Goal: Information Seeking & Learning: Learn about a topic

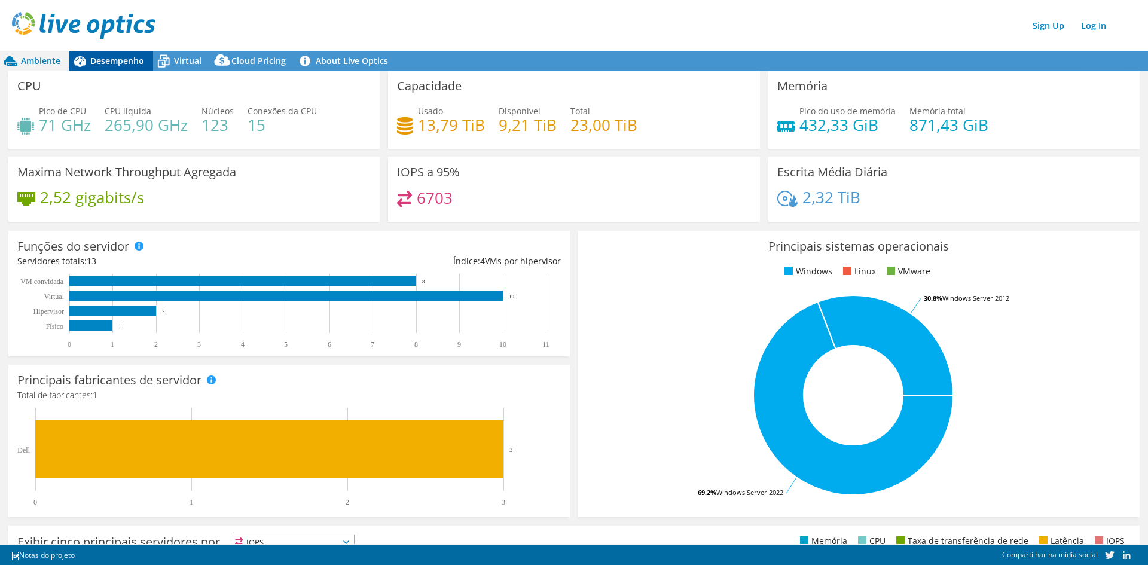
click at [132, 57] on span "Desempenho" at bounding box center [117, 60] width 54 height 11
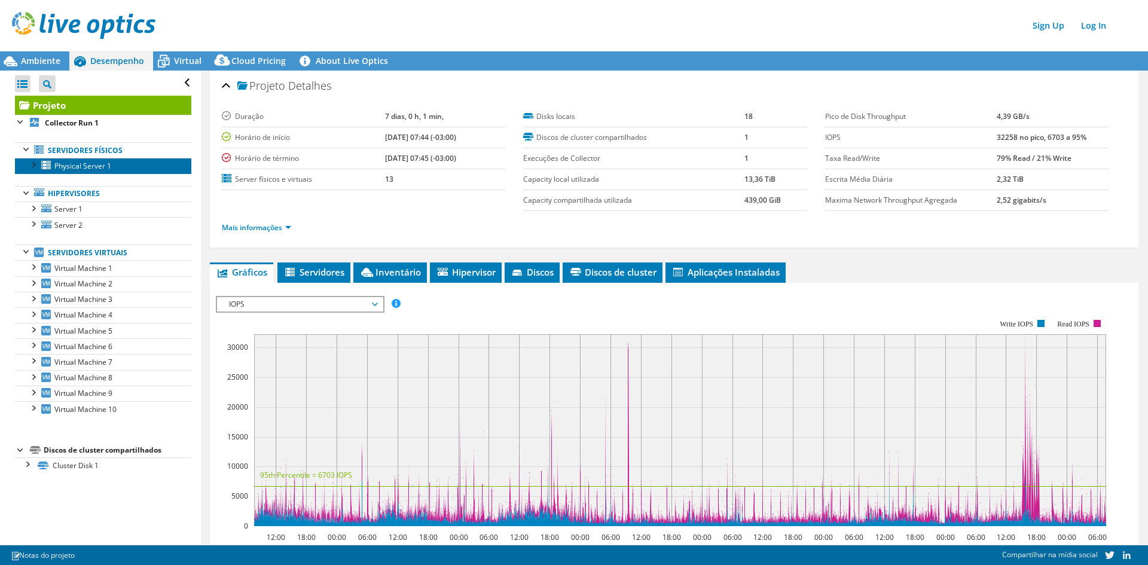
click at [66, 162] on span "Physical Server 1" at bounding box center [82, 166] width 57 height 10
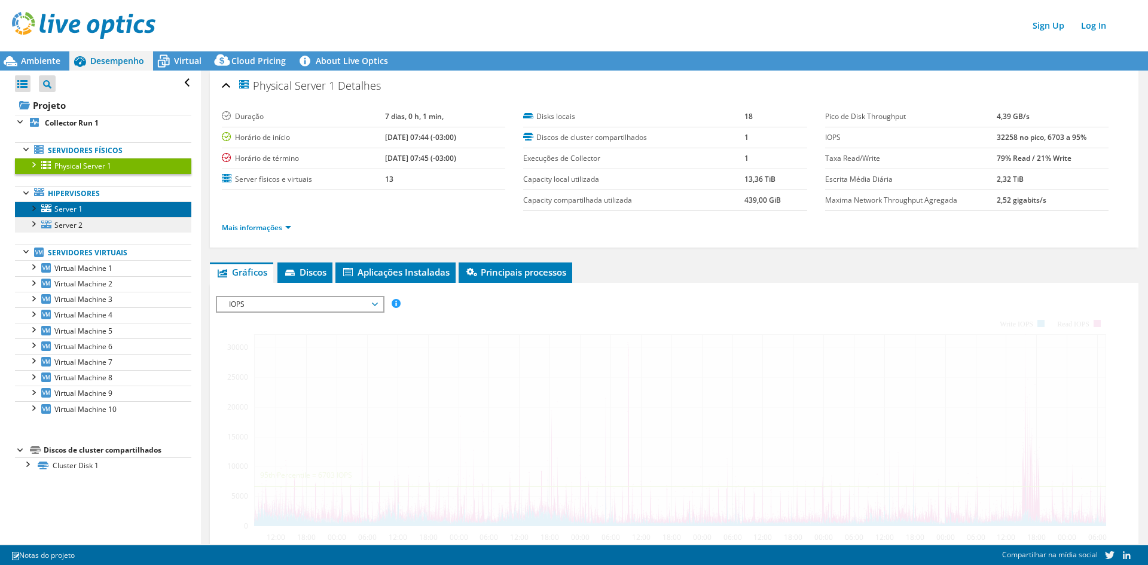
click at [76, 209] on span "Server 1" at bounding box center [68, 209] width 28 height 10
click at [69, 200] on link "Hipervisores" at bounding box center [103, 194] width 176 height 16
click at [65, 216] on link "Server 1" at bounding box center [103, 209] width 176 height 16
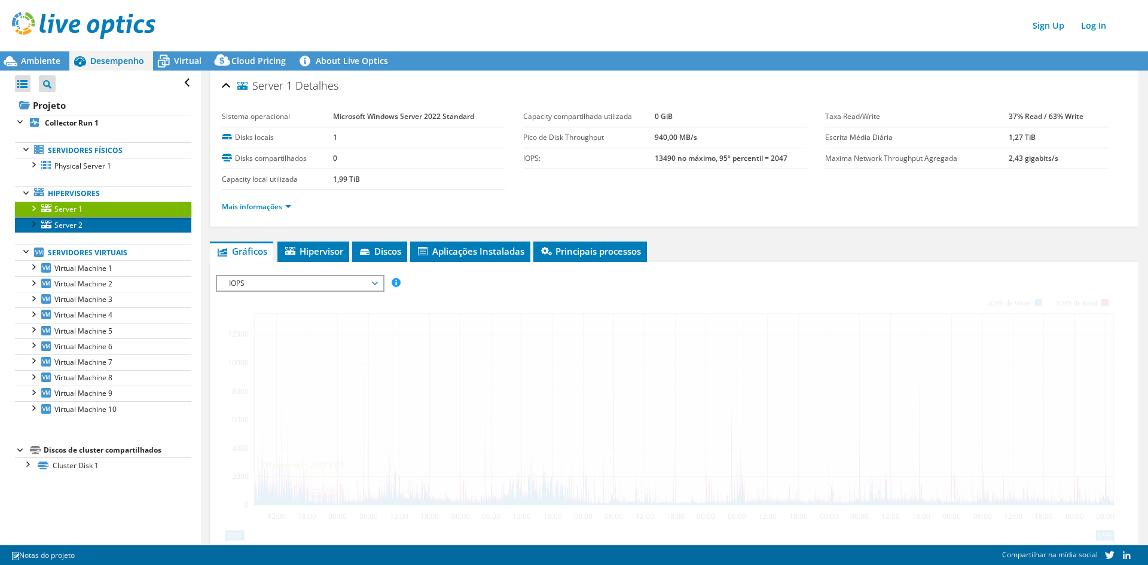
click at [70, 228] on span "Server 2" at bounding box center [68, 225] width 28 height 10
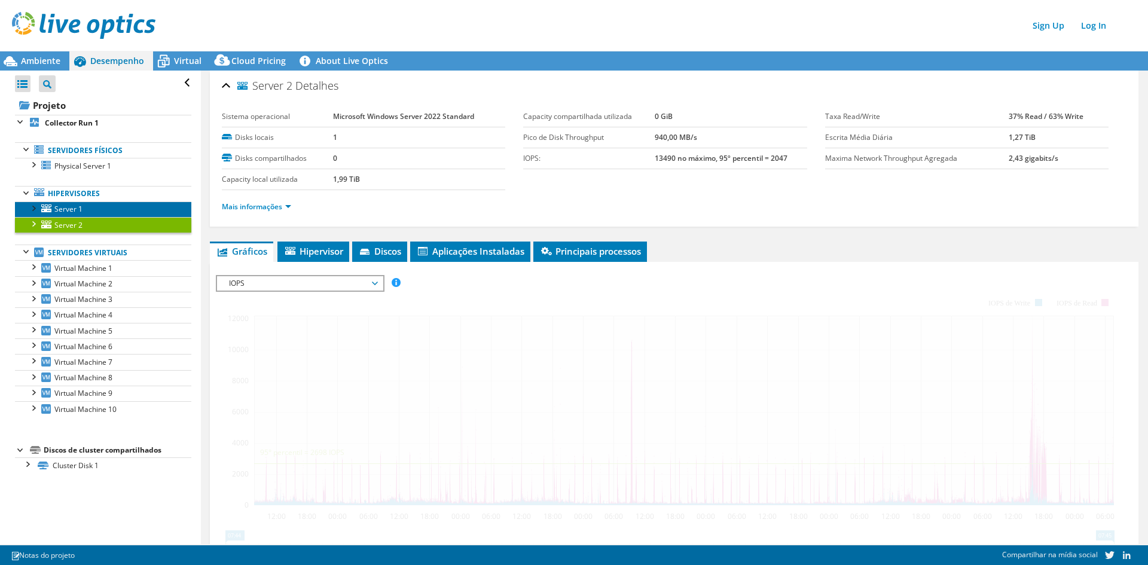
click at [76, 205] on span "Server 1" at bounding box center [68, 209] width 28 height 10
click at [78, 227] on span "Server 2" at bounding box center [68, 225] width 28 height 10
click at [77, 227] on span "Server 2" at bounding box center [68, 225] width 28 height 10
click at [76, 206] on span "Server 1" at bounding box center [68, 209] width 28 height 10
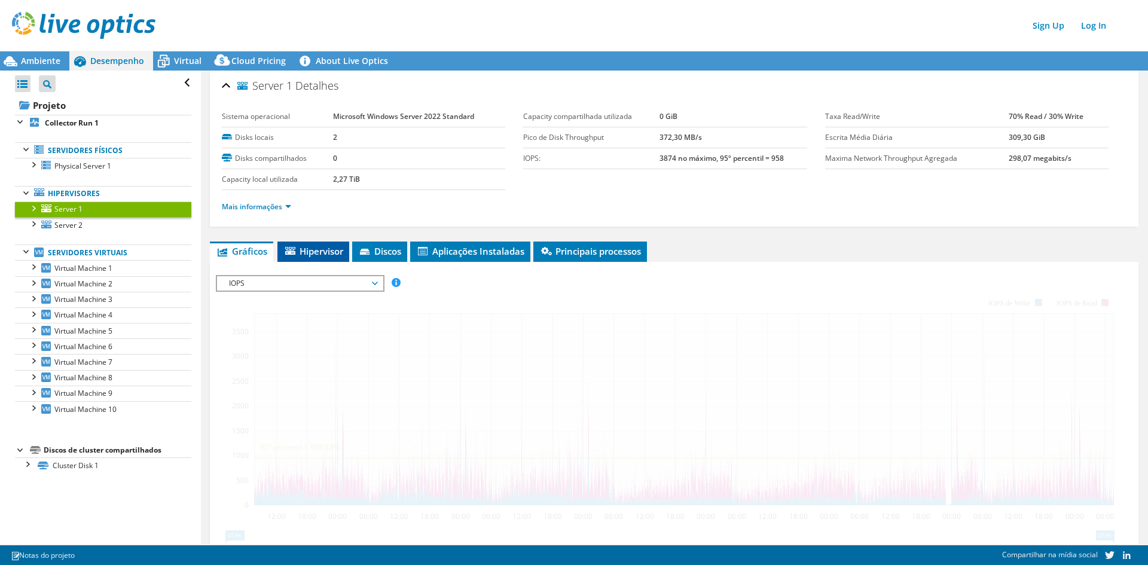
click at [78, 208] on span "Server 1" at bounding box center [68, 209] width 28 height 10
click at [313, 247] on span "Hipervisor" at bounding box center [313, 251] width 60 height 12
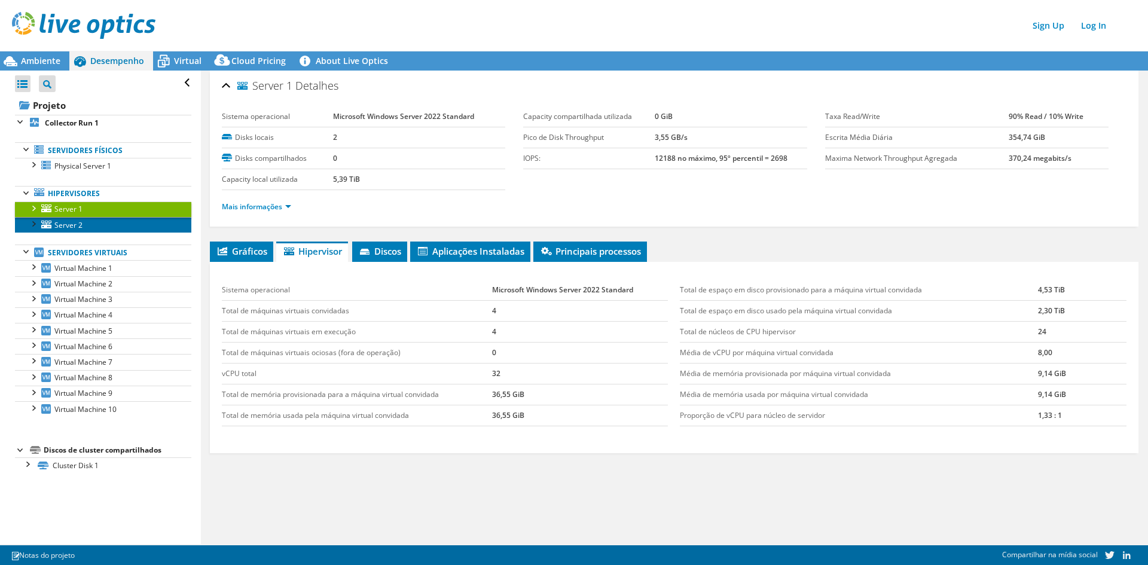
click at [66, 225] on span "Server 2" at bounding box center [68, 225] width 28 height 10
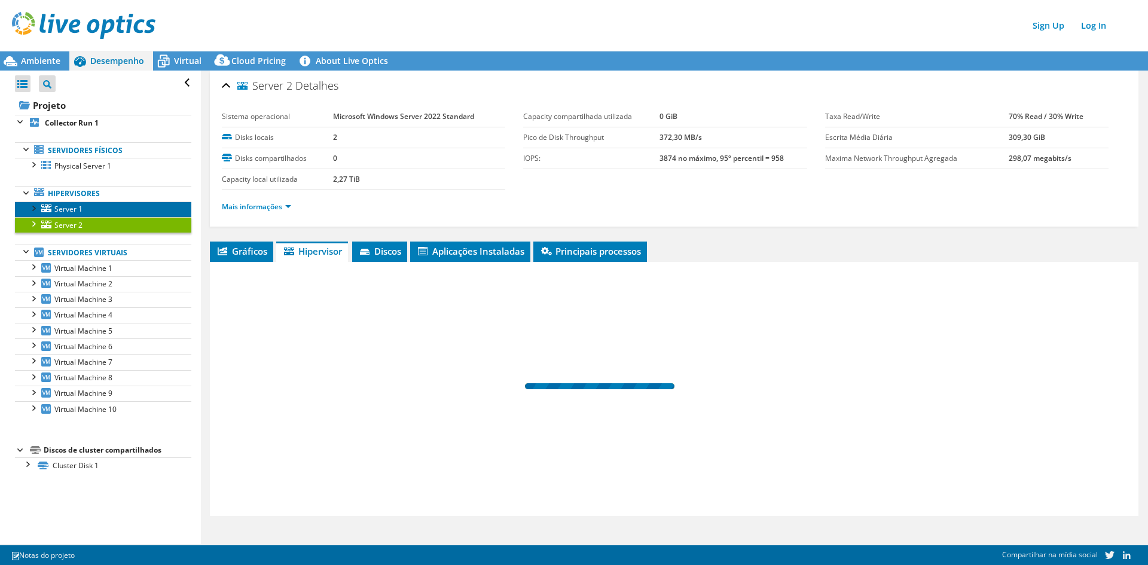
click at [66, 209] on span "Server 1" at bounding box center [68, 209] width 28 height 10
click at [63, 209] on span "Server 1" at bounding box center [68, 209] width 28 height 10
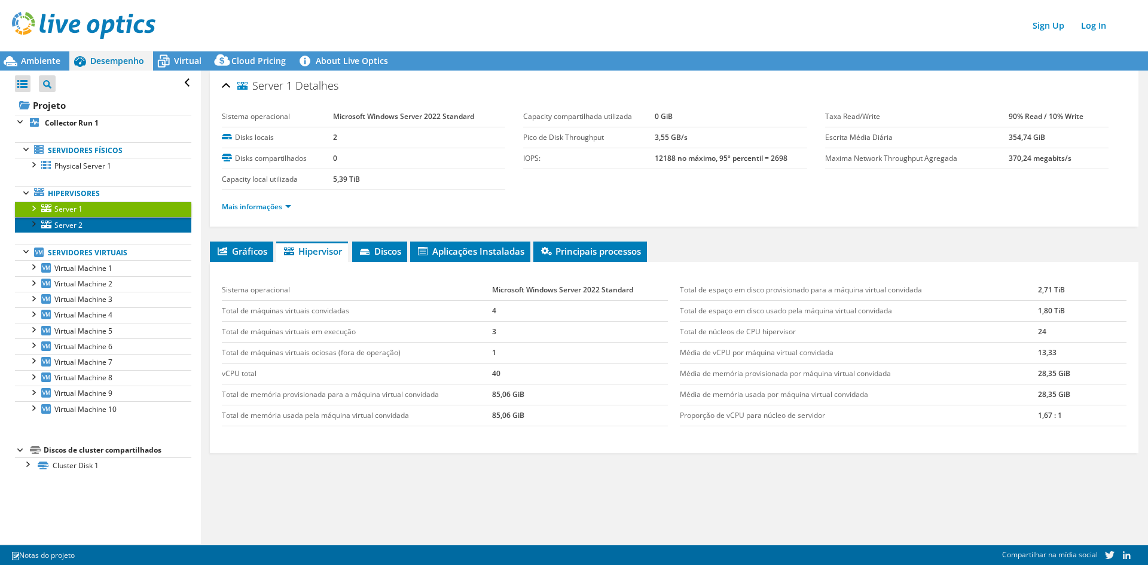
click at [80, 222] on span "Server 2" at bounding box center [68, 225] width 28 height 10
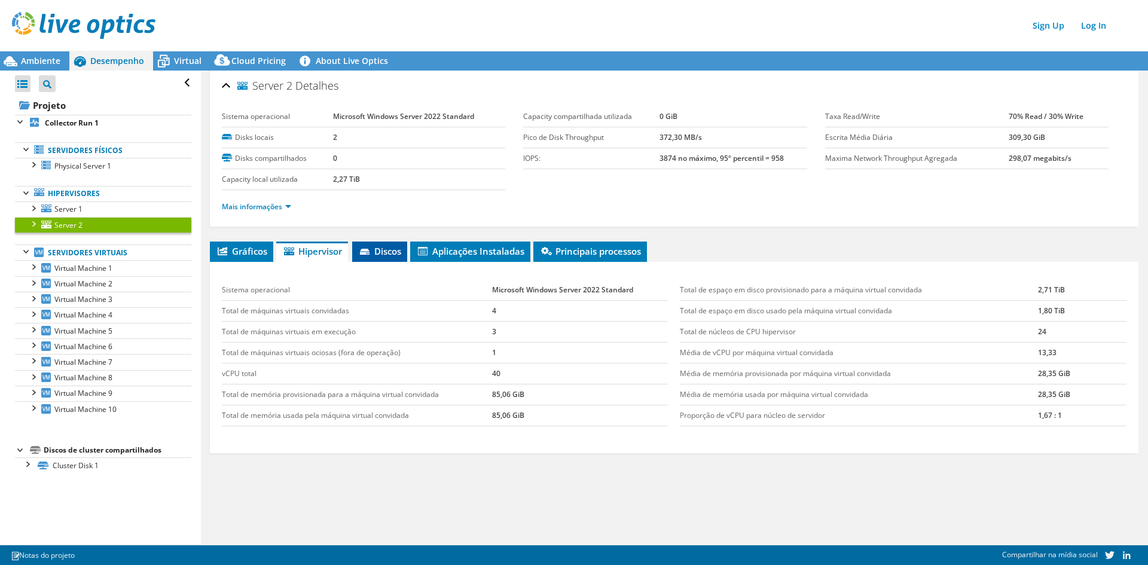
click at [383, 245] on span "Discos" at bounding box center [379, 251] width 43 height 12
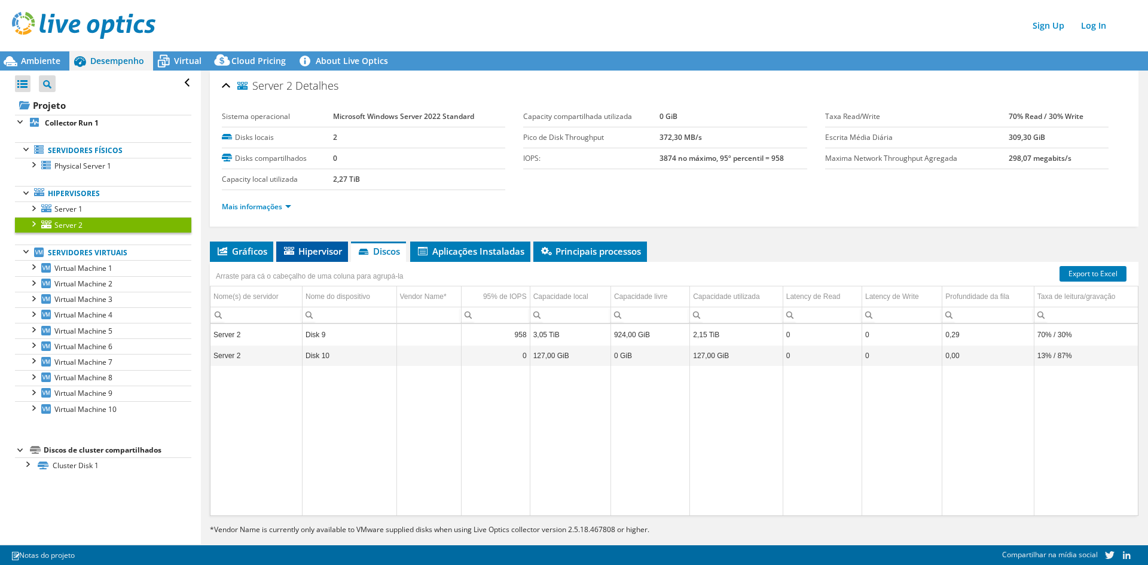
click at [317, 253] on span "Hipervisor" at bounding box center [312, 251] width 60 height 12
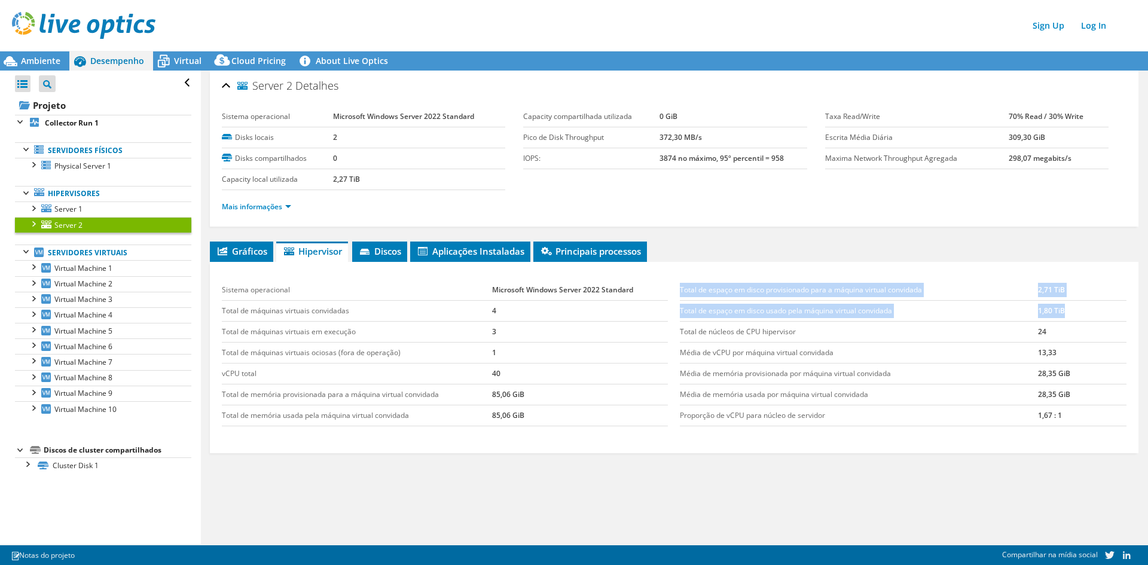
drag, startPoint x: 1050, startPoint y: 277, endPoint x: 1073, endPoint y: 319, distance: 48.4
click at [1073, 319] on div "Total de espaço em disco provisionado para a máquina virtual convidada 2,71 TiB…" at bounding box center [903, 353] width 458 height 170
click at [1063, 310] on td "1,80 TiB" at bounding box center [1082, 311] width 88 height 21
drag, startPoint x: 1059, startPoint y: 307, endPoint x: 1026, endPoint y: 288, distance: 38.9
click at [1026, 288] on tbody "Total de espaço em disco provisionado para a máquina virtual convidada 2,71 TiB…" at bounding box center [903, 353] width 446 height 146
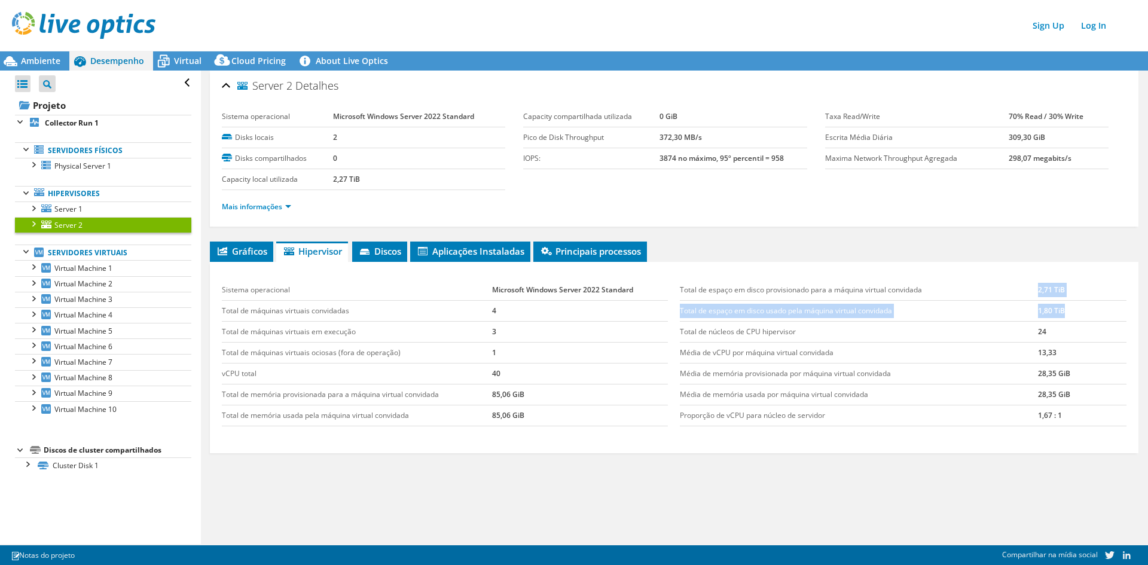
click at [1026, 288] on td "Total de espaço em disco provisionado para a máquina virtual convidada" at bounding box center [859, 290] width 358 height 21
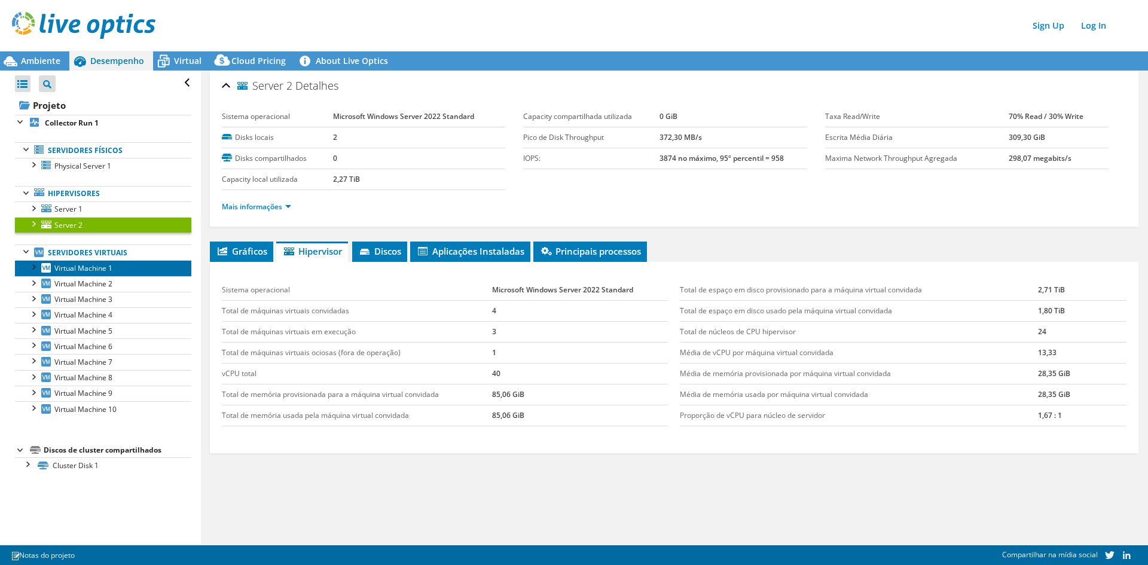
click at [74, 265] on span "Virtual Machine 1" at bounding box center [83, 268] width 58 height 10
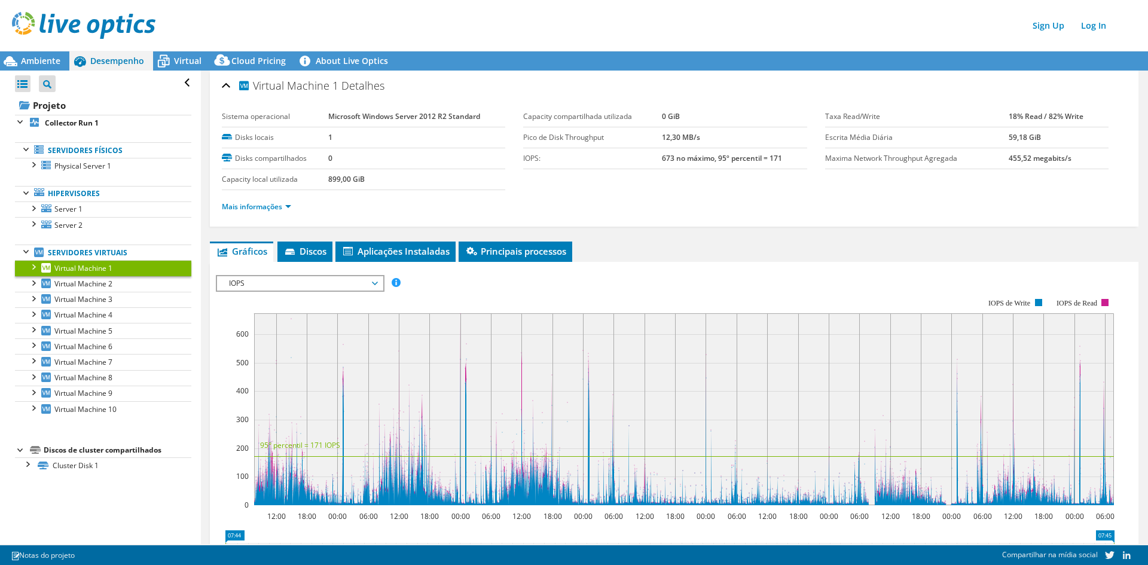
click at [304, 264] on div "IOPS Disk Throughput Tamanho de E/S Latência Profundidade da fila Porcentagem d…" at bounding box center [674, 462] width 916 height 400
click at [312, 283] on span "IOPS" at bounding box center [300, 283] width 154 height 14
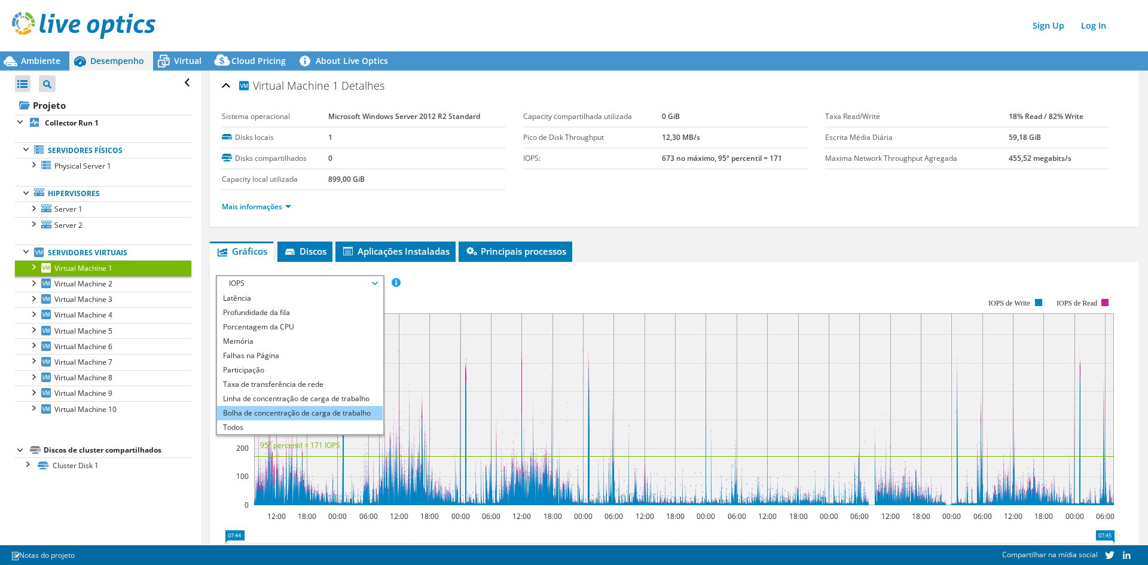
scroll to position [43, 0]
click at [271, 426] on li "Todos" at bounding box center [300, 427] width 166 height 14
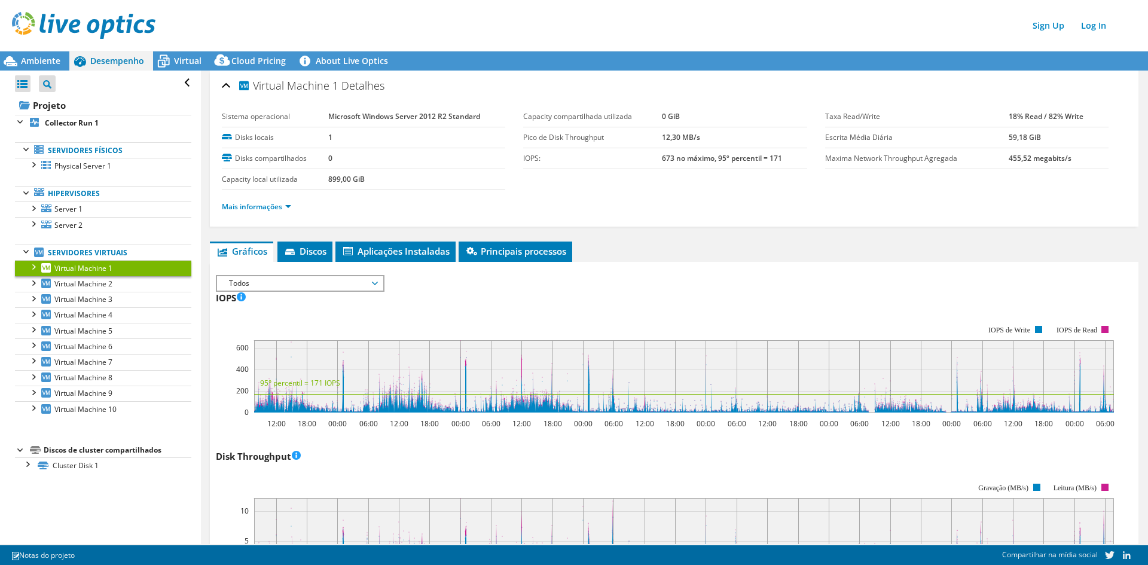
scroll to position [120, 0]
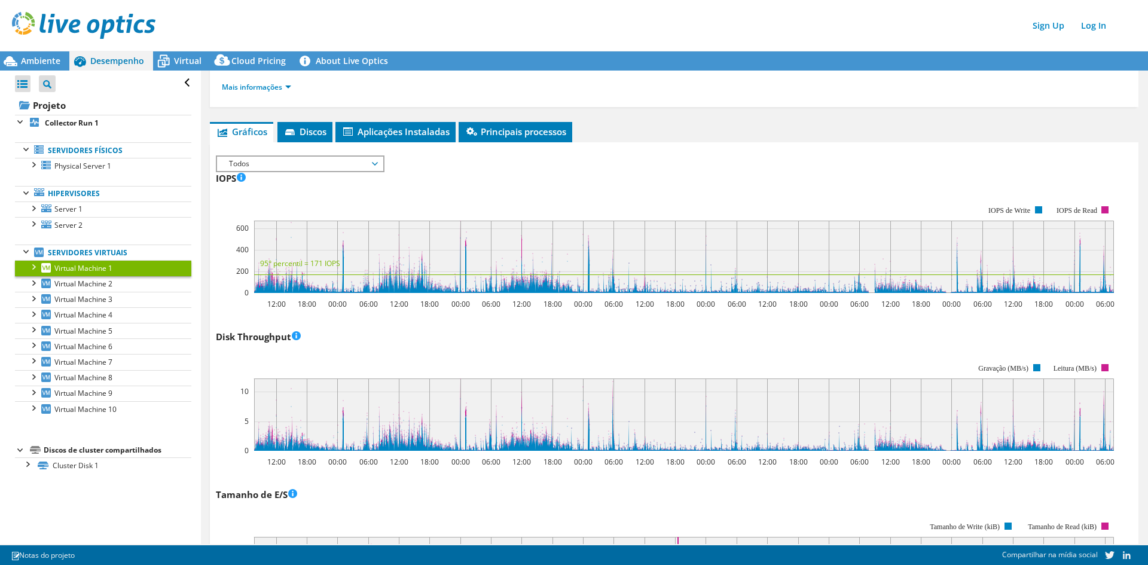
click at [377, 162] on span "Todos" at bounding box center [300, 164] width 154 height 14
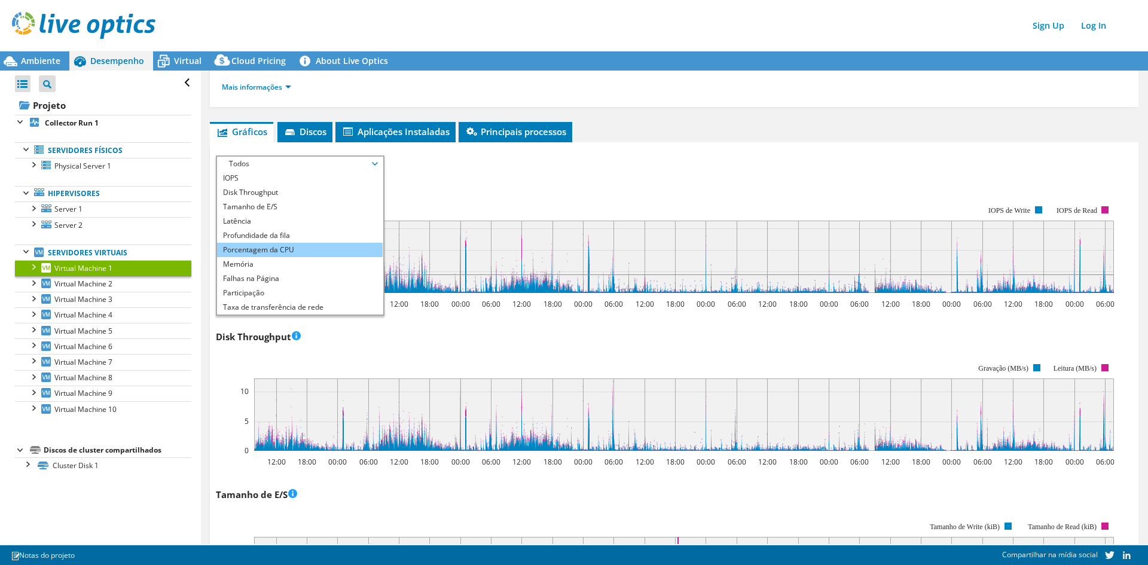
scroll to position [60, 0]
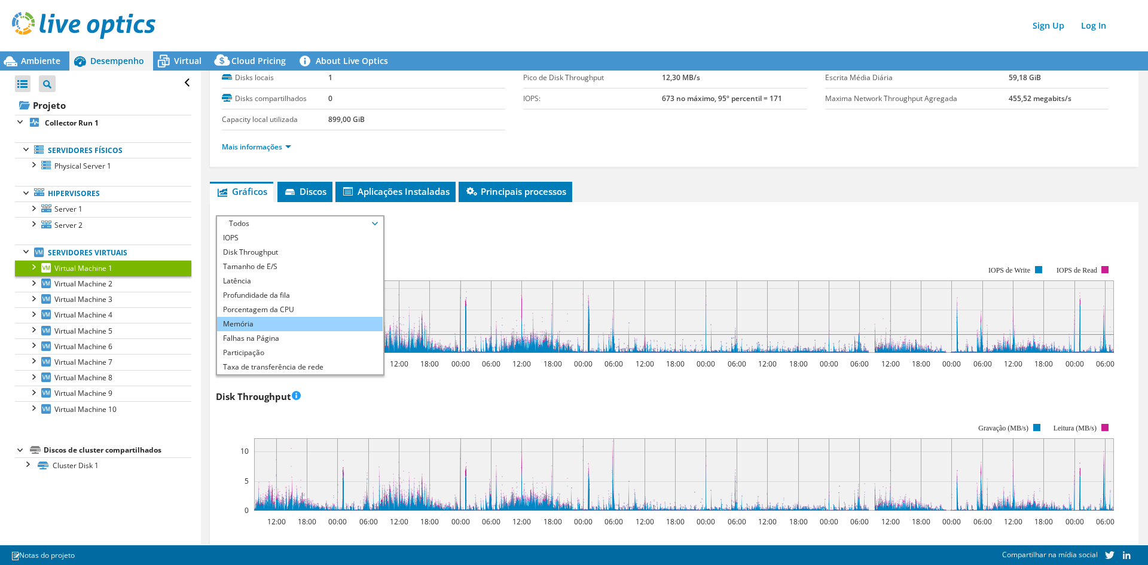
click at [268, 319] on li "Memória" at bounding box center [300, 324] width 166 height 14
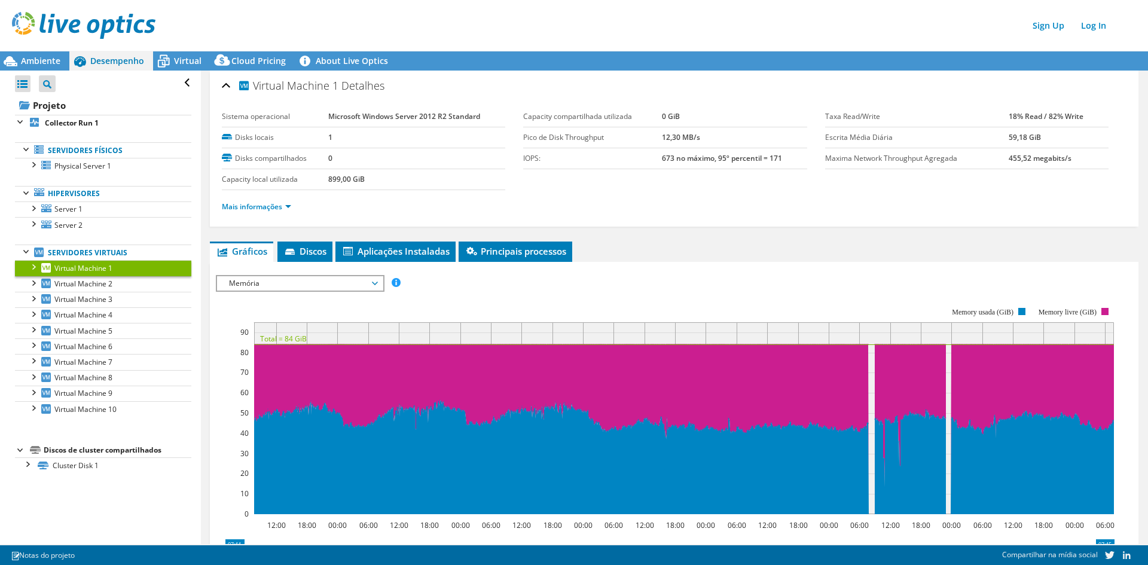
scroll to position [60, 0]
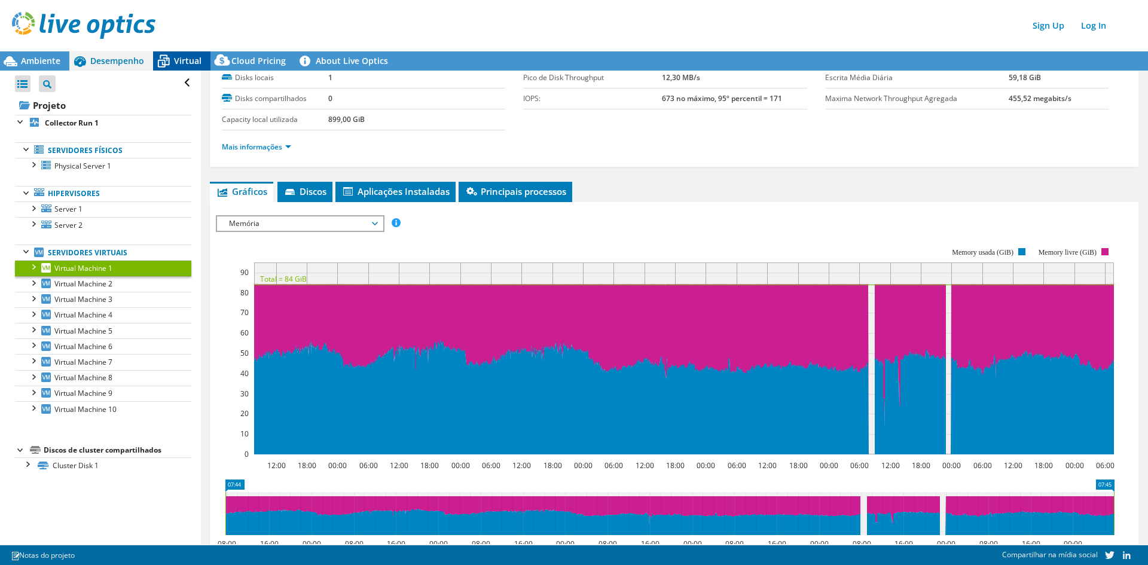
click at [175, 63] on span "Virtual" at bounding box center [187, 60] width 27 height 11
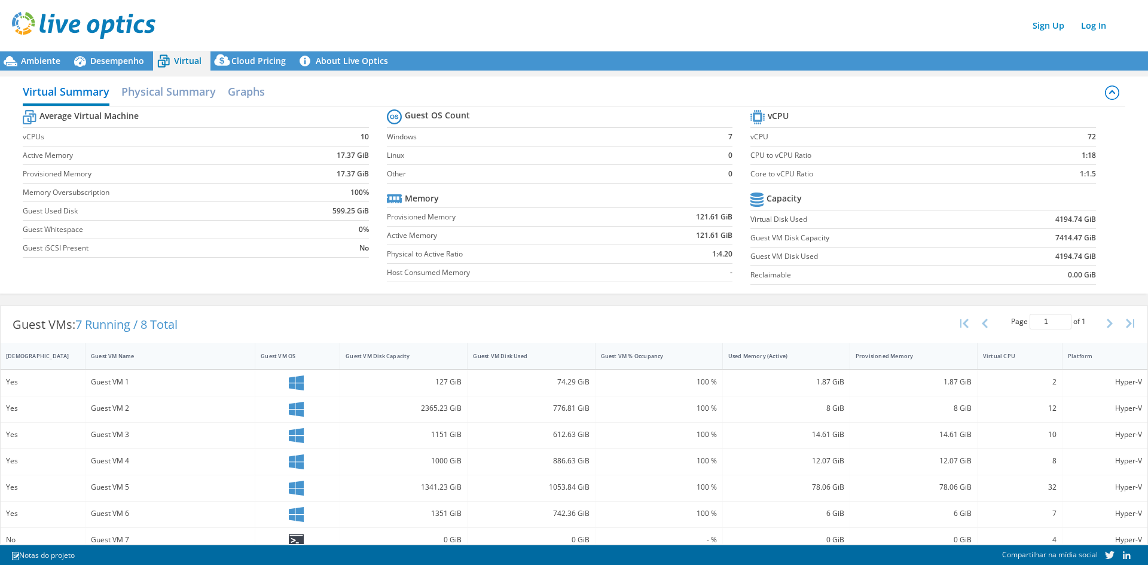
scroll to position [41, 0]
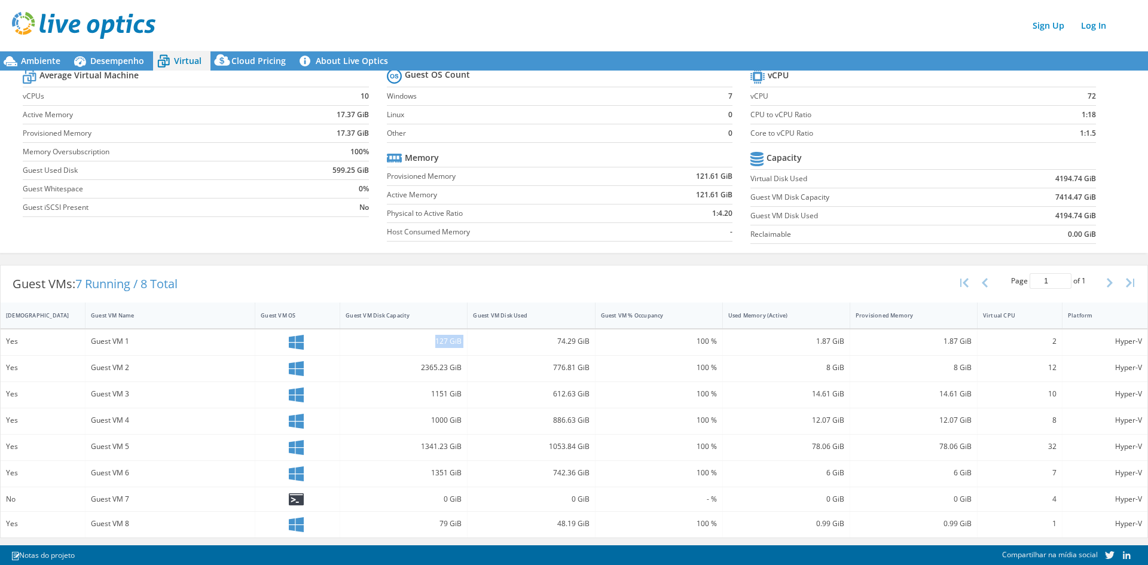
drag, startPoint x: 433, startPoint y: 339, endPoint x: 472, endPoint y: 338, distance: 39.5
click at [472, 338] on div "Yes Guest VM 1 127 GiB 74.29 GiB 100 % 1.87 GiB 1.87 GiB 2 Hyper-V" at bounding box center [574, 342] width 1146 height 26
click at [459, 334] on div "127 GiB" at bounding box center [403, 342] width 127 height 26
drag, startPoint x: 551, startPoint y: 341, endPoint x: 857, endPoint y: 341, distance: 306.6
click at [857, 341] on div "Yes Guest VM 1 127 GiB 74.29 GiB 100 % 1.87 GiB 1.87 GiB 2 Hyper-V" at bounding box center [574, 342] width 1146 height 26
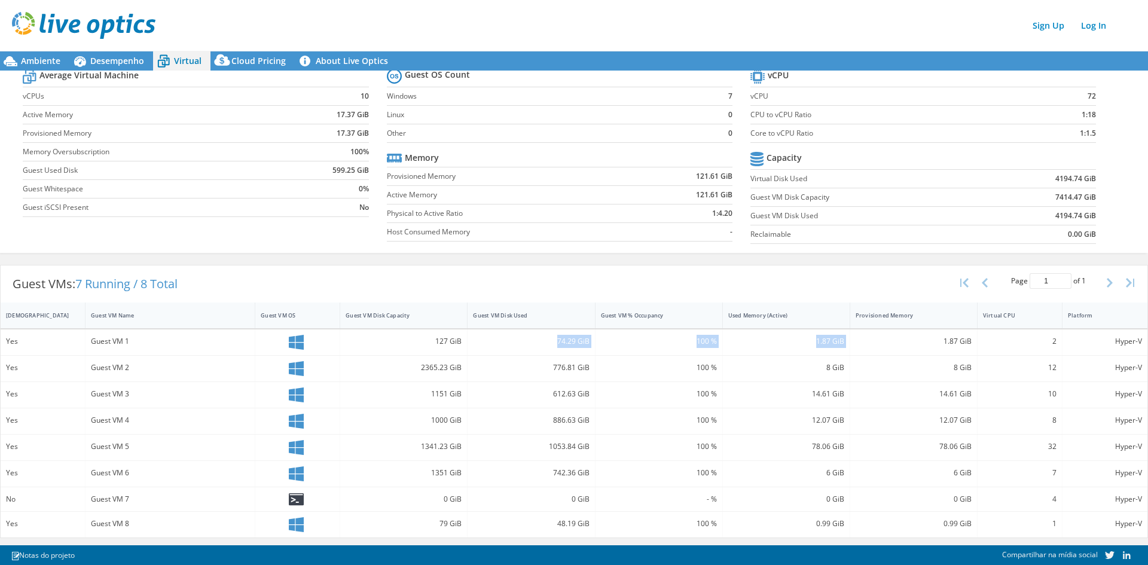
click at [855, 343] on div "1.87 GiB" at bounding box center [913, 341] width 116 height 13
drag, startPoint x: 1054, startPoint y: 341, endPoint x: 368, endPoint y: 304, distance: 687.2
click at [458, 310] on div "IsRunning Guest VM Name Guest VM OS Guest VM Disk Capacity Guest VM Disk Used G…" at bounding box center [574, 419] width 1146 height 235
click at [368, 304] on div "Guest VM Disk Capacity" at bounding box center [403, 315] width 127 height 26
click at [112, 530] on div "Guest VM 2" at bounding box center [170, 523] width 158 height 13
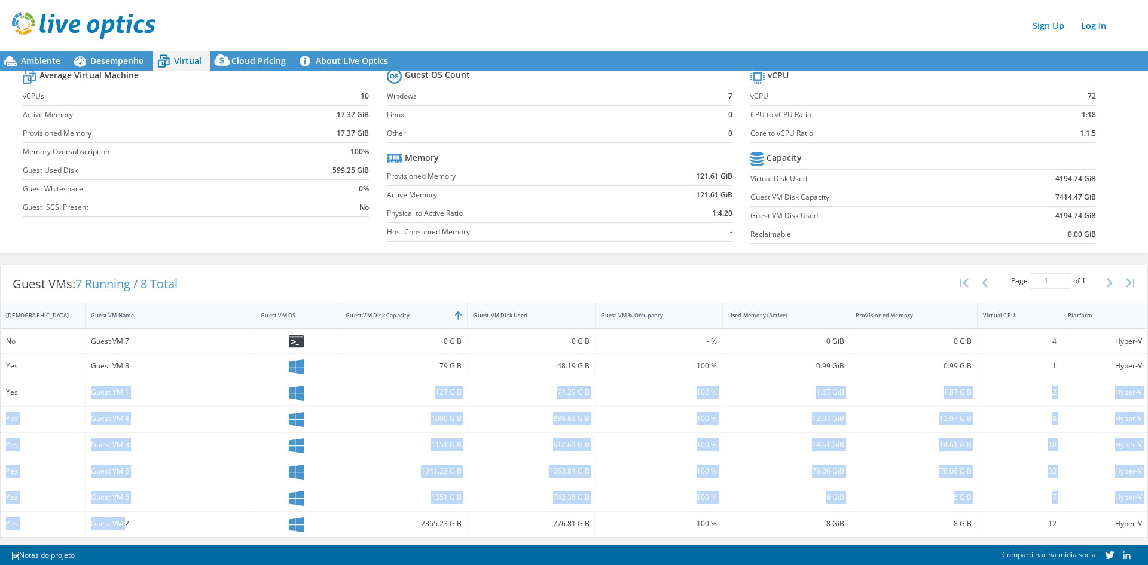
drag, startPoint x: 125, startPoint y: 529, endPoint x: 90, endPoint y: 385, distance: 148.3
click at [90, 393] on div "No Guest VM 7 0 GiB 0 GiB - % 0 GiB 0 GiB 4 Hyper-V Yes Guest VM 8 79 GiB 48.19…" at bounding box center [574, 433] width 1146 height 208
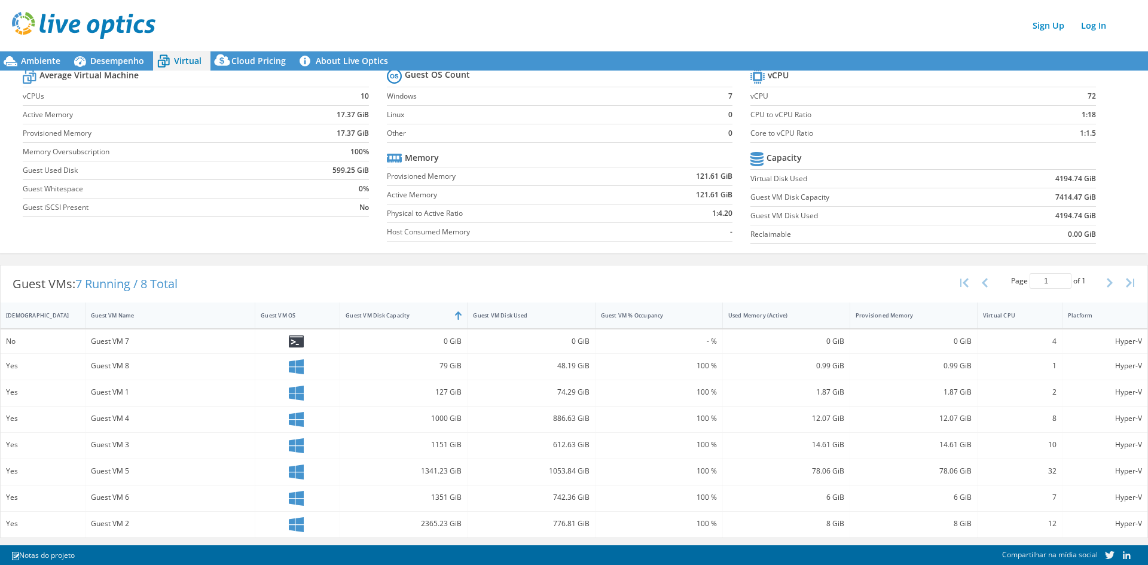
click at [94, 380] on div "Guest VM 8" at bounding box center [170, 367] width 170 height 26
drag, startPoint x: 93, startPoint y: 393, endPoint x: 549, endPoint y: 408, distance: 456.3
click at [549, 408] on div "No Guest VM 7 0 GiB 0 GiB - % 0 GiB 0 GiB 4 Hyper-V Yes Guest VM 8 79 GiB 48.19…" at bounding box center [574, 433] width 1146 height 208
click at [439, 387] on div "127 GiB" at bounding box center [404, 392] width 116 height 13
drag, startPoint x: 435, startPoint y: 392, endPoint x: 469, endPoint y: 395, distance: 34.8
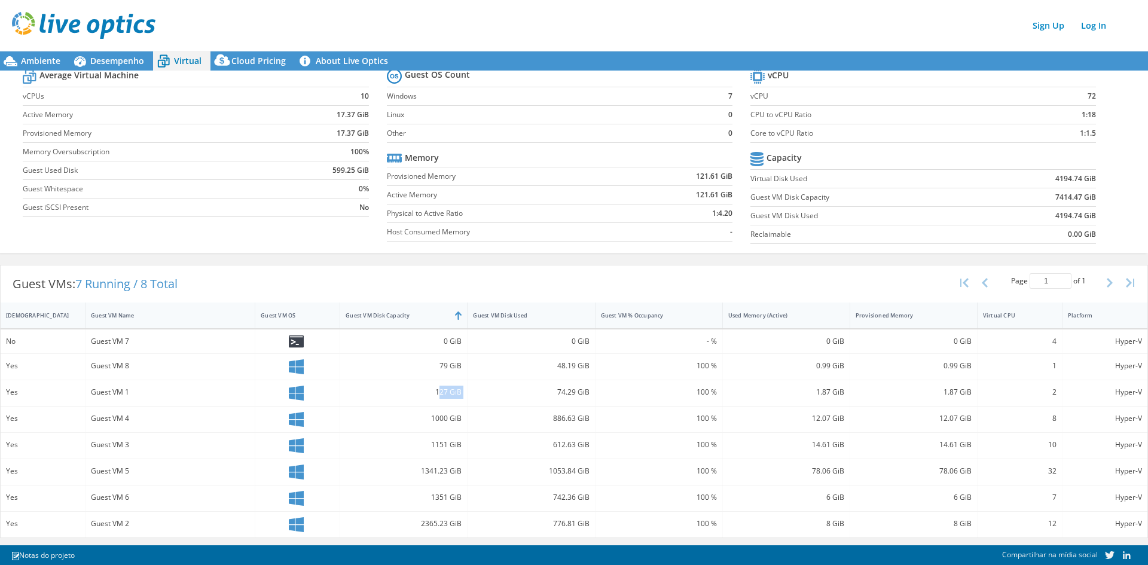
click at [469, 395] on div "Yes Guest VM 1 127 GiB 74.29 GiB 100 % 1.87 GiB 1.87 GiB 2 Hyper-V" at bounding box center [574, 393] width 1146 height 26
drag, startPoint x: 589, startPoint y: 392, endPoint x: 542, endPoint y: 389, distance: 47.3
click at [542, 389] on div "74.29 GiB" at bounding box center [530, 393] width 127 height 26
click at [552, 395] on div "74.29 GiB" at bounding box center [531, 392] width 116 height 13
click at [698, 396] on div "100 %" at bounding box center [659, 392] width 116 height 13
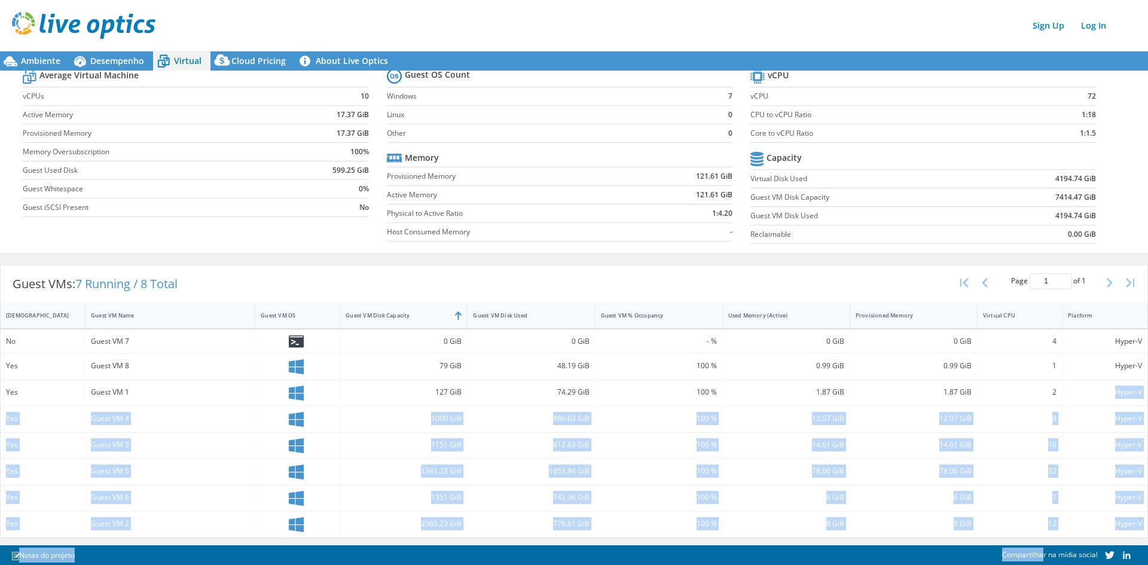
drag, startPoint x: 1050, startPoint y: 392, endPoint x: 1044, endPoint y: 551, distance: 159.1
click at [1044, 551] on div "Este projeto foi arquivado. Nenhuma alteração pode ser feita, e os gráficos e a…" at bounding box center [574, 295] width 1148 height 539
click at [1045, 531] on div "12" at bounding box center [1019, 525] width 85 height 26
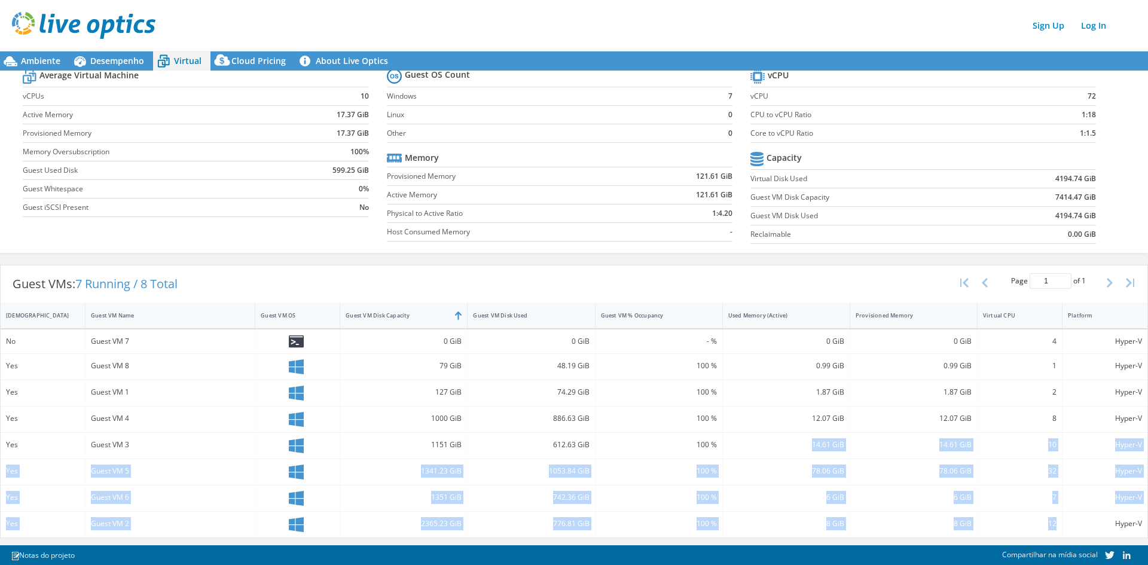
drag, startPoint x: 1050, startPoint y: 525, endPoint x: 783, endPoint y: 449, distance: 277.4
click at [784, 452] on div "No Guest VM 7 0 GiB 0 GiB - % 0 GiB 0 GiB 4 Hyper-V Yes Guest VM 8 79 GiB 48.19…" at bounding box center [574, 433] width 1146 height 208
click at [783, 449] on div "14.61 GiB" at bounding box center [786, 444] width 116 height 13
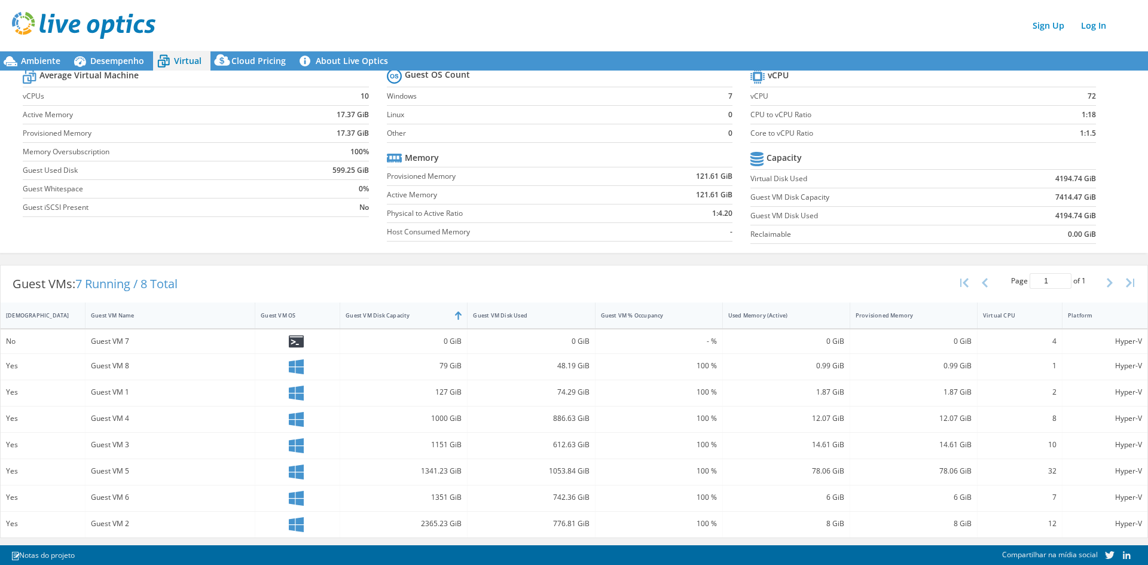
click at [308, 402] on div at bounding box center [297, 393] width 85 height 26
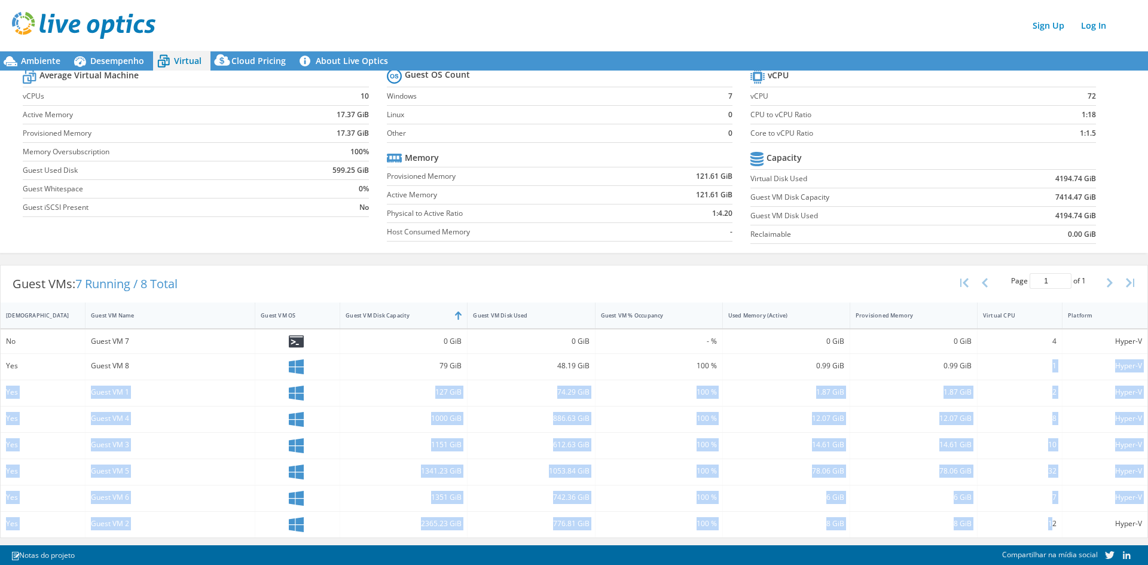
drag, startPoint x: 1045, startPoint y: 526, endPoint x: 1035, endPoint y: 361, distance: 165.3
click at [1035, 361] on div "No Guest VM 7 0 GiB 0 GiB - % 0 GiB 0 GiB 4 Hyper-V Yes Guest VM 8 79 GiB 48.19…" at bounding box center [574, 433] width 1146 height 208
click at [1035, 361] on div "1" at bounding box center [1020, 365] width 74 height 13
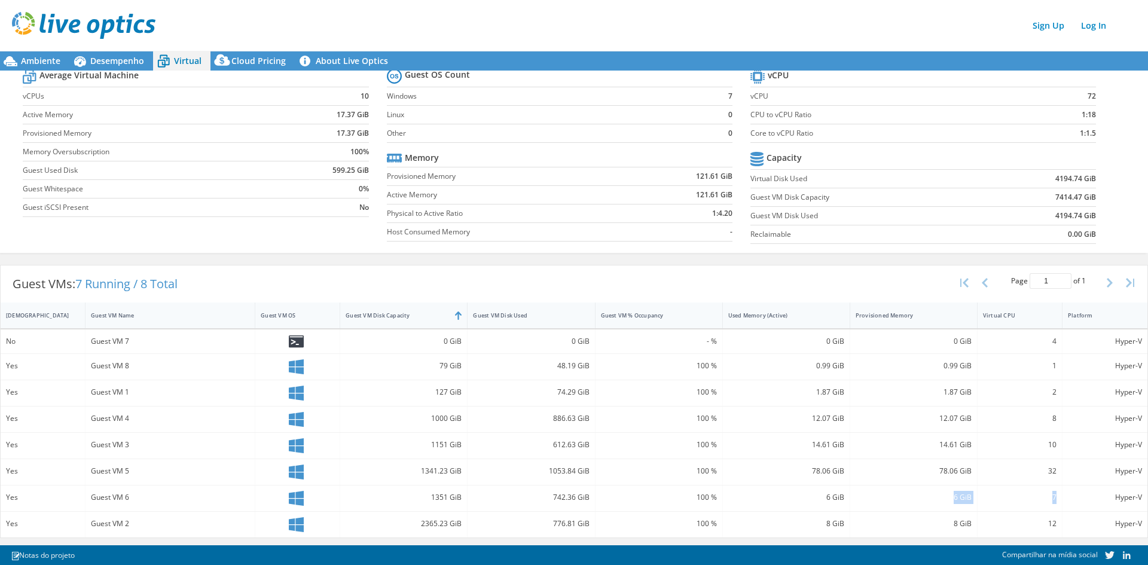
drag, startPoint x: 1053, startPoint y: 495, endPoint x: 895, endPoint y: 490, distance: 158.5
click at [895, 490] on div "Yes Guest VM 6 1351 GiB 742.36 GiB 100 % 6 GiB 6 GiB 7 Hyper-V" at bounding box center [574, 498] width 1146 height 26
click at [895, 491] on div "6 GiB" at bounding box center [913, 497] width 116 height 13
drag, startPoint x: 846, startPoint y: 494, endPoint x: 4, endPoint y: 501, distance: 841.7
click at [4, 501] on div "Yes Guest VM 6 1351 GiB 742.36 GiB 100 % 6 GiB 6 GiB 7 Hyper-V" at bounding box center [574, 498] width 1146 height 26
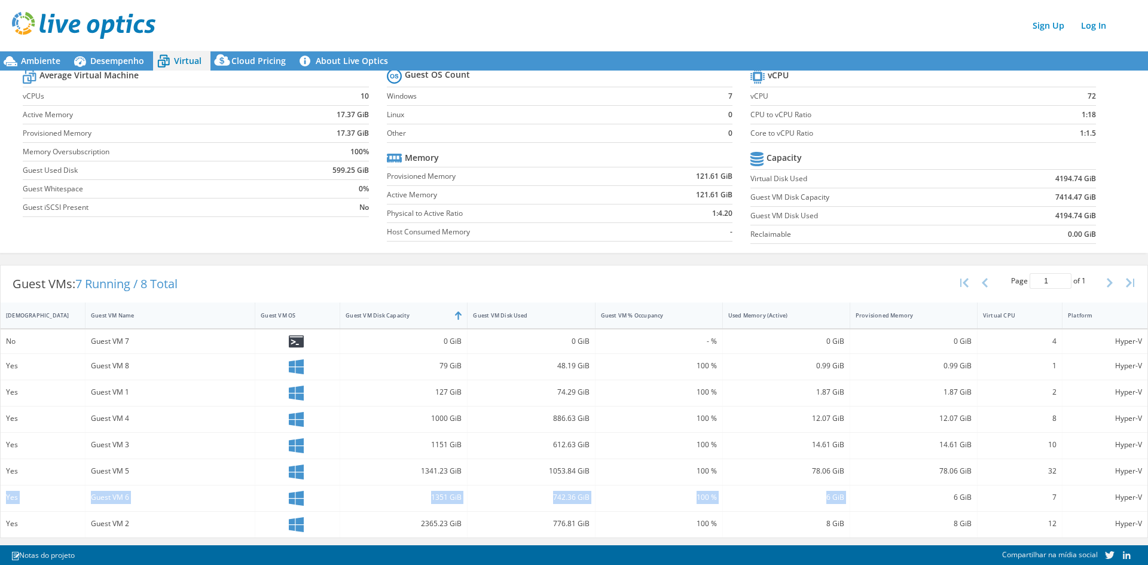
click at [4, 496] on div "Yes" at bounding box center [43, 498] width 85 height 26
drag, startPoint x: 168, startPoint y: 329, endPoint x: 334, endPoint y: 328, distance: 165.6
click at [334, 328] on div "IsRunning Guest VM Name Guest VM OS Guest VM Disk Capacity Guest VM Disk Used G…" at bounding box center [574, 419] width 1146 height 235
click at [322, 337] on div at bounding box center [298, 341] width 74 height 13
drag, startPoint x: 467, startPoint y: 336, endPoint x: 212, endPoint y: 344, distance: 256.0
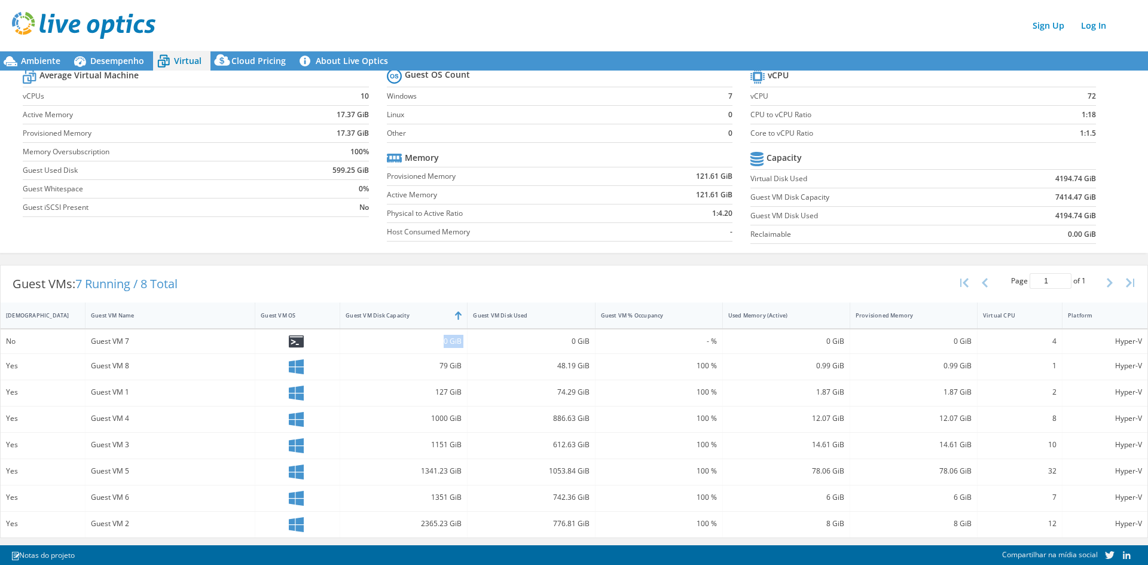
click at [212, 344] on div "No Guest VM 7 0 GiB 0 GiB - % 0 GiB 0 GiB 4 Hyper-V" at bounding box center [574, 341] width 1146 height 24
click at [211, 344] on div "Guest VM 7" at bounding box center [170, 341] width 158 height 13
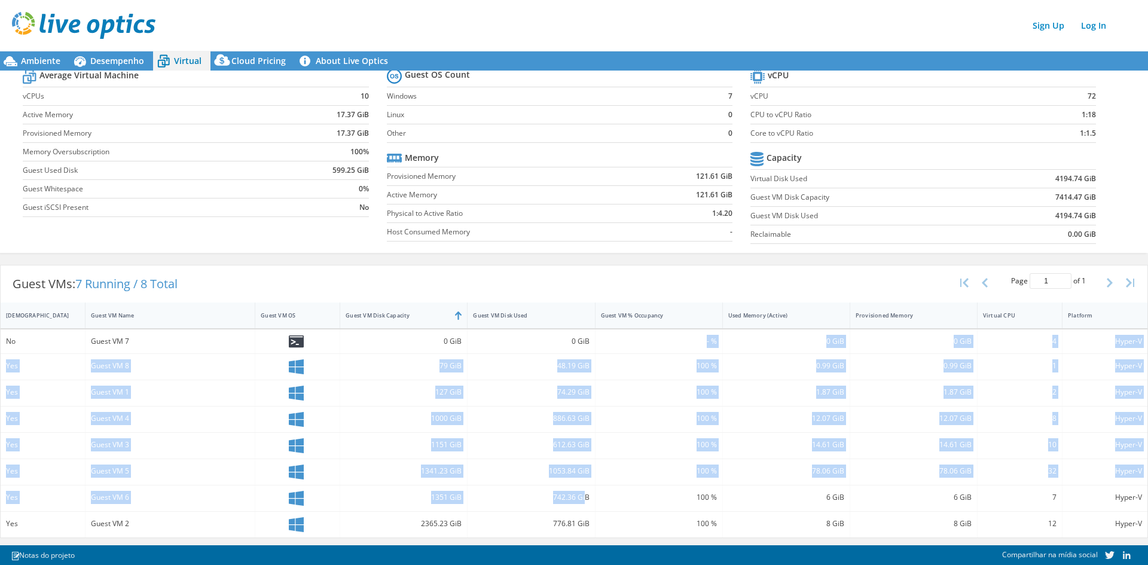
drag, startPoint x: 583, startPoint y: 346, endPoint x: 582, endPoint y: 488, distance: 142.3
click at [582, 488] on div "No Guest VM 7 0 GiB 0 GiB - % 0 GiB 0 GiB 4 Hyper-V Yes Guest VM 8 79 GiB 48.19…" at bounding box center [574, 433] width 1146 height 208
click at [581, 488] on div "742.36 GiB" at bounding box center [530, 498] width 127 height 26
drag, startPoint x: 447, startPoint y: 340, endPoint x: 460, endPoint y: 523, distance: 184.0
click at [460, 523] on div "No Guest VM 7 0 GiB 0 GiB - % 0 GiB 0 GiB 4 Hyper-V Yes Guest VM 8 79 GiB 48.19…" at bounding box center [574, 433] width 1146 height 208
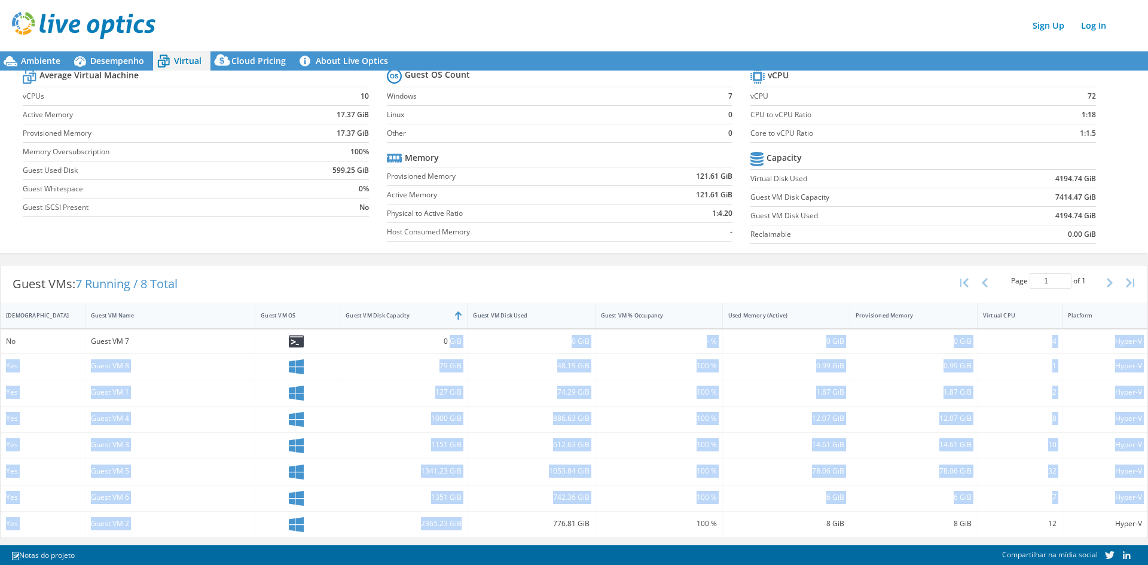
click at [460, 523] on div "2365.23 GiB" at bounding box center [403, 525] width 127 height 26
drag, startPoint x: 461, startPoint y: 525, endPoint x: 442, endPoint y: 356, distance: 170.2
click at [442, 357] on div "No Guest VM 7 0 GiB 0 GiB - % 0 GiB 0 GiB 4 Hyper-V Yes Guest VM 8 79 GiB 48.19…" at bounding box center [574, 433] width 1146 height 208
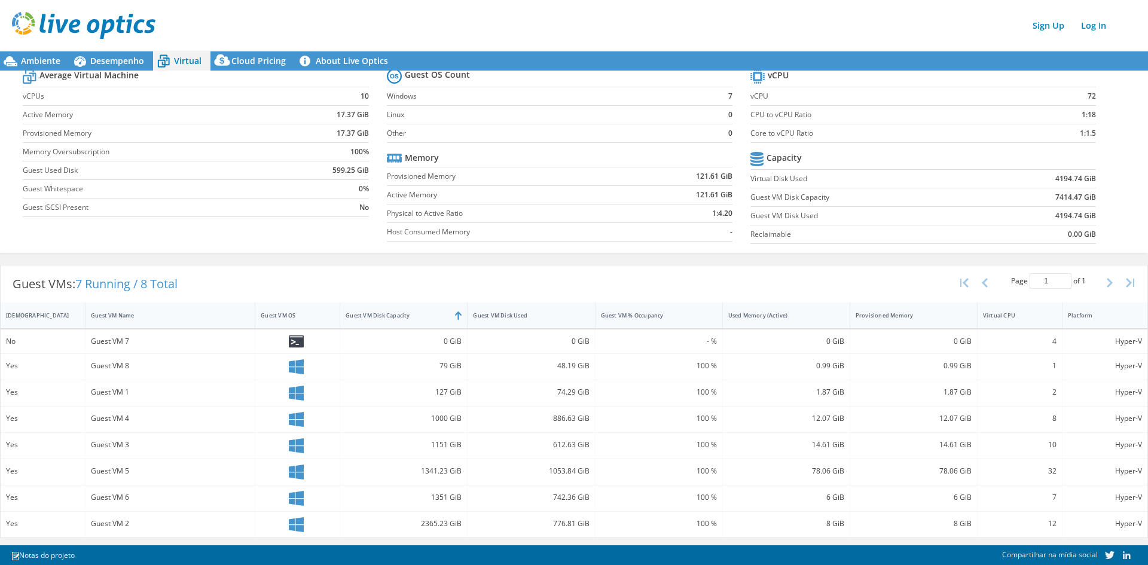
click at [444, 352] on div "0 GiB" at bounding box center [403, 341] width 127 height 24
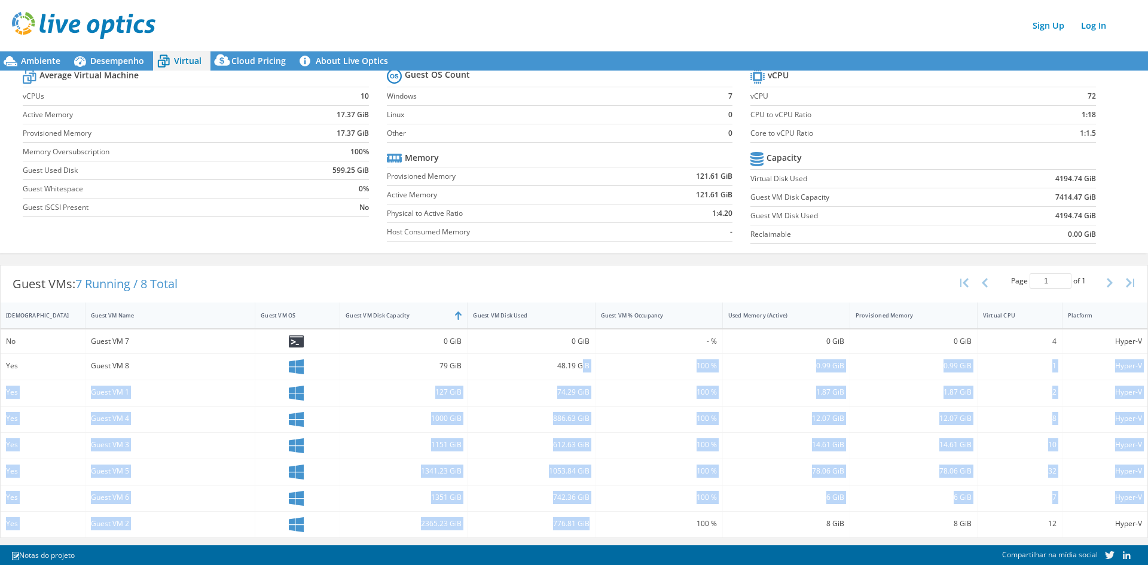
drag, startPoint x: 578, startPoint y: 360, endPoint x: 586, endPoint y: 519, distance: 159.2
click at [586, 519] on div "No Guest VM 7 0 GiB 0 GiB - % 0 GiB 0 GiB 4 Hyper-V Yes Guest VM 8 79 GiB 48.19…" at bounding box center [574, 433] width 1146 height 208
click at [589, 523] on div "776.81 GiB" at bounding box center [530, 525] width 127 height 26
drag, startPoint x: 586, startPoint y: 522, endPoint x: 582, endPoint y: 515, distance: 8.6
click at [585, 522] on div "776.81 GiB" at bounding box center [530, 525] width 127 height 26
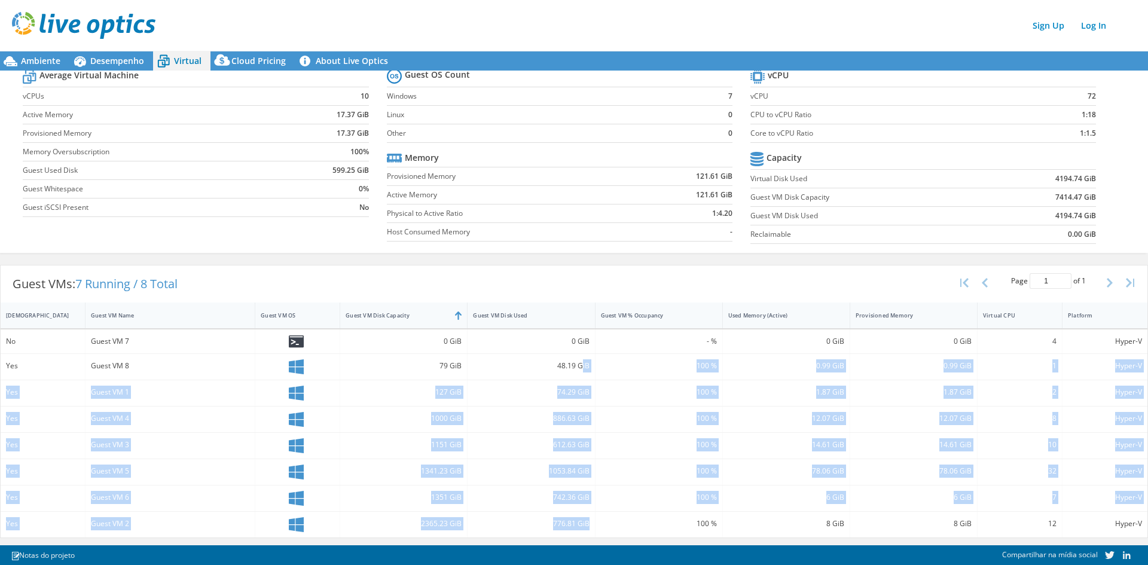
click at [582, 515] on div "776.81 GiB" at bounding box center [530, 525] width 127 height 26
drag, startPoint x: 583, startPoint y: 523, endPoint x: 566, endPoint y: 367, distance: 156.9
click at [566, 367] on div "No Guest VM 7 0 GiB 0 GiB - % 0 GiB 0 GiB 4 Hyper-V Yes Guest VM 8 79 GiB 48.19…" at bounding box center [574, 433] width 1146 height 208
click at [565, 365] on div "48.19 GiB" at bounding box center [531, 365] width 116 height 13
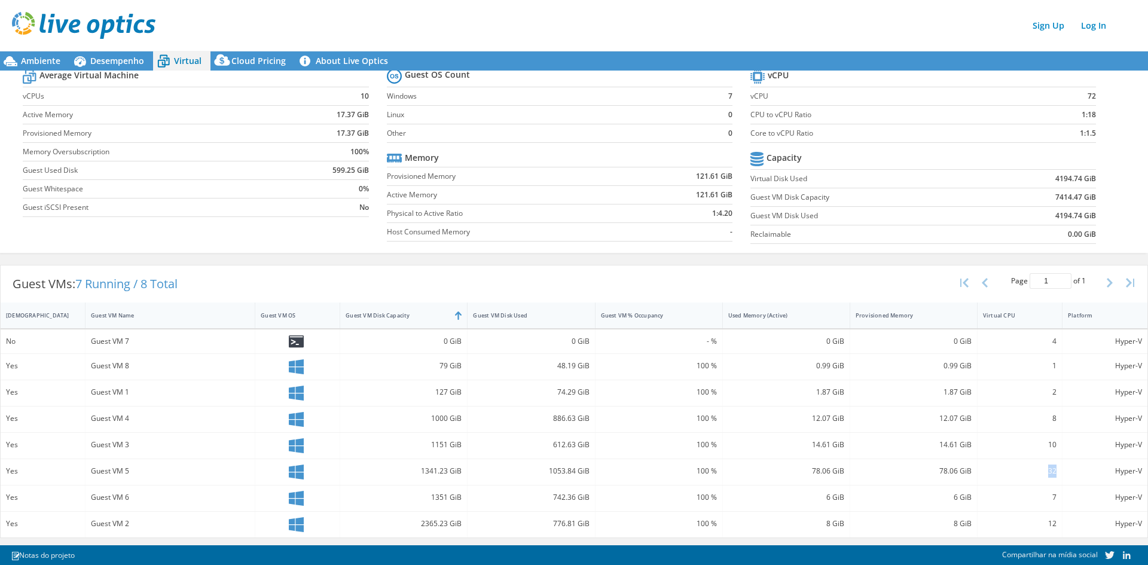
drag, startPoint x: 1052, startPoint y: 472, endPoint x: 1024, endPoint y: 468, distance: 28.4
click at [1024, 468] on div "32" at bounding box center [1019, 472] width 85 height 26
click at [1025, 469] on div "32" at bounding box center [1020, 470] width 74 height 13
click at [380, 278] on div "Guest VMs: 7 Running / 8 Total Page 1 of 1 5 rows 10 rows 20 rows 25 rows 50 ro…" at bounding box center [574, 283] width 1146 height 37
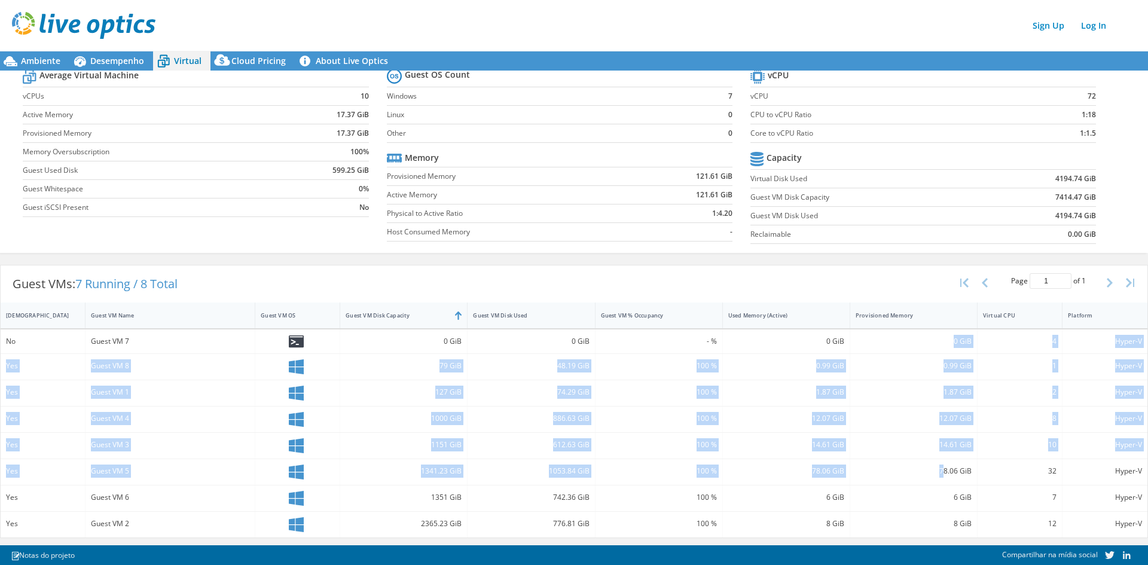
drag, startPoint x: 837, startPoint y: 345, endPoint x: 938, endPoint y: 483, distance: 170.7
click at [938, 483] on div "No Guest VM 7 0 GiB 0 GiB - % 0 GiB 0 GiB 4 Hyper-V Yes Guest VM 8 79 GiB 48.19…" at bounding box center [574, 433] width 1146 height 208
click at [938, 483] on div "78.06 GiB" at bounding box center [913, 472] width 127 height 26
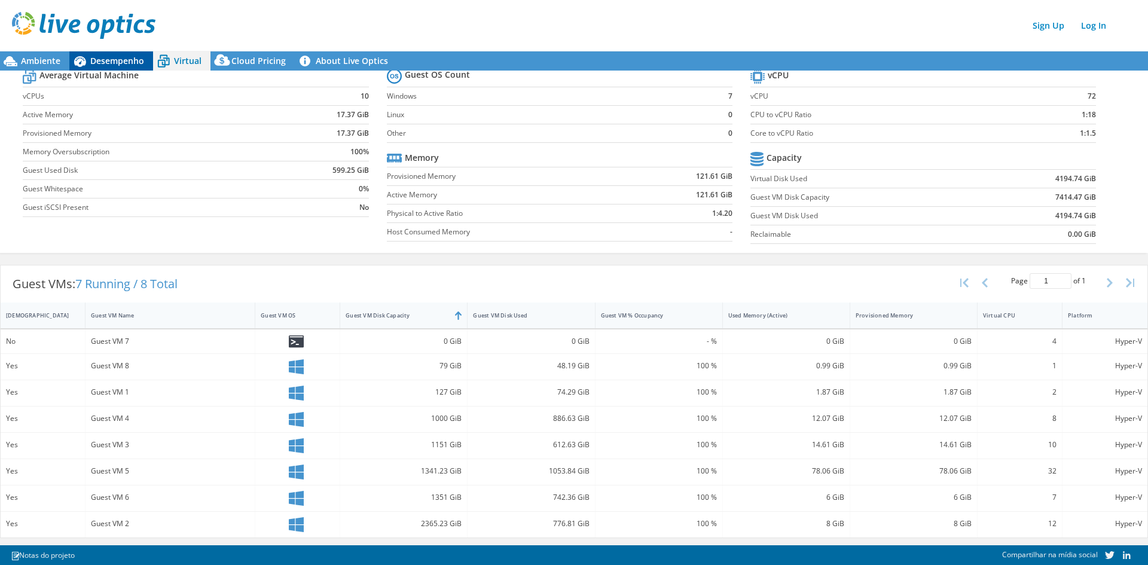
click at [103, 55] on span "Desempenho" at bounding box center [117, 60] width 54 height 11
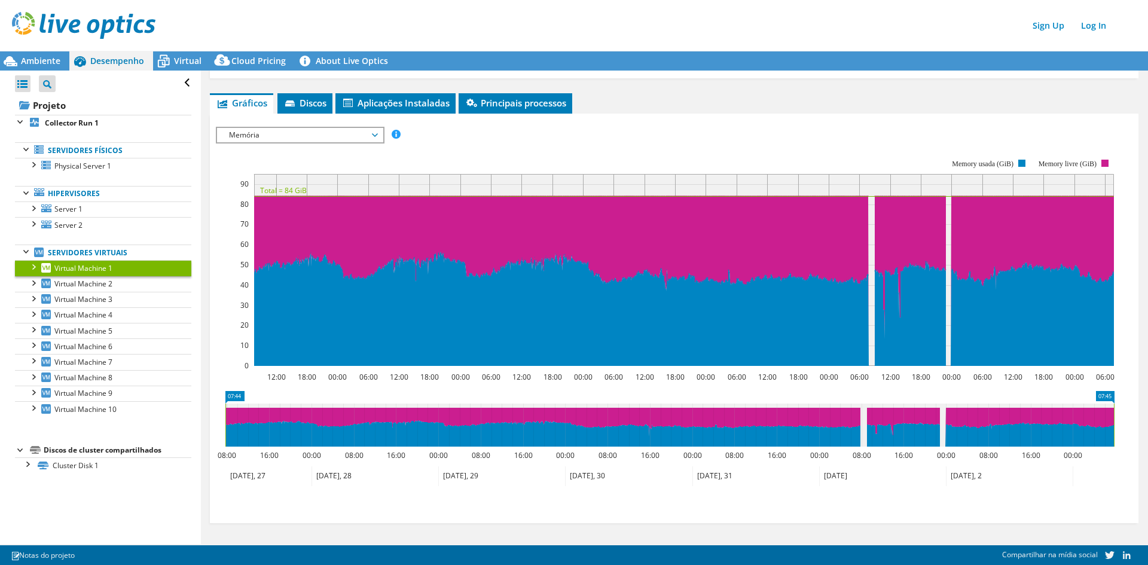
scroll to position [0, 0]
click at [105, 285] on span "Virtual Machine 2" at bounding box center [83, 284] width 58 height 10
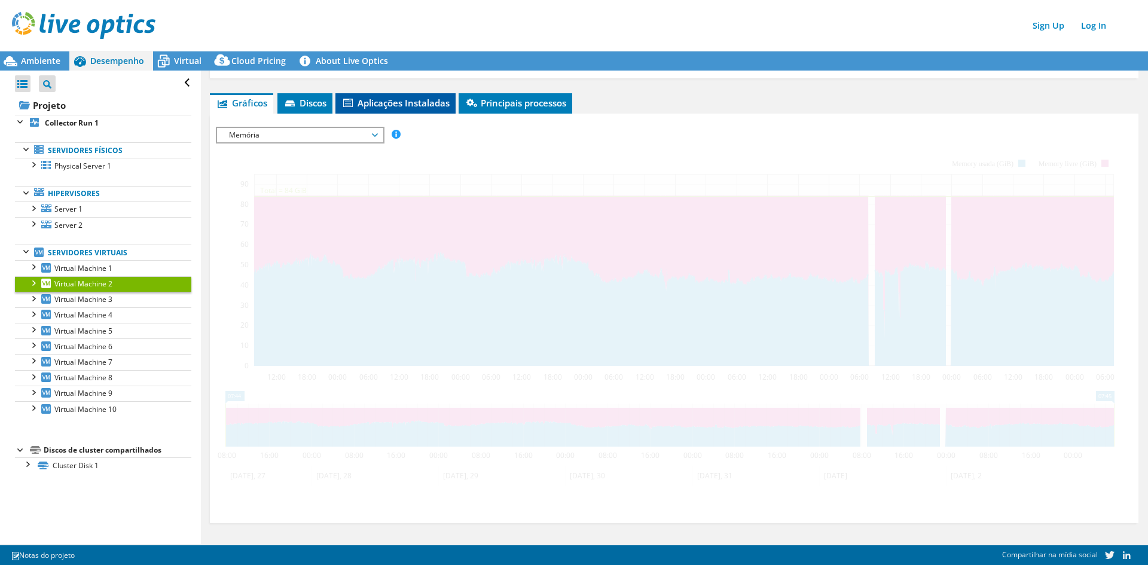
click at [380, 105] on span "Aplicações Instaladas" at bounding box center [395, 103] width 108 height 12
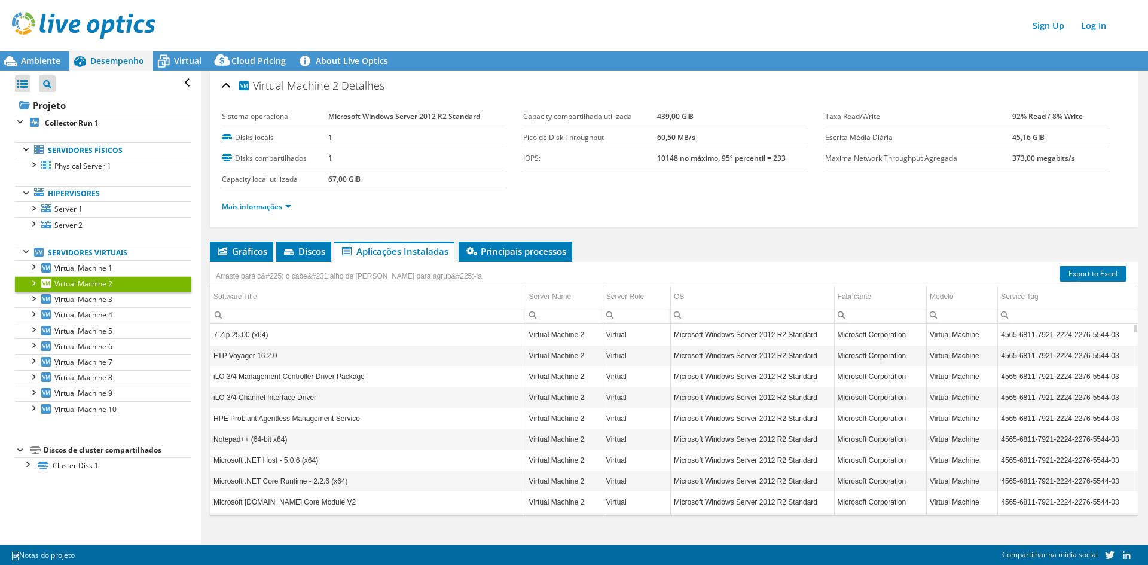
click at [254, 199] on ul "Mais informações" at bounding box center [674, 205] width 904 height 16
click at [264, 207] on link "Mais informações" at bounding box center [256, 206] width 69 height 10
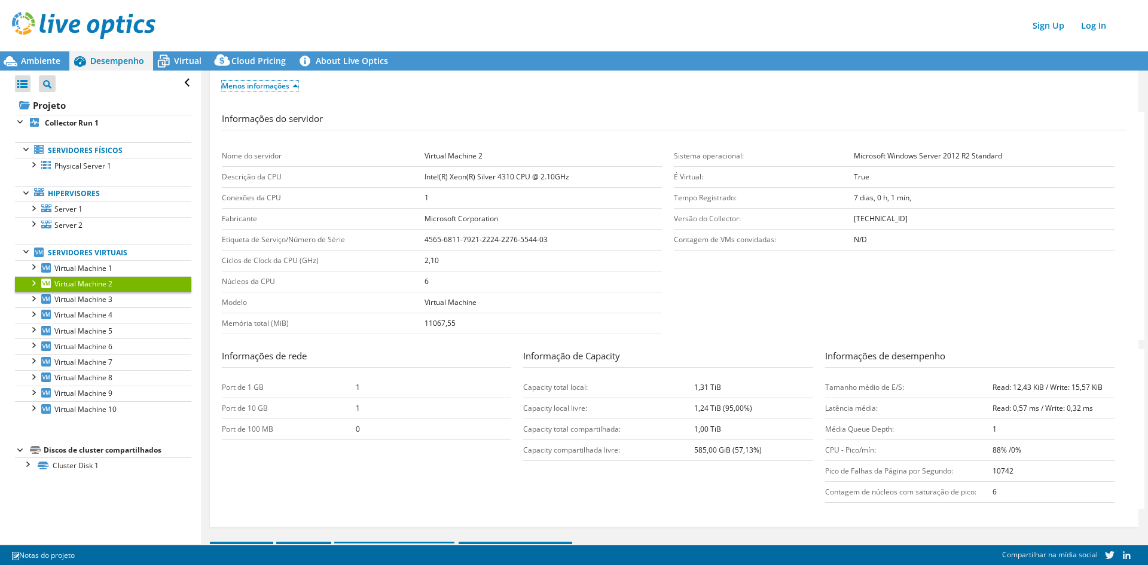
scroll to position [120, 0]
click at [885, 163] on td "Microsoft Windows Server 2012 R2 Standard" at bounding box center [984, 157] width 261 height 21
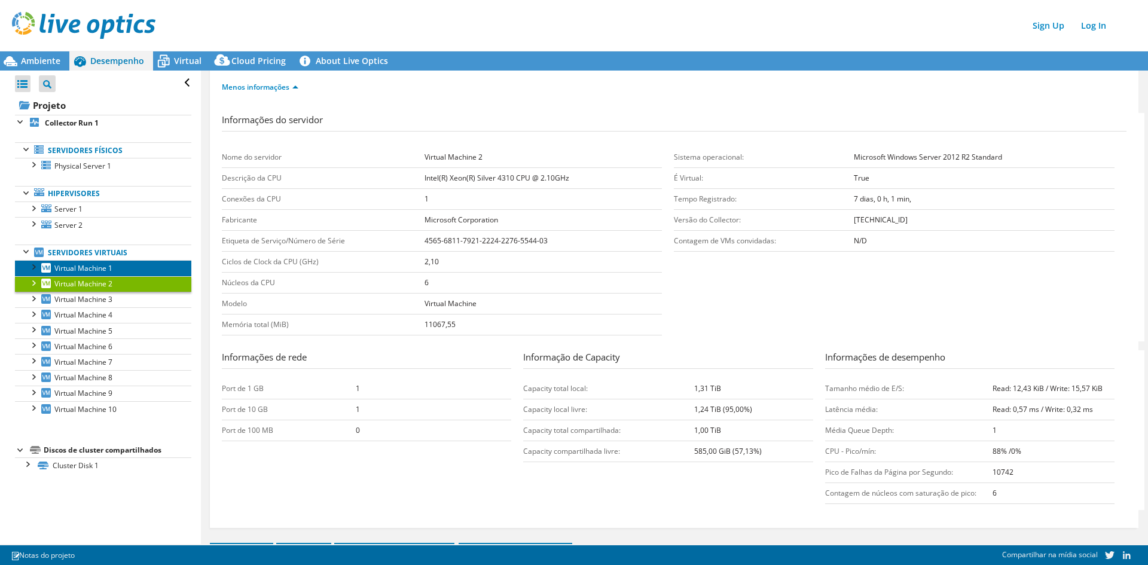
click at [143, 265] on link "Virtual Machine 1" at bounding box center [103, 268] width 176 height 16
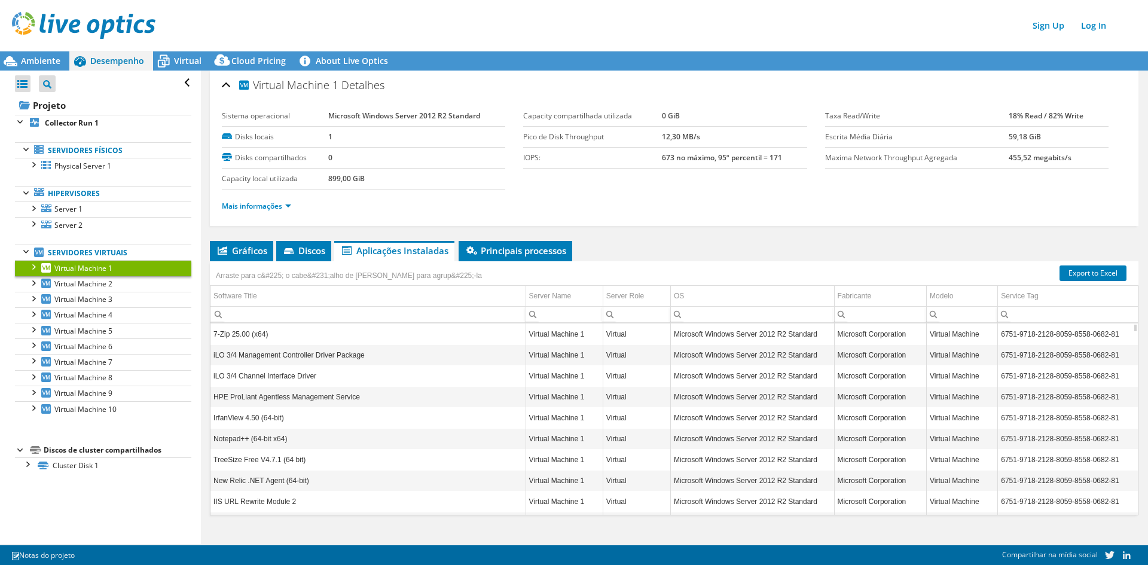
scroll to position [0, 0]
click at [109, 283] on span "Virtual Machine 2" at bounding box center [83, 284] width 58 height 10
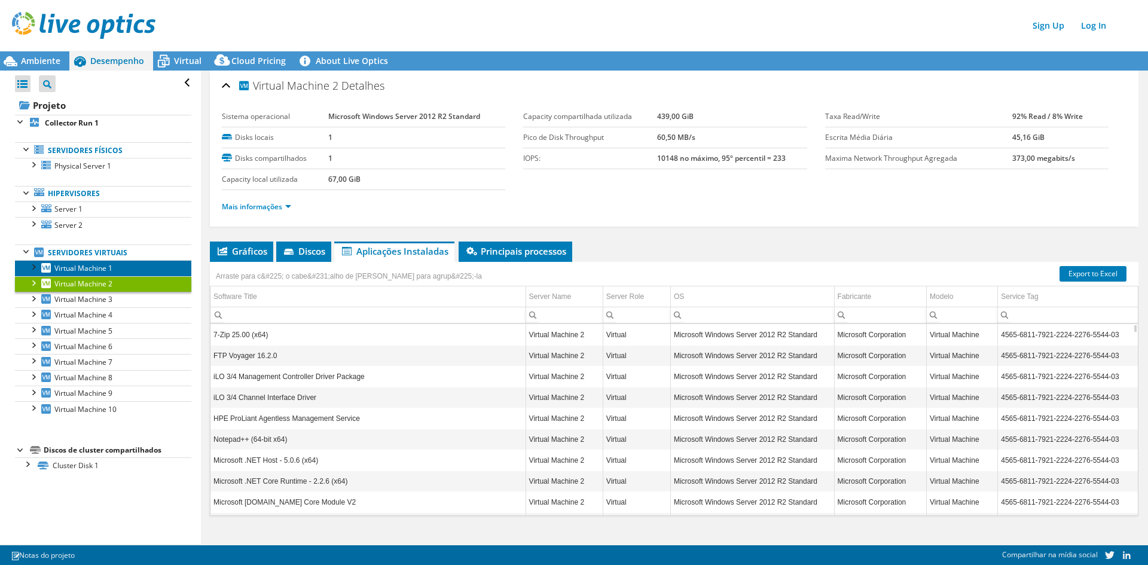
click at [109, 261] on link "Virtual Machine 1" at bounding box center [103, 268] width 176 height 16
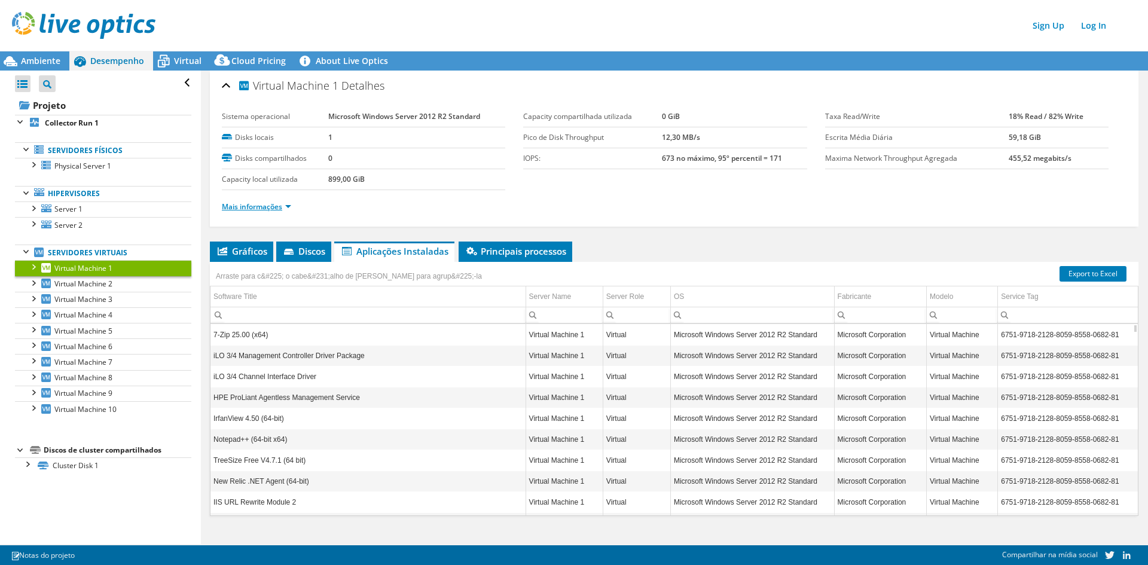
click at [243, 209] on link "Mais informações" at bounding box center [256, 206] width 69 height 10
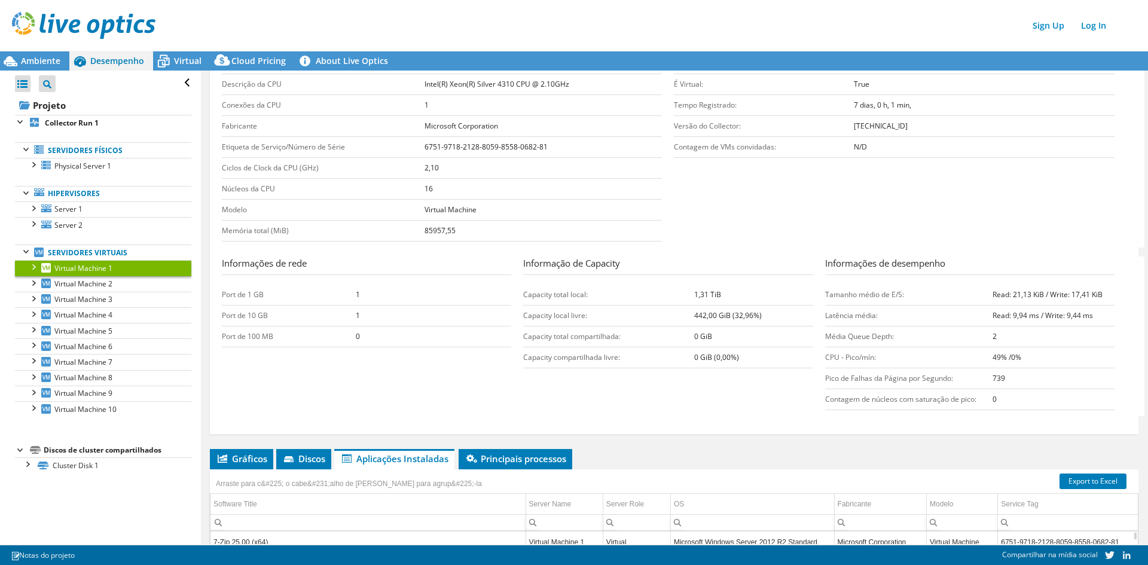
scroll to position [179, 0]
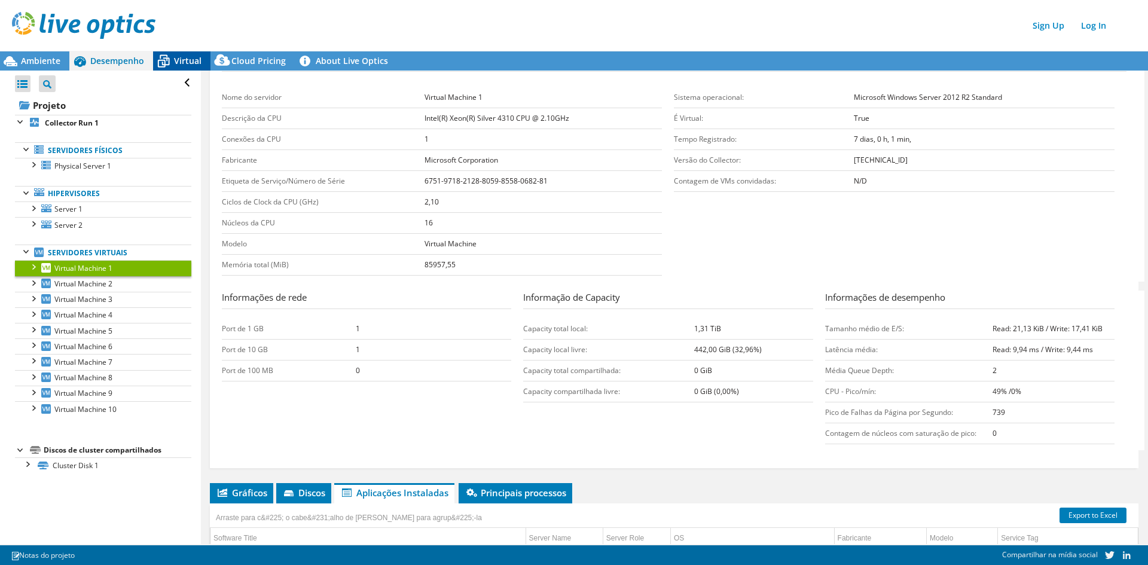
click at [193, 62] on span "Virtual" at bounding box center [187, 60] width 27 height 11
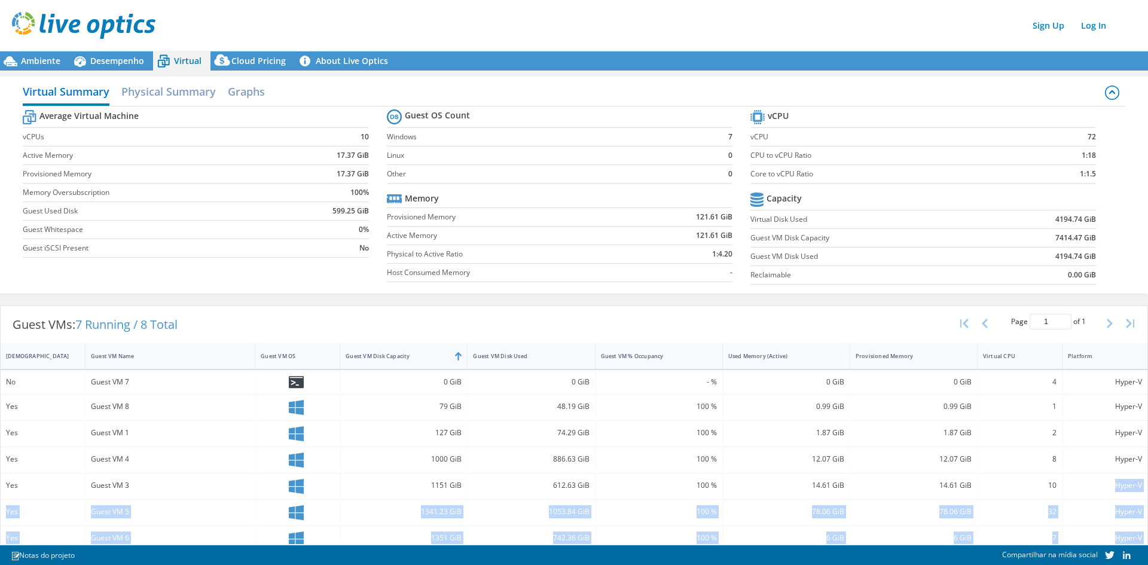
scroll to position [41, 0]
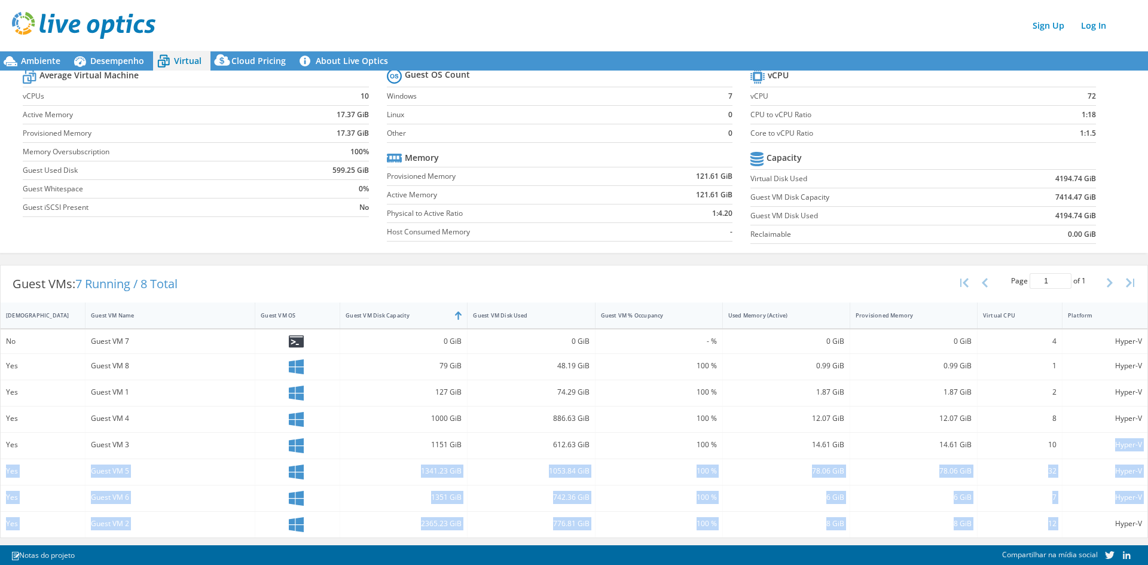
drag, startPoint x: 1047, startPoint y: 473, endPoint x: 1055, endPoint y: 540, distance: 67.4
click at [1056, 540] on div "Guest VMs: 7 Running / 8 Total Page 1 of 1 5 rows 10 rows 20 rows 25 rows 50 ro…" at bounding box center [574, 401] width 1148 height 285
click at [1047, 522] on div "12" at bounding box center [1020, 523] width 74 height 13
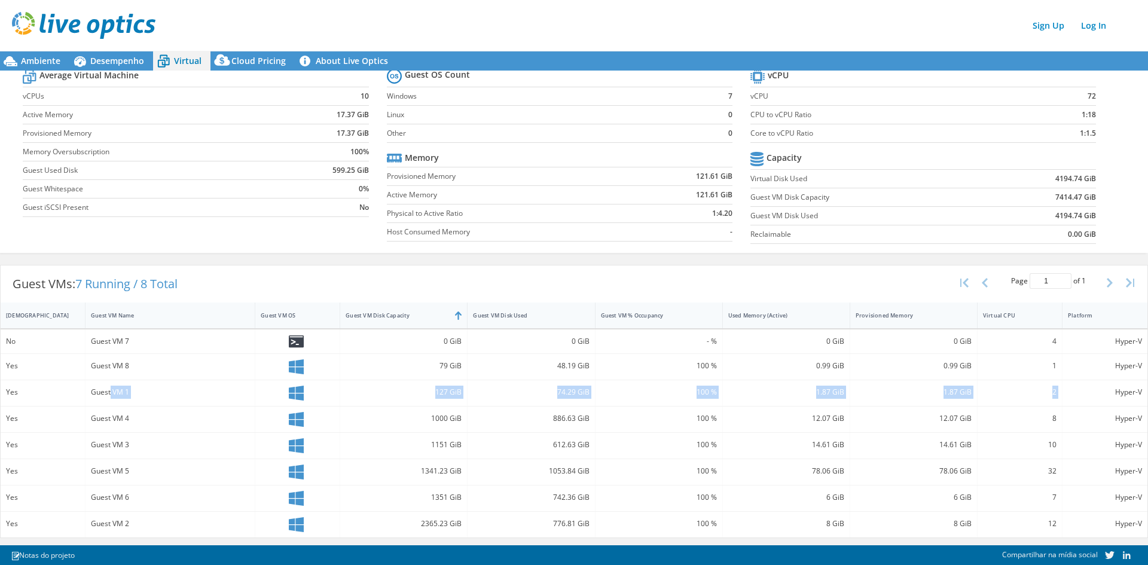
drag, startPoint x: 109, startPoint y: 388, endPoint x: 1080, endPoint y: 399, distance: 970.2
click at [1080, 399] on div "Yes Guest VM 1 127 GiB 74.29 GiB 100 % 1.87 GiB 1.87 GiB 2 Hyper-V" at bounding box center [574, 393] width 1146 height 26
click at [1068, 392] on div "Hyper-V" at bounding box center [1105, 392] width 74 height 13
drag, startPoint x: 1063, startPoint y: 392, endPoint x: 258, endPoint y: 393, distance: 805.2
click at [258, 393] on div "Yes Guest VM 1 127 GiB 74.29 GiB 100 % 1.87 GiB 1.87 GiB 2 Hyper-V" at bounding box center [574, 393] width 1146 height 26
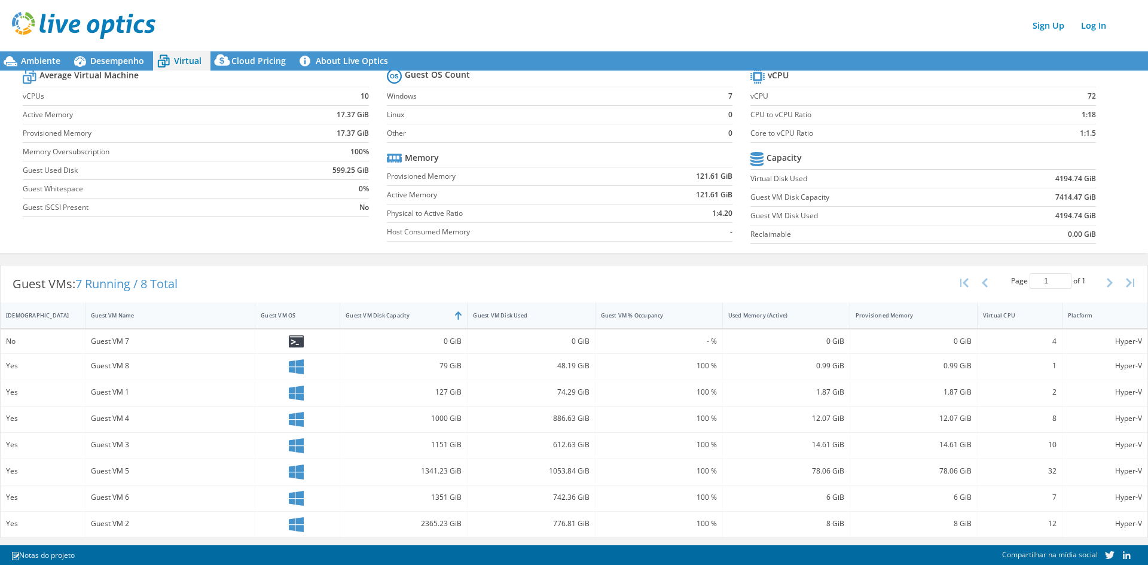
click at [256, 393] on div at bounding box center [297, 393] width 85 height 26
click at [105, 57] on span "Desempenho" at bounding box center [117, 60] width 54 height 11
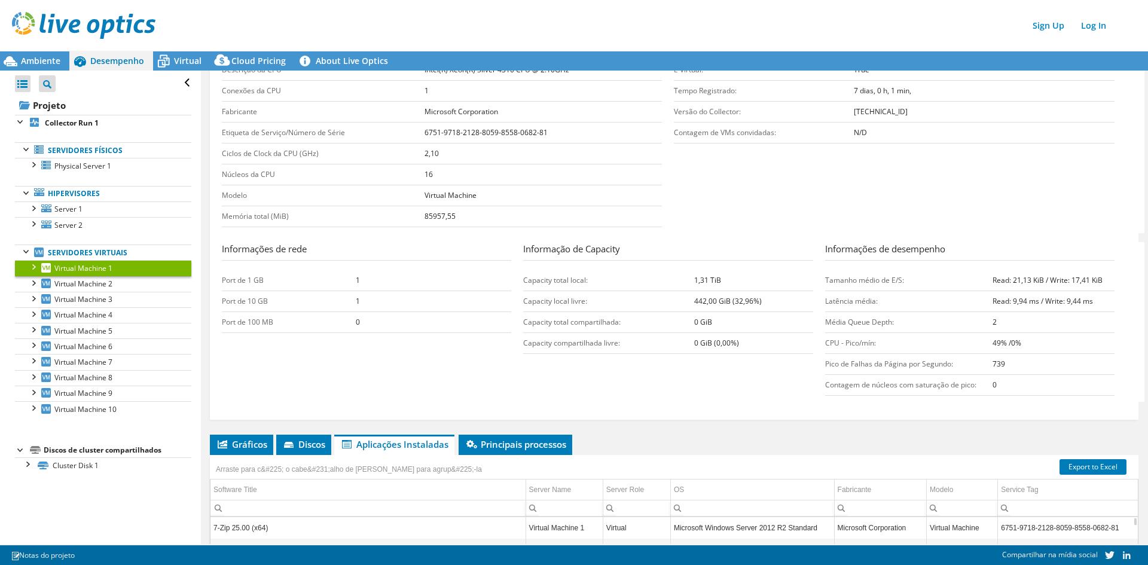
scroll to position [139, 0]
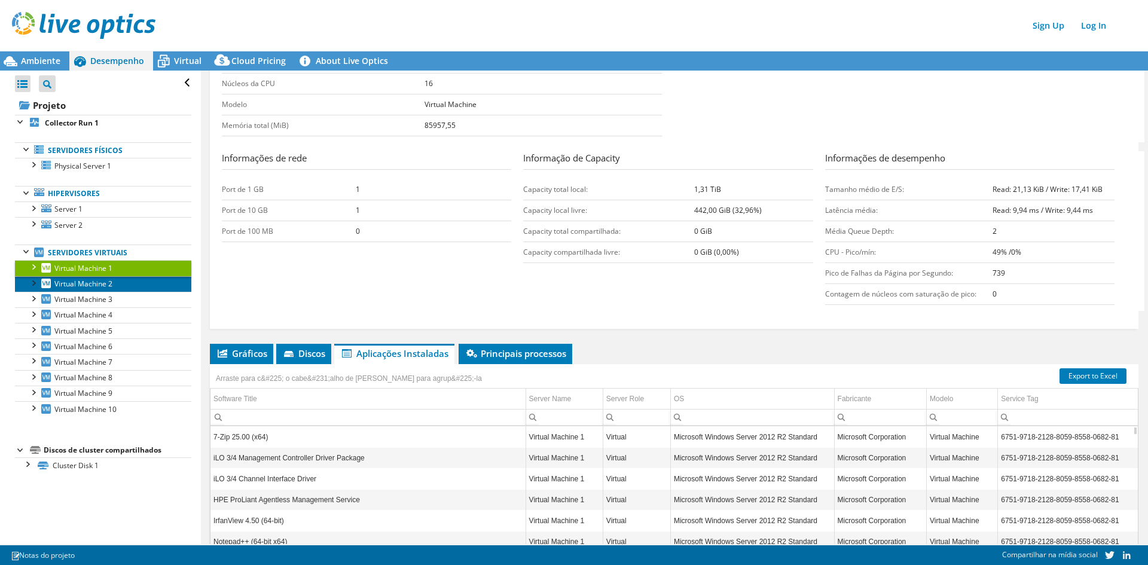
click at [85, 285] on span "Virtual Machine 2" at bounding box center [83, 284] width 58 height 10
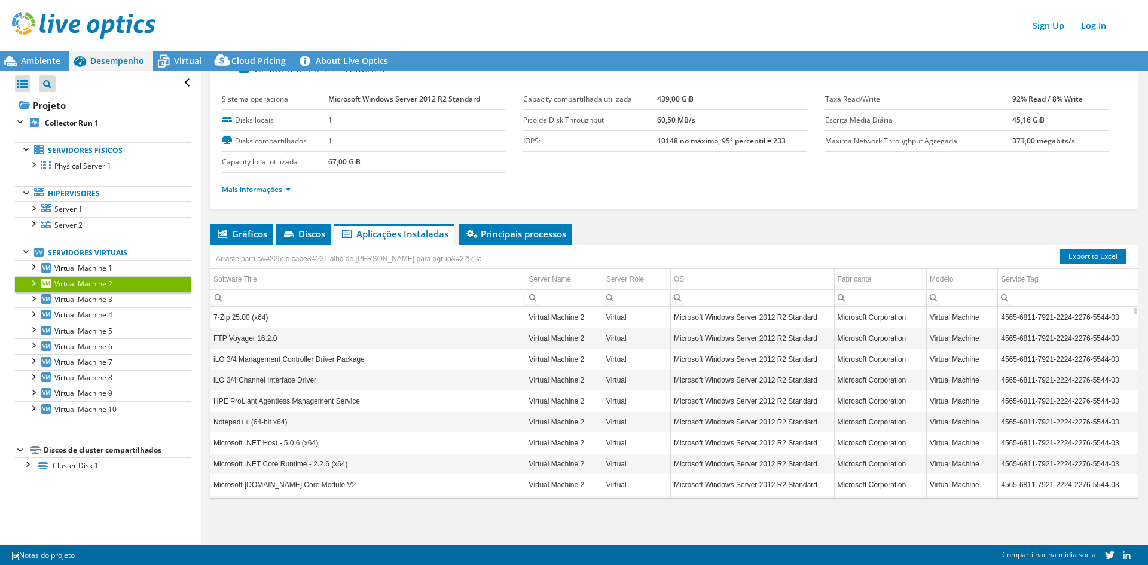
scroll to position [0, 0]
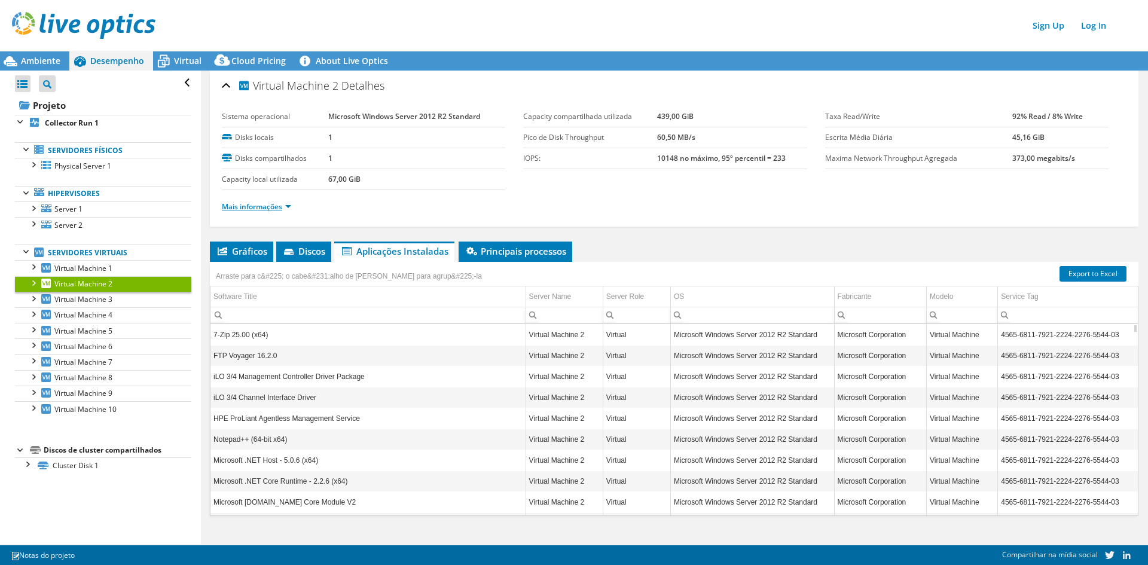
click at [242, 204] on link "Mais informações" at bounding box center [256, 206] width 69 height 10
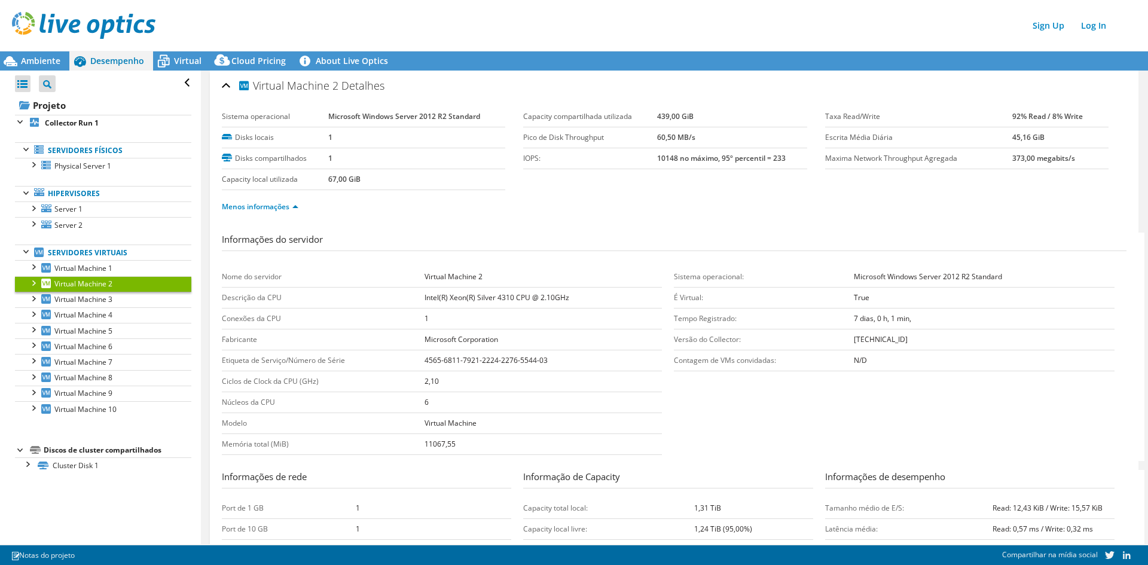
click at [399, 400] on tr "Núcleos da CPU 6" at bounding box center [442, 402] width 440 height 21
click at [424, 405] on b "6" at bounding box center [426, 402] width 4 height 10
click at [437, 405] on td "6" at bounding box center [543, 402] width 238 height 21
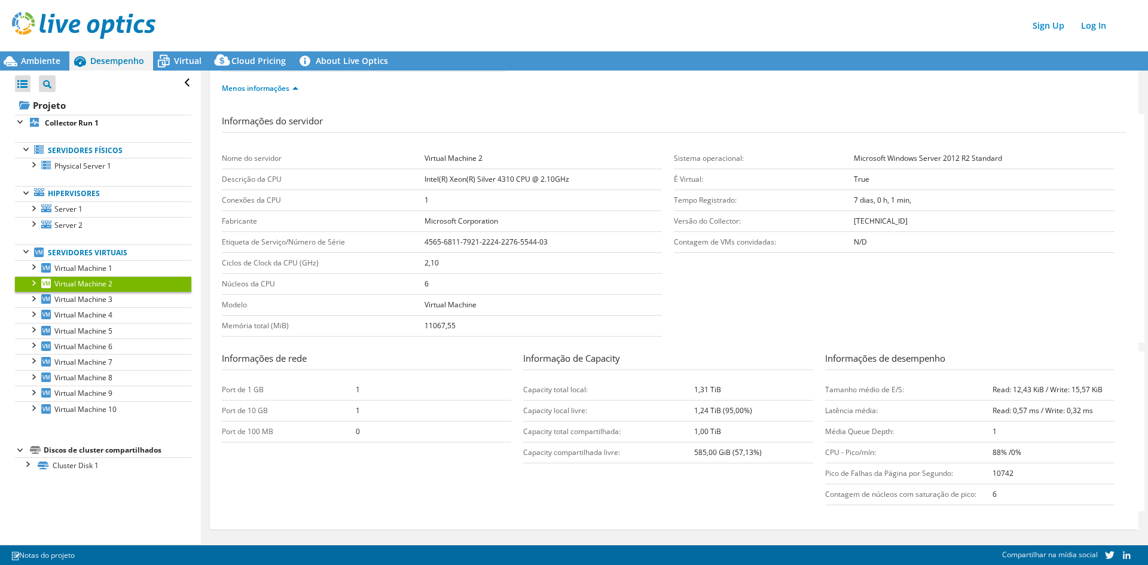
scroll to position [120, 0]
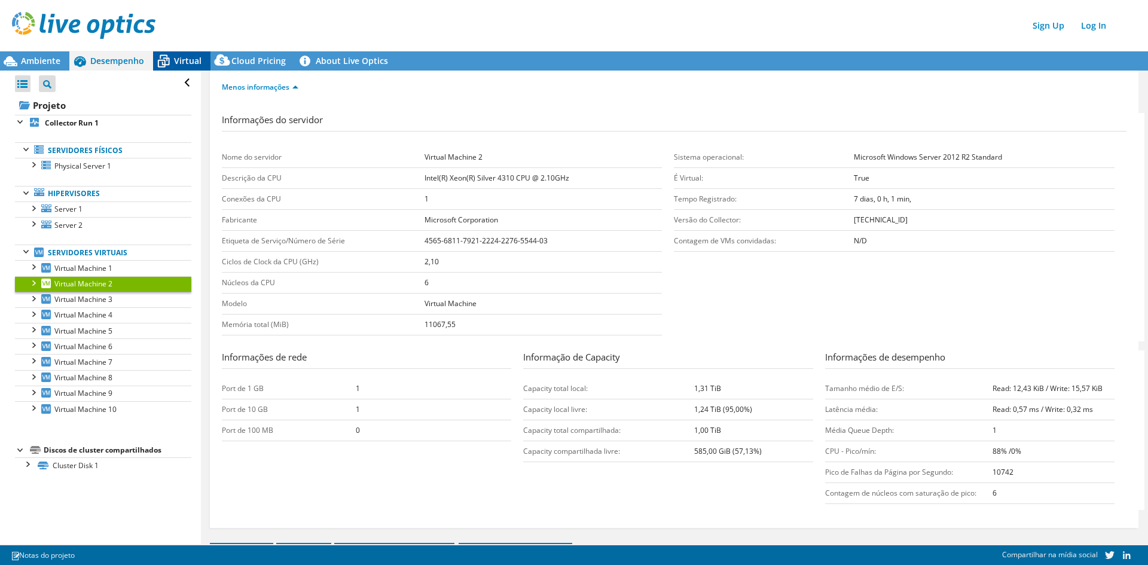
click at [182, 59] on span "Virtual" at bounding box center [187, 60] width 27 height 11
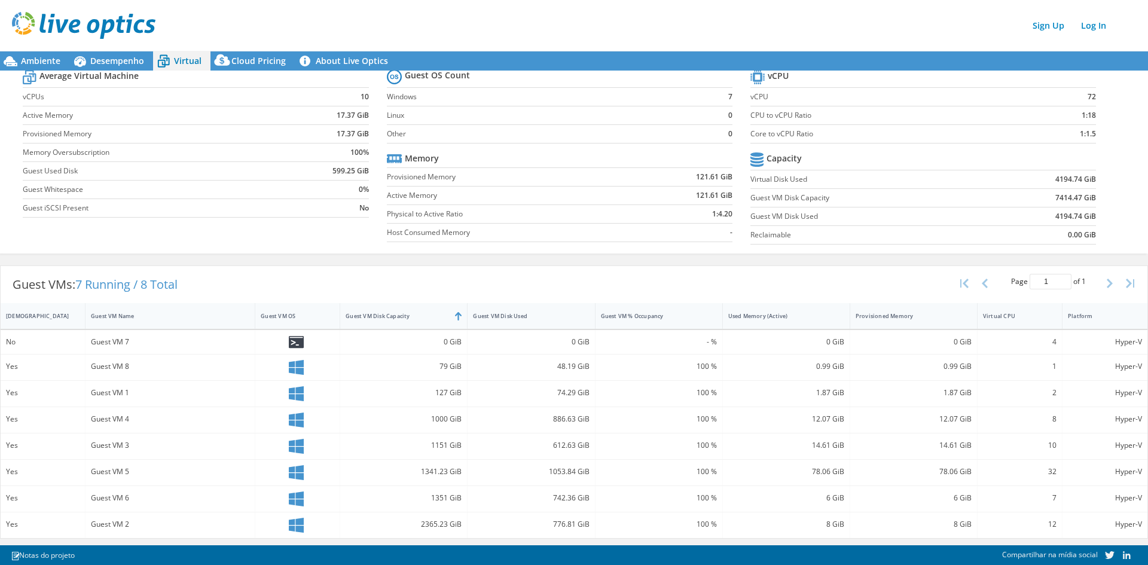
scroll to position [41, 0]
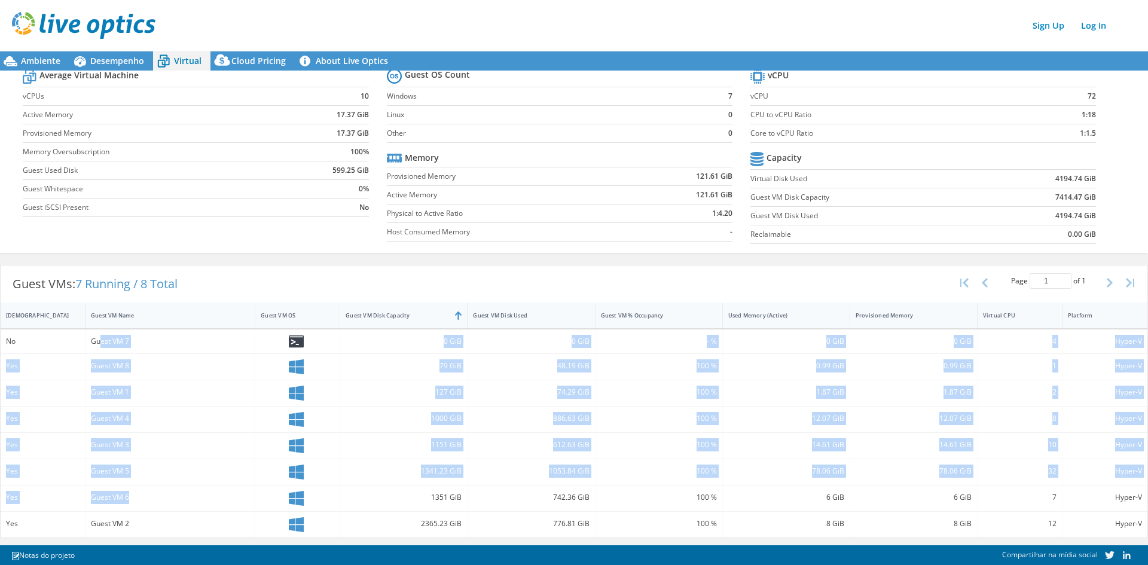
drag, startPoint x: 100, startPoint y: 336, endPoint x: 158, endPoint y: 499, distance: 173.2
click at [158, 499] on div "No Guest VM 7 0 GiB 0 GiB - % 0 GiB 0 GiB 4 Hyper-V Yes Guest VM 8 79 GiB 48.19…" at bounding box center [574, 433] width 1146 height 208
click at [137, 475] on div "Guest VM 5" at bounding box center [170, 470] width 158 height 13
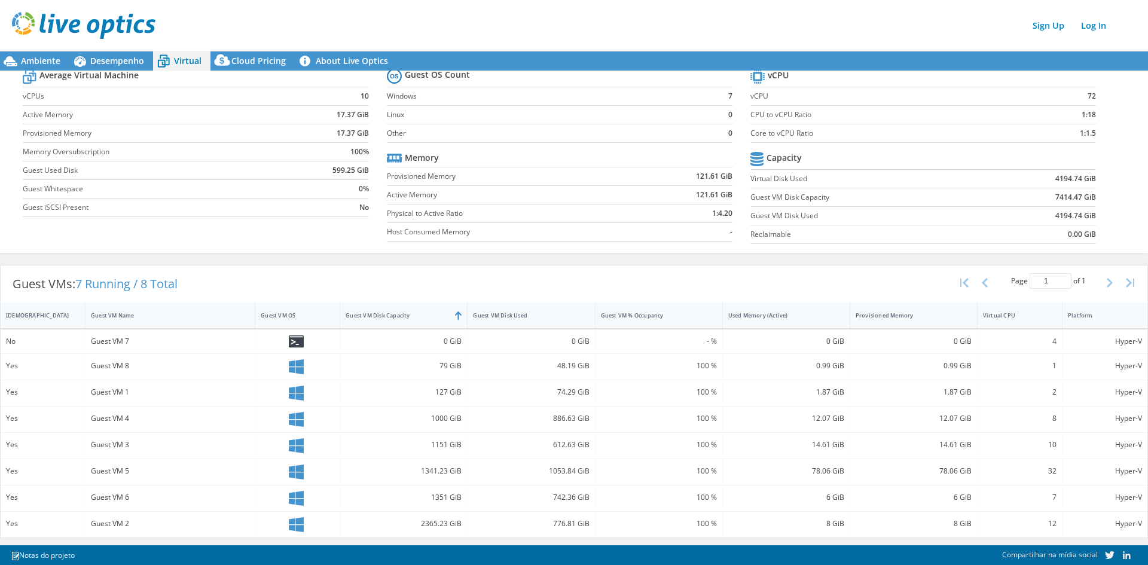
click at [458, 281] on div "Guest VMs: 7 Running / 8 Total Page 1 of 1 5 rows 10 rows 20 rows 25 rows 50 ro…" at bounding box center [574, 283] width 1146 height 37
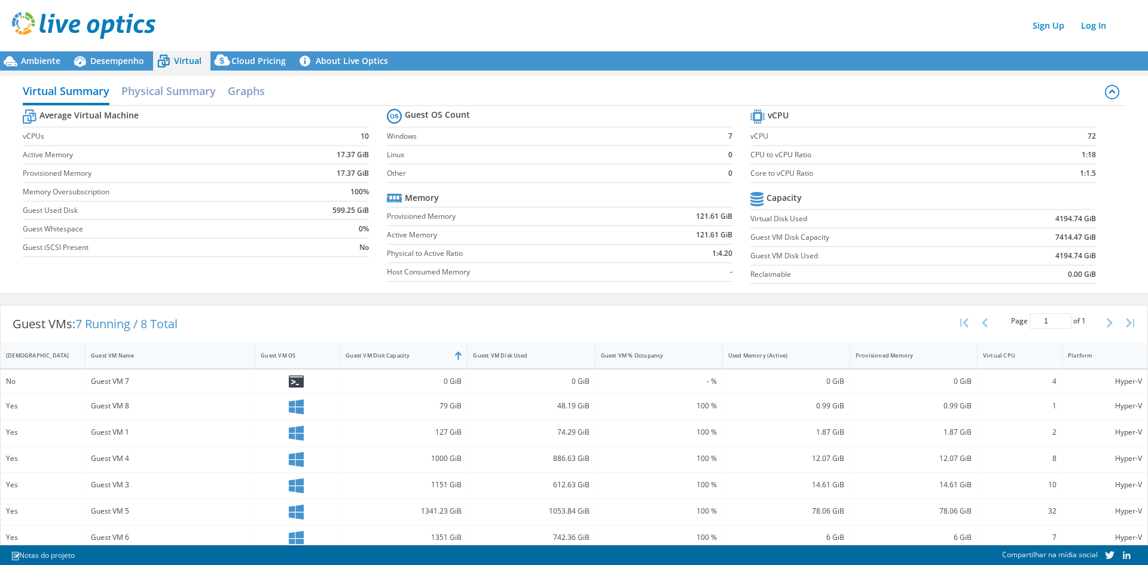
scroll to position [0, 0]
click at [559, 322] on div "Guest VMs: 7 Running / 8 Total Page 1 of 1 5 rows 10 rows 20 rows 25 rows 50 ro…" at bounding box center [574, 324] width 1146 height 37
drag, startPoint x: 1094, startPoint y: 137, endPoint x: 1071, endPoint y: 145, distance: 24.4
click at [1071, 145] on section "vCPU vCPU 72 CPU to vCPU Ratio 1:18 Core to vCPU Ratio 1:1.5 Capacity Virtual D…" at bounding box center [931, 199] width 363 height 184
click at [1081, 155] on b "1:18" at bounding box center [1088, 155] width 14 height 12
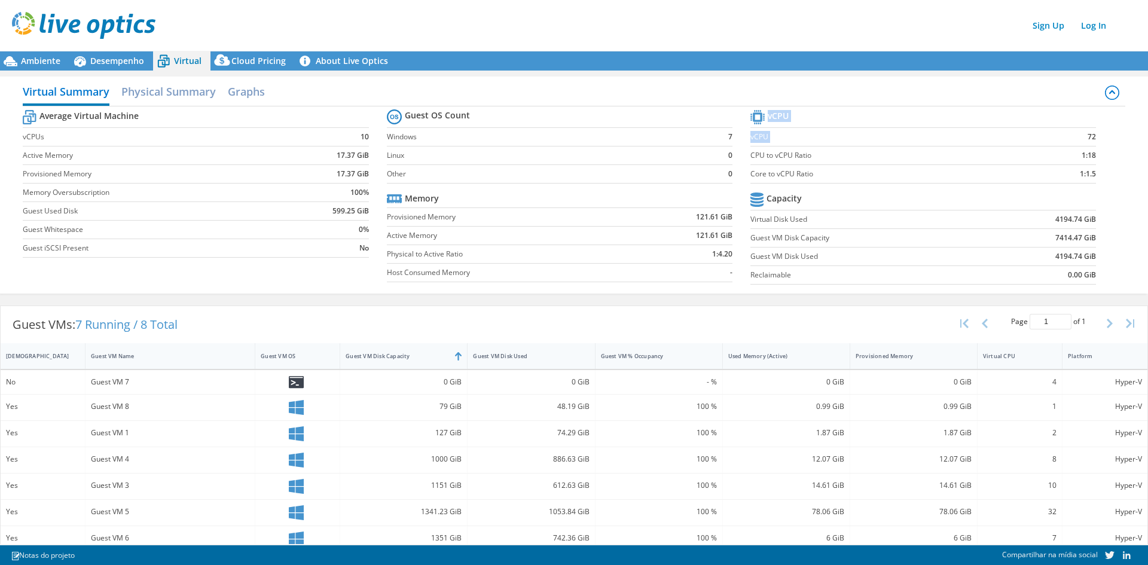
click at [1084, 171] on b "1:1.5" at bounding box center [1088, 174] width 16 height 12
drag, startPoint x: 726, startPoint y: 134, endPoint x: 718, endPoint y: 132, distance: 8.3
click at [718, 132] on td "7" at bounding box center [724, 137] width 17 height 19
click at [728, 134] on b "7" at bounding box center [730, 137] width 4 height 12
click at [727, 148] on section "Guest OS Count Windows 7 Linux 0 Other 0 Memory Provisioned Memory 121.61 GiB A…" at bounding box center [568, 197] width 363 height 182
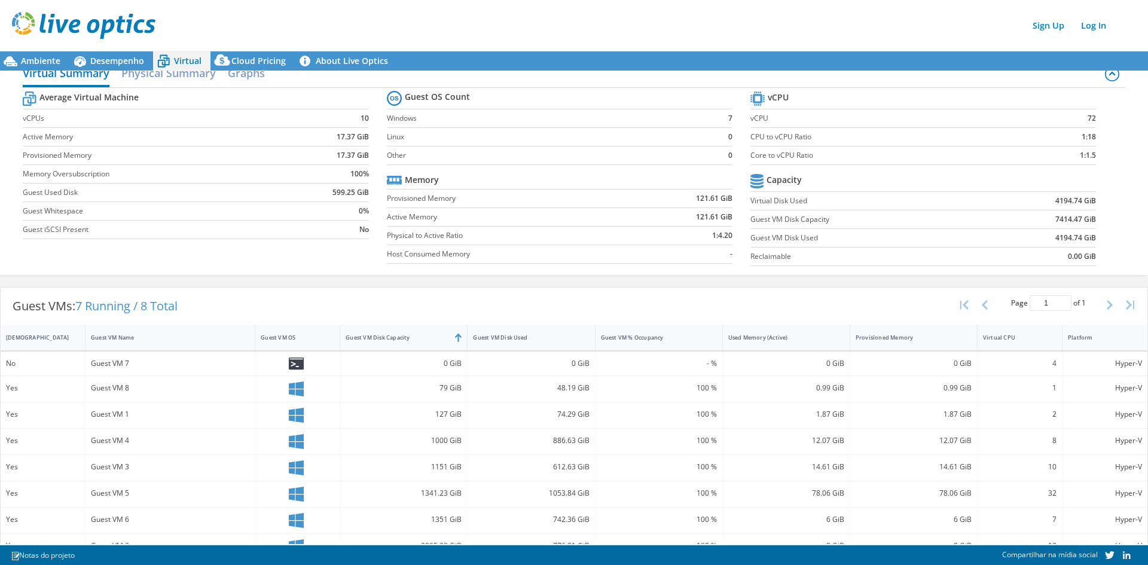
scroll to position [41, 0]
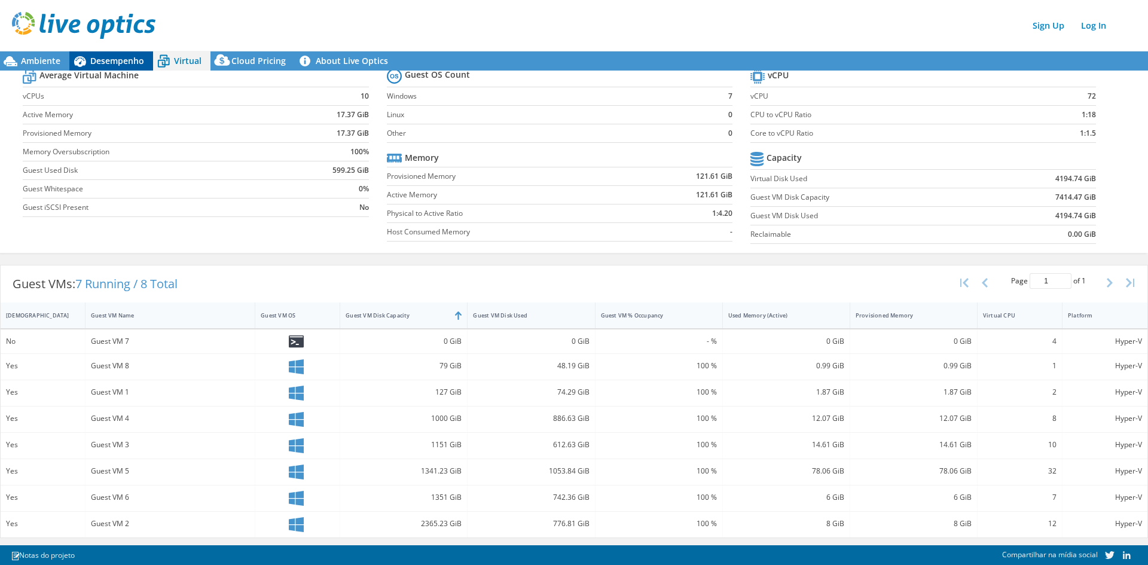
click at [103, 58] on span "Desempenho" at bounding box center [117, 60] width 54 height 11
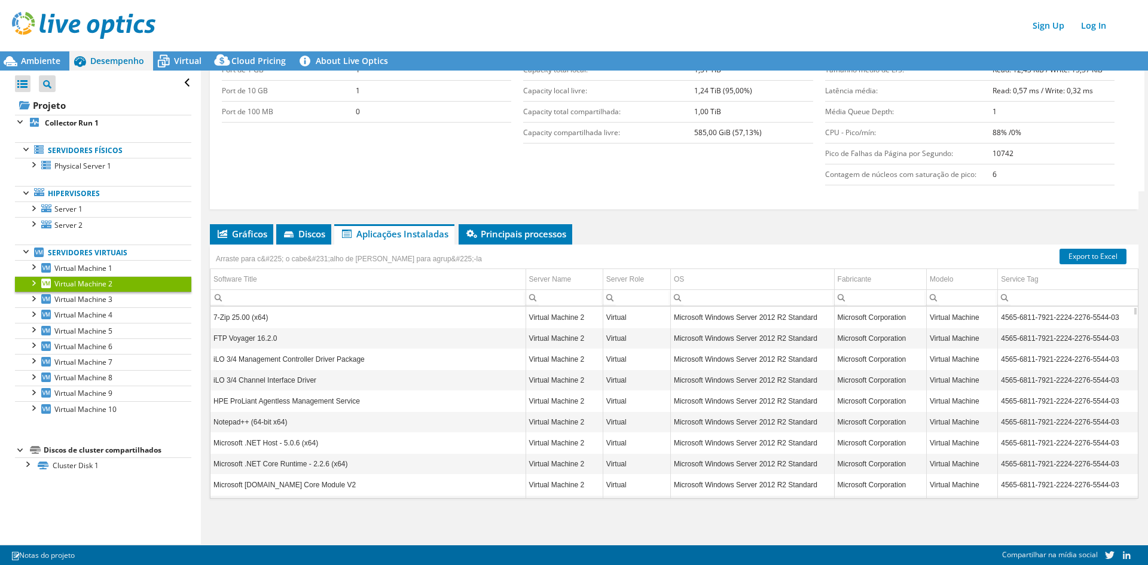
scroll to position [287, 0]
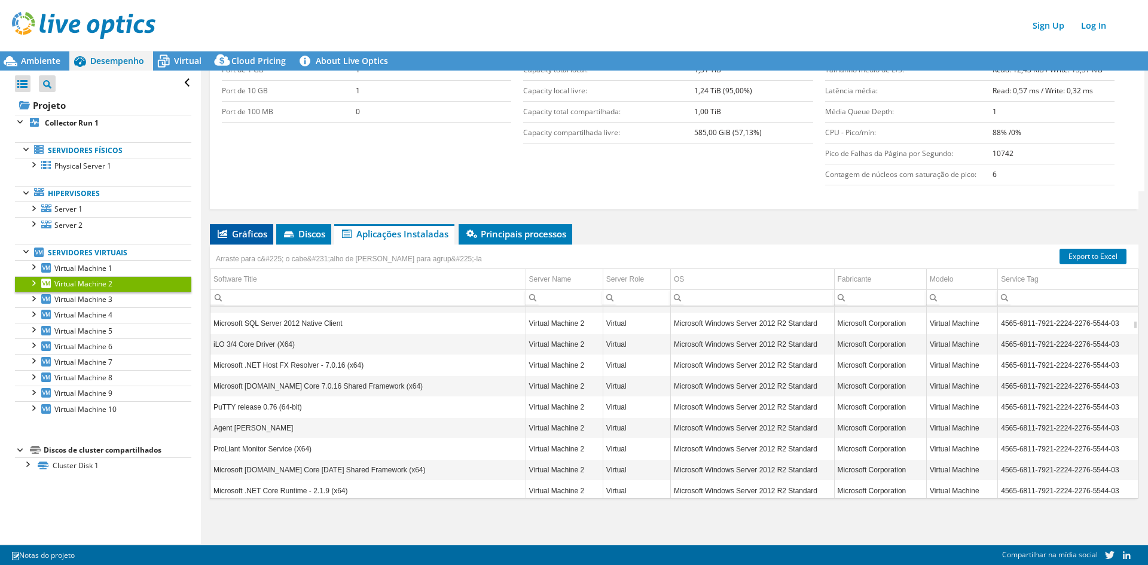
click at [236, 240] on li "Gráficos" at bounding box center [241, 234] width 63 height 20
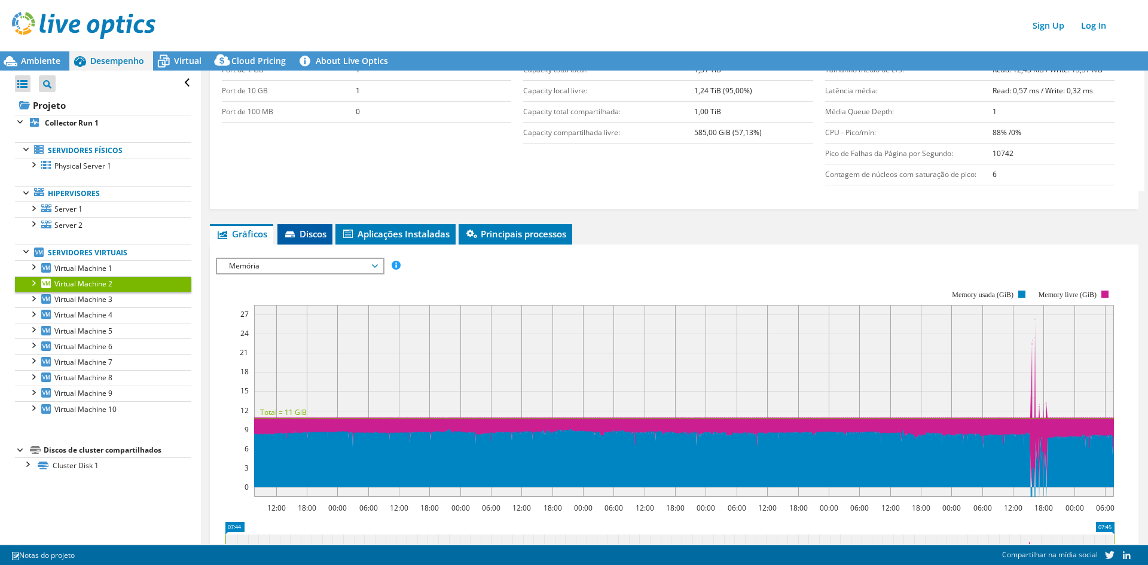
click at [283, 240] on li "Discos" at bounding box center [304, 234] width 55 height 20
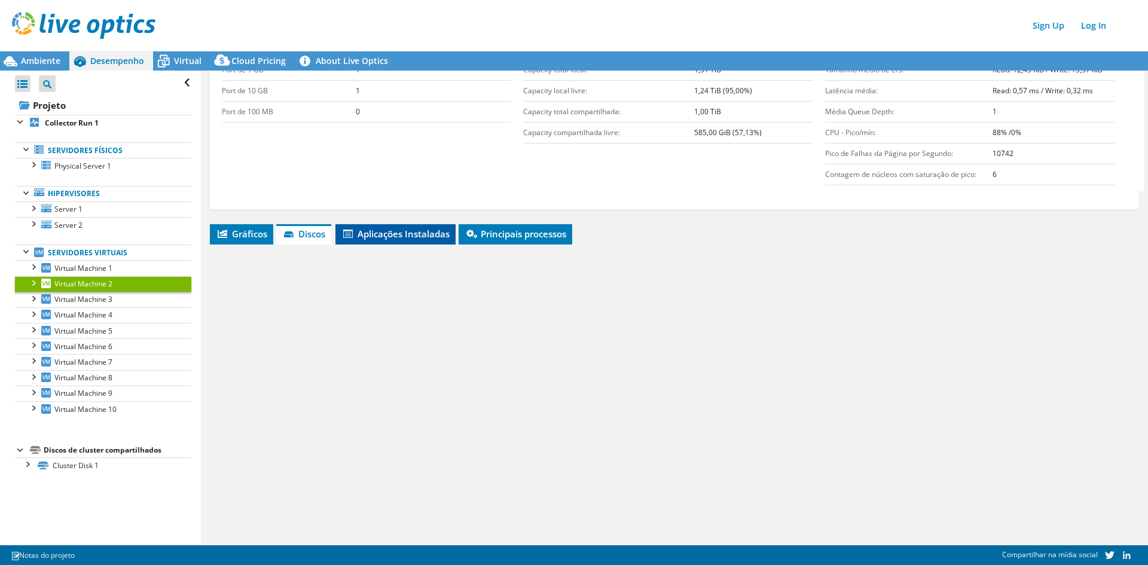
click at [417, 237] on span "Aplicações Instaladas" at bounding box center [395, 234] width 108 height 12
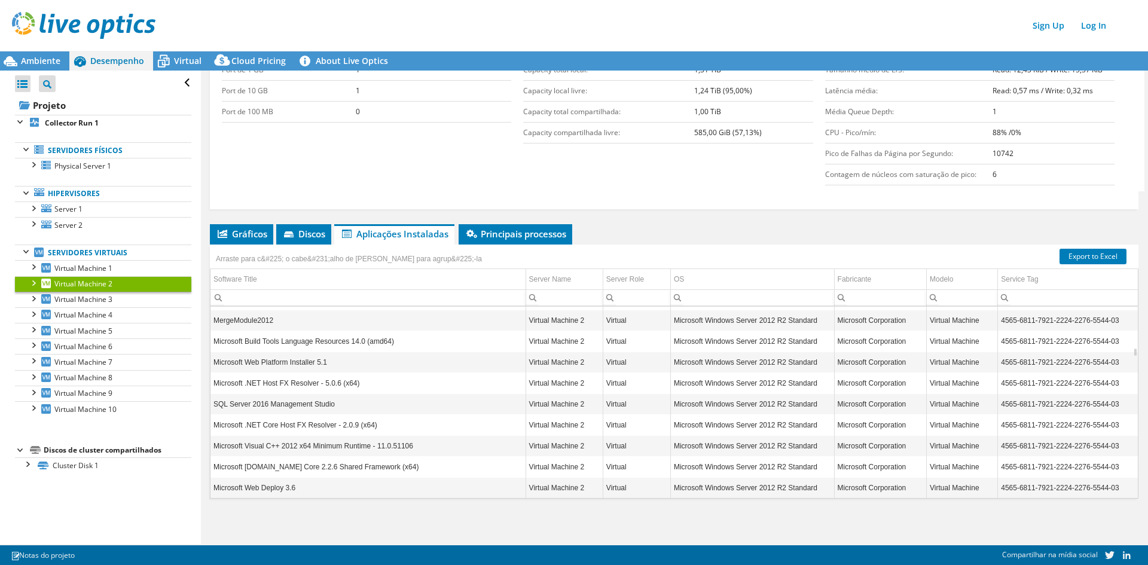
scroll to position [932, 0]
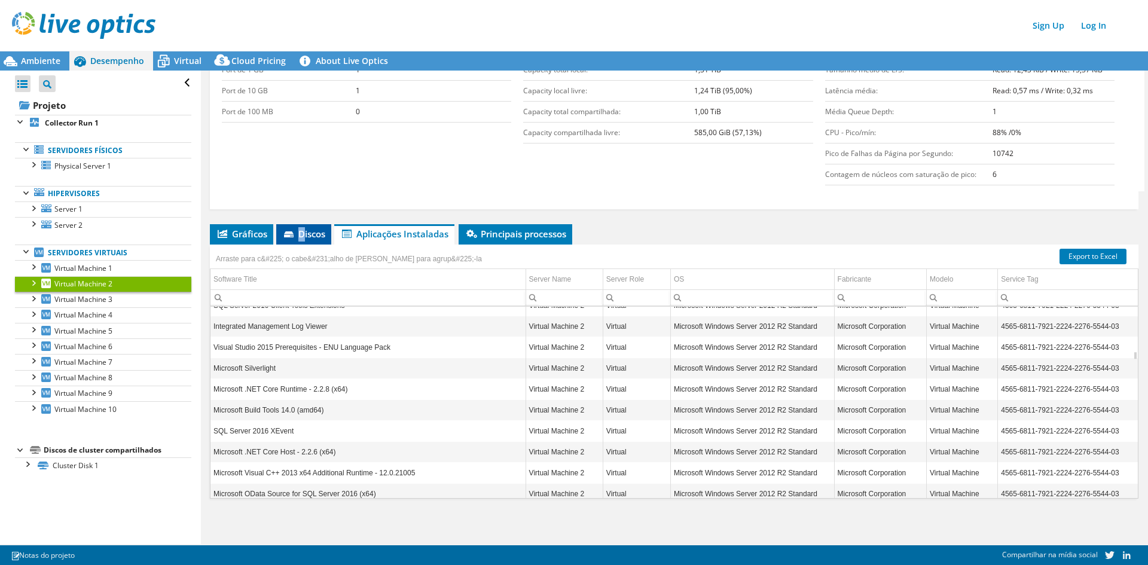
click at [302, 242] on li "Discos" at bounding box center [303, 234] width 55 height 20
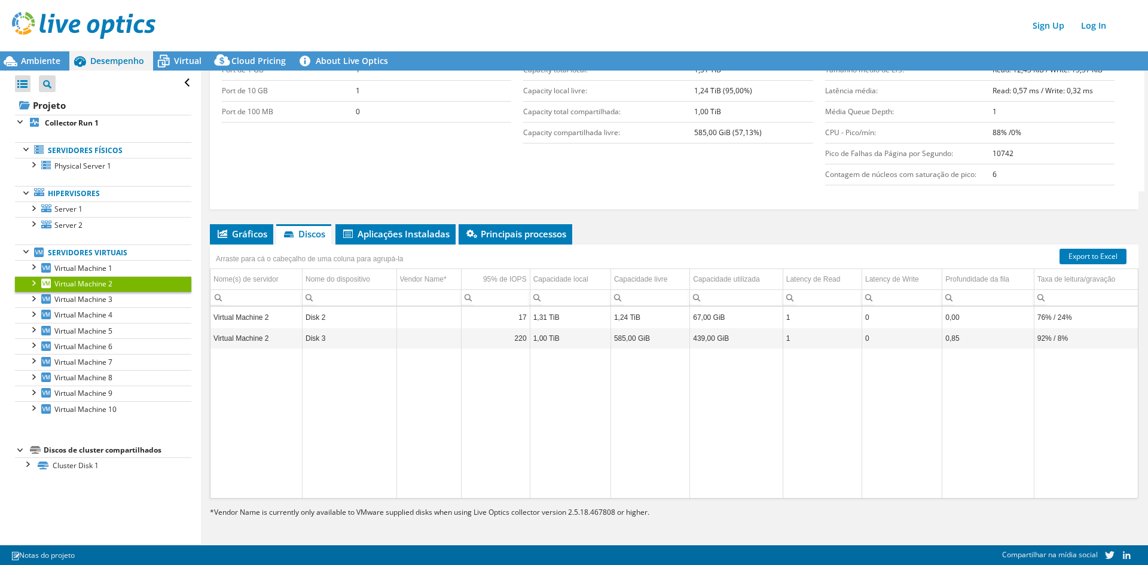
click at [595, 188] on section "Informações de rede Port de 1 GB 1 Port de 10 GB 1 Port de 100 MB 0 Informação …" at bounding box center [677, 112] width 910 height 160
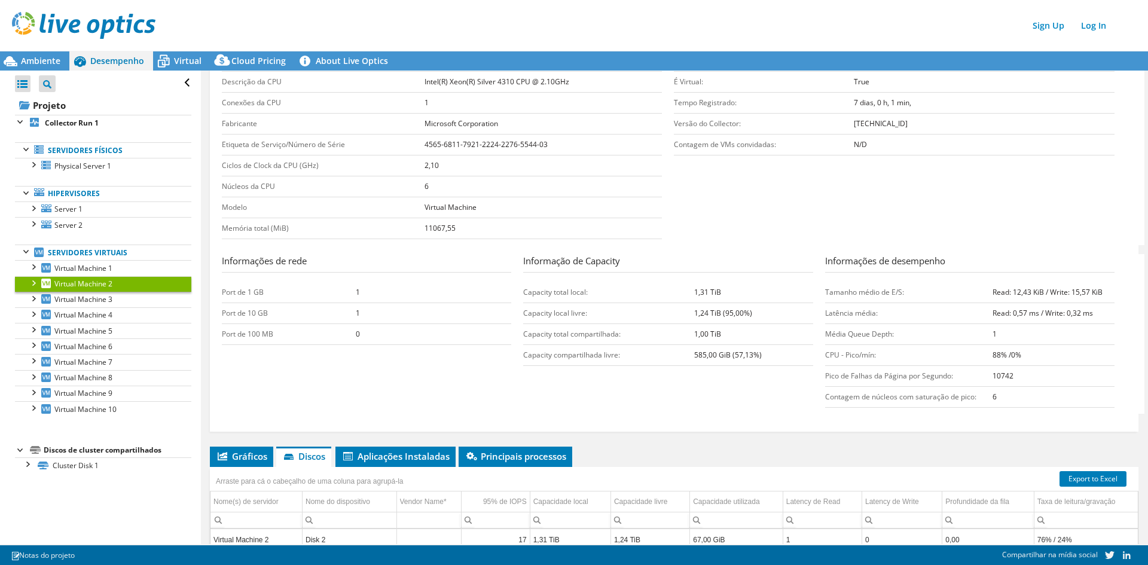
scroll to position [199, 0]
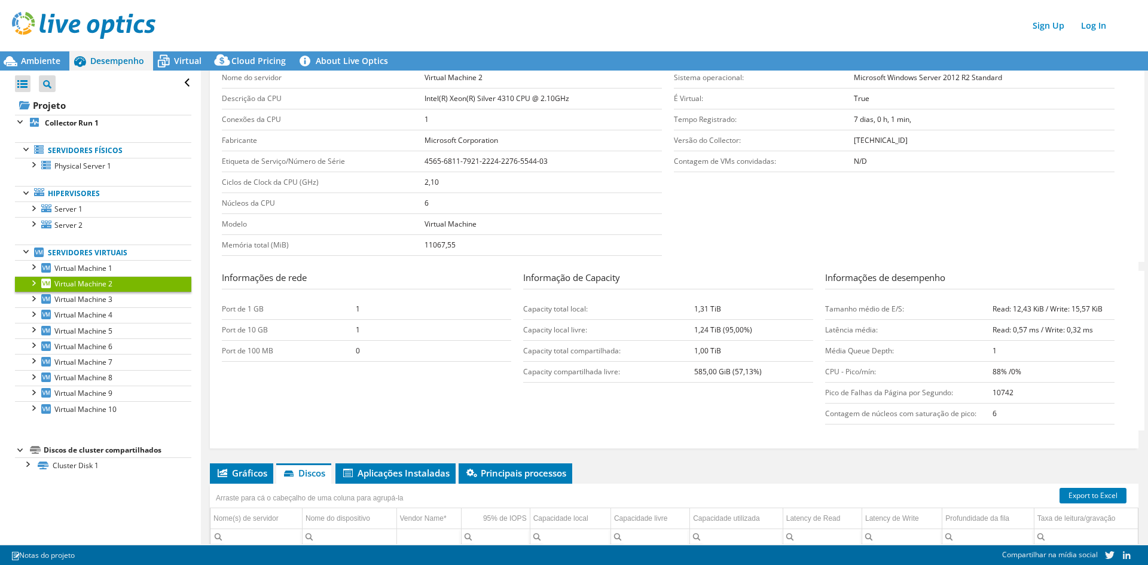
click at [473, 23] on div "Sign Up Log In" at bounding box center [586, 25] width 1148 height 27
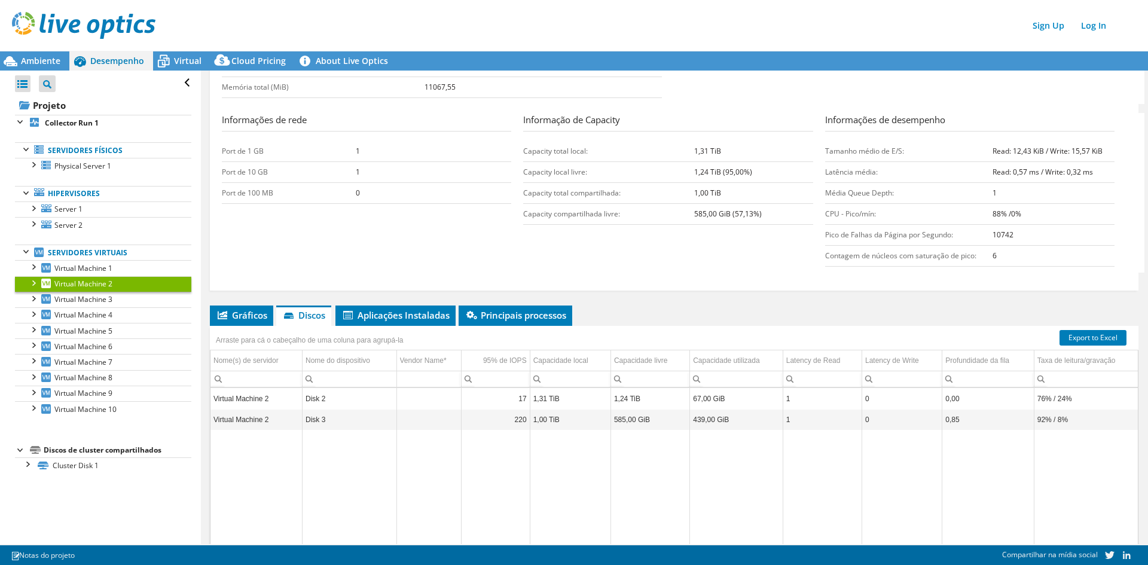
scroll to position [359, 0]
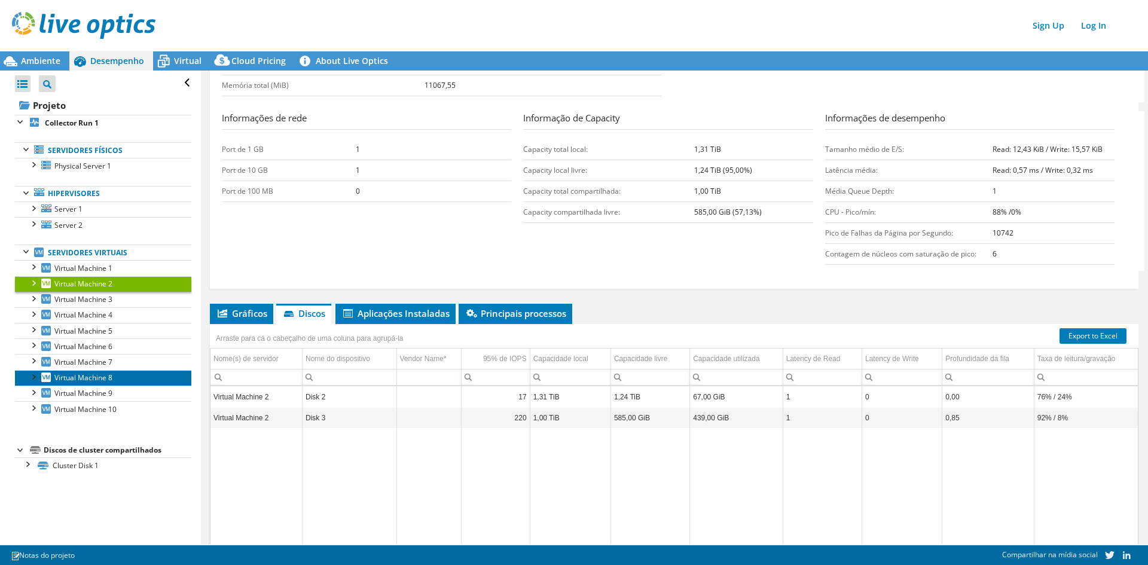
click at [105, 376] on span "Virtual Machine 8" at bounding box center [83, 377] width 58 height 10
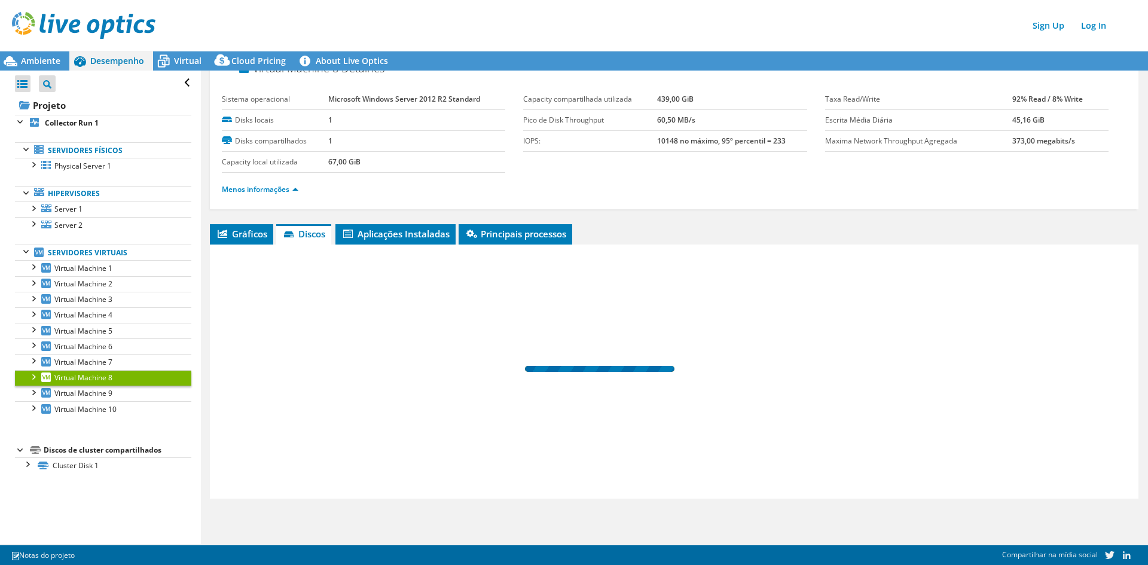
scroll to position [0, 0]
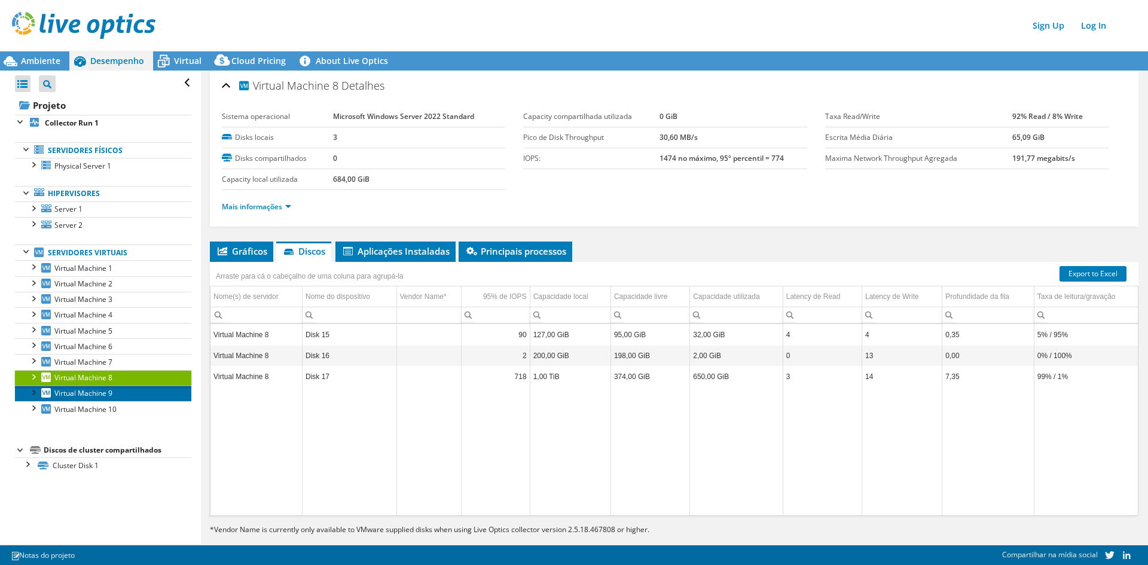
click at [80, 396] on span "Virtual Machine 9" at bounding box center [83, 393] width 58 height 10
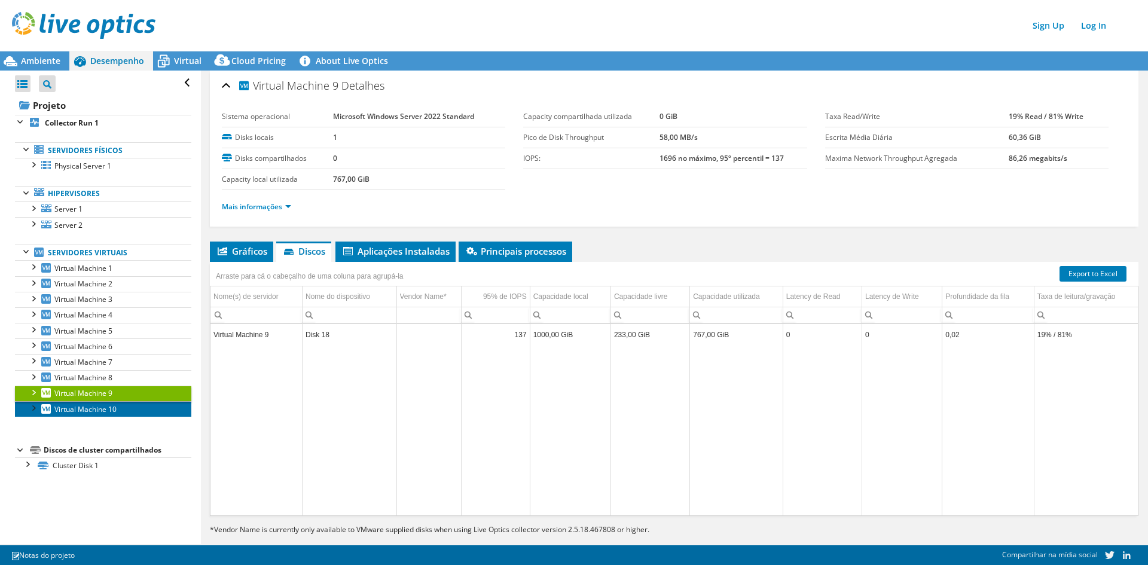
click at [88, 406] on span "Virtual Machine 10" at bounding box center [85, 409] width 62 height 10
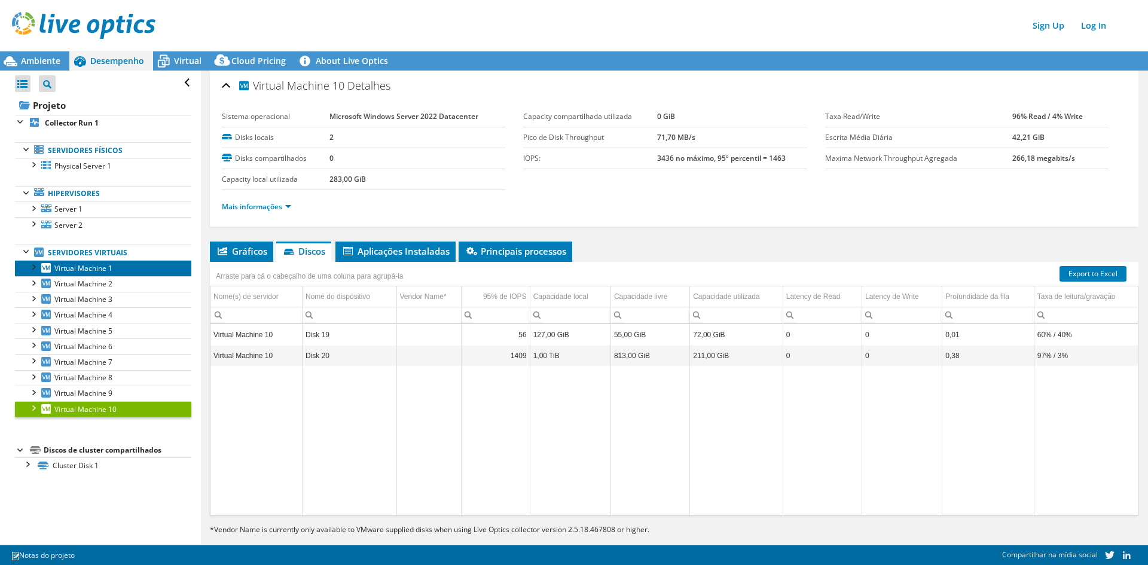
click at [96, 267] on span "Virtual Machine 1" at bounding box center [83, 268] width 58 height 10
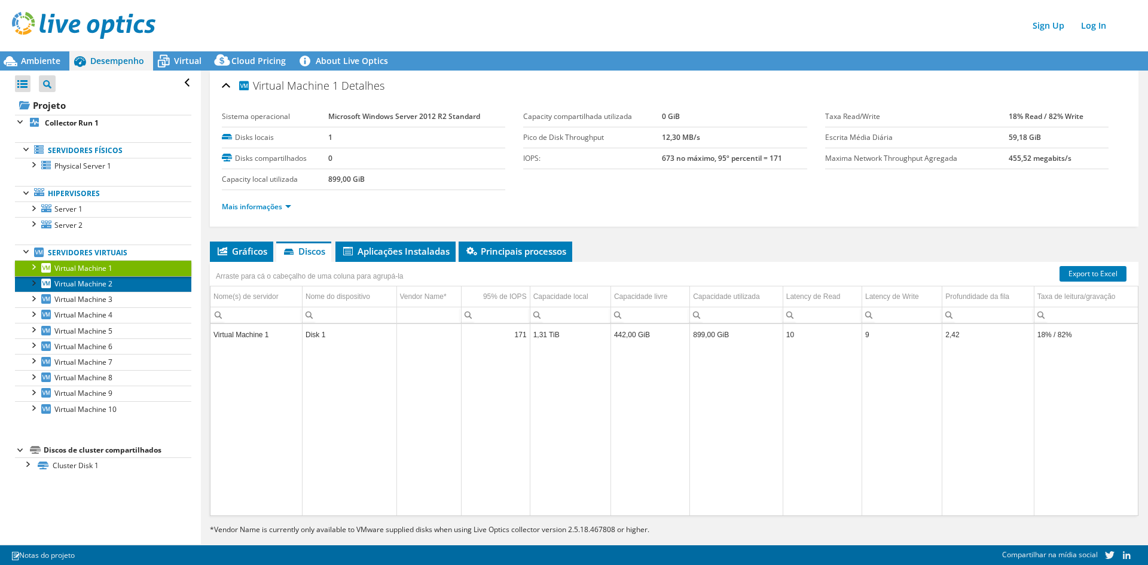
click at [108, 282] on span "Virtual Machine 2" at bounding box center [83, 284] width 58 height 10
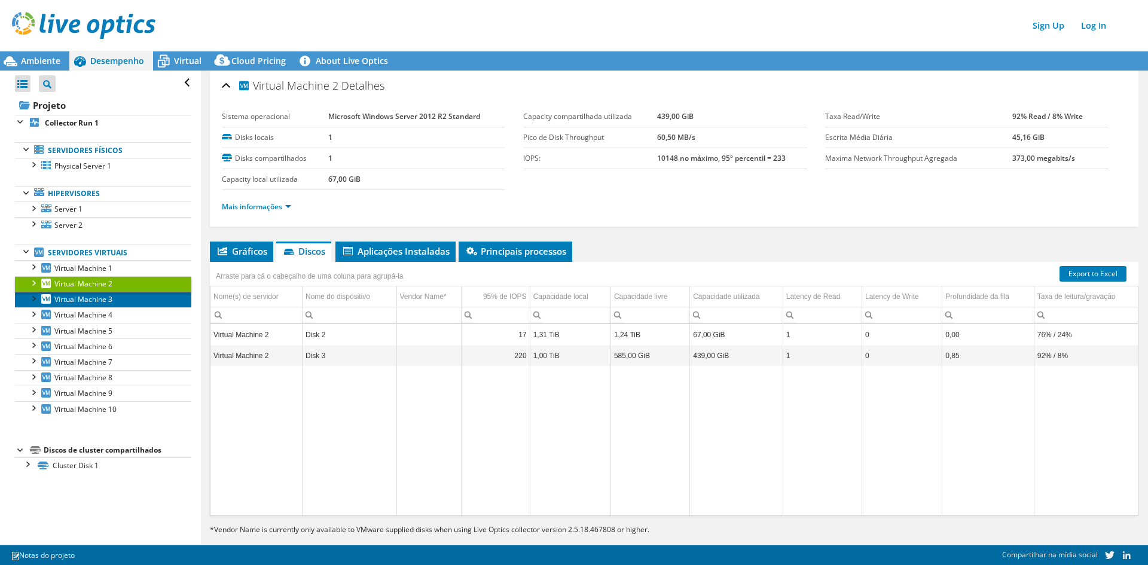
click at [112, 301] on span "Virtual Machine 3" at bounding box center [83, 299] width 58 height 10
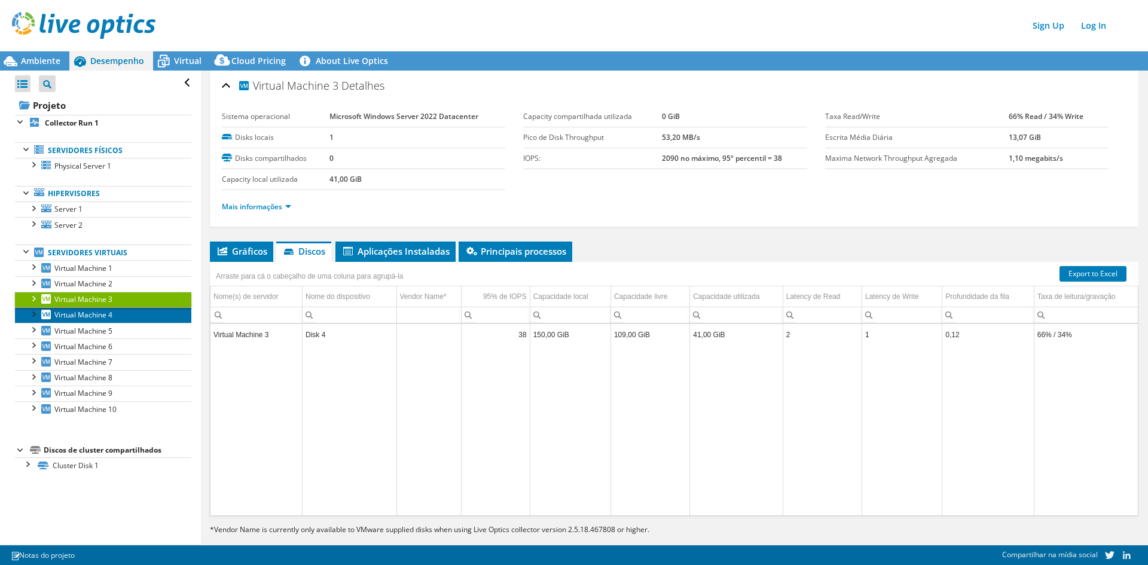
click at [116, 314] on link "Virtual Machine 4" at bounding box center [103, 315] width 176 height 16
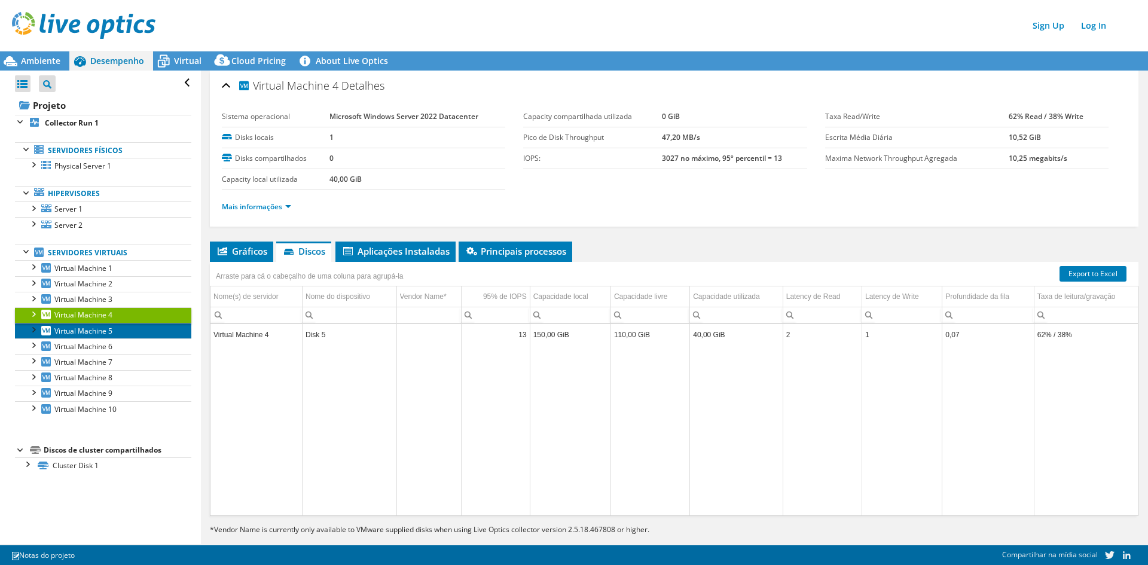
click at [113, 335] on link "Virtual Machine 5" at bounding box center [103, 331] width 176 height 16
drag, startPoint x: 197, startPoint y: 109, endPoint x: 201, endPoint y: 454, distance: 344.9
click at [202, 454] on div "Virtual Machine 5 Detalhes Sistema operacional Microsoft Windows Server 2022 St…" at bounding box center [674, 316] width 946 height 491
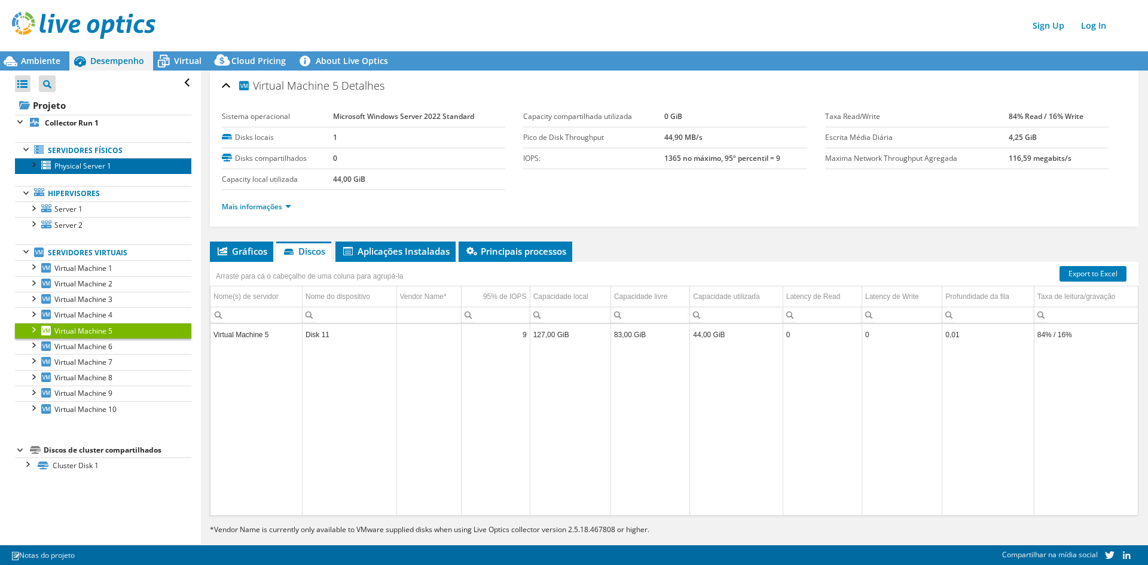
click at [103, 164] on span "Physical Server 1" at bounding box center [82, 166] width 57 height 10
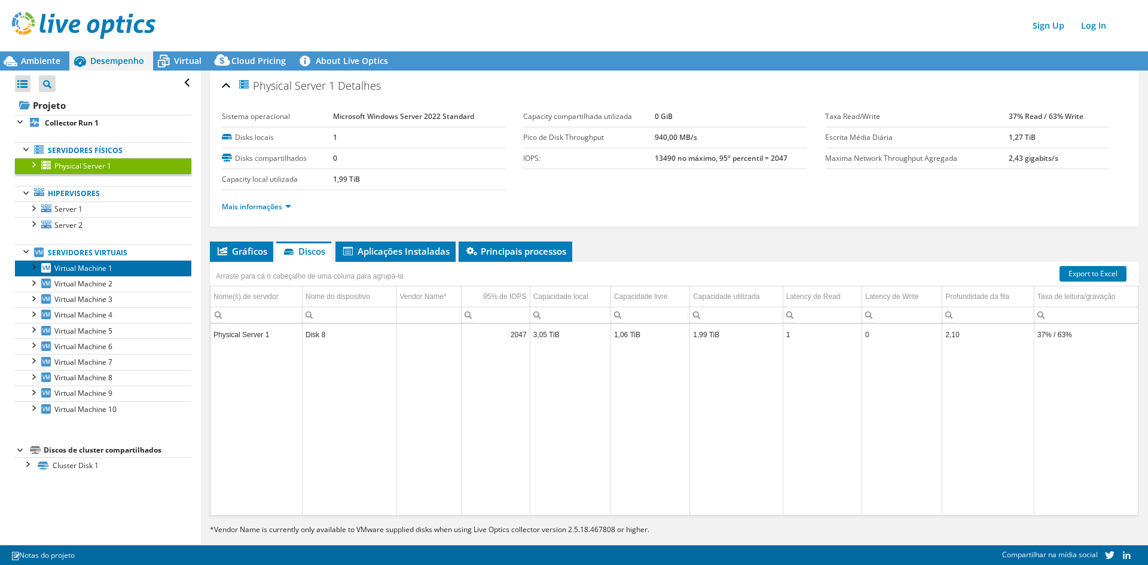
click at [114, 274] on link "Virtual Machine 1" at bounding box center [103, 268] width 176 height 16
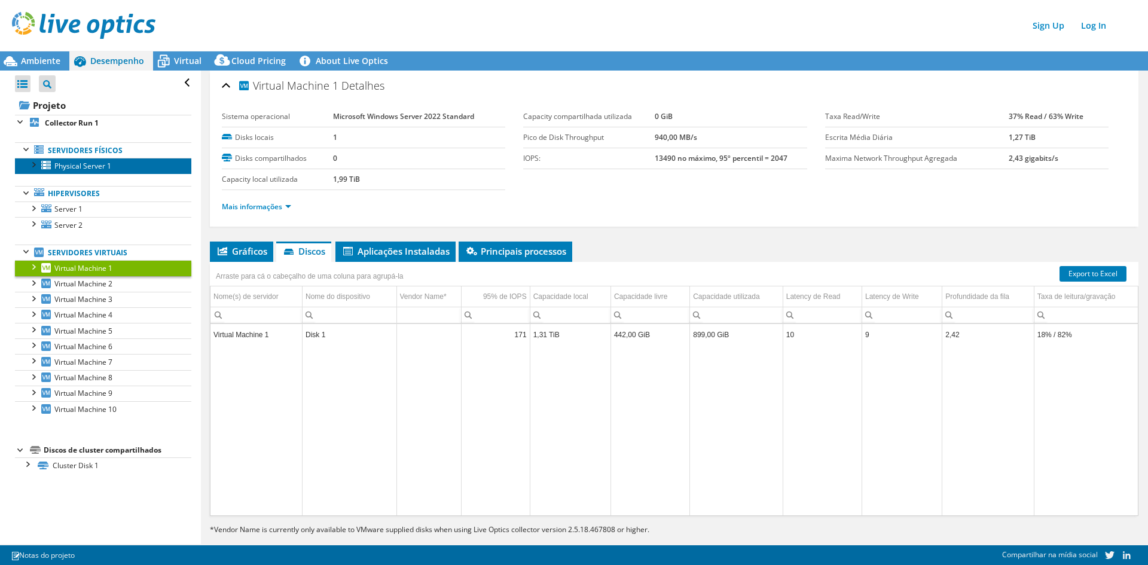
click at [77, 161] on span "Physical Server 1" at bounding box center [82, 166] width 57 height 10
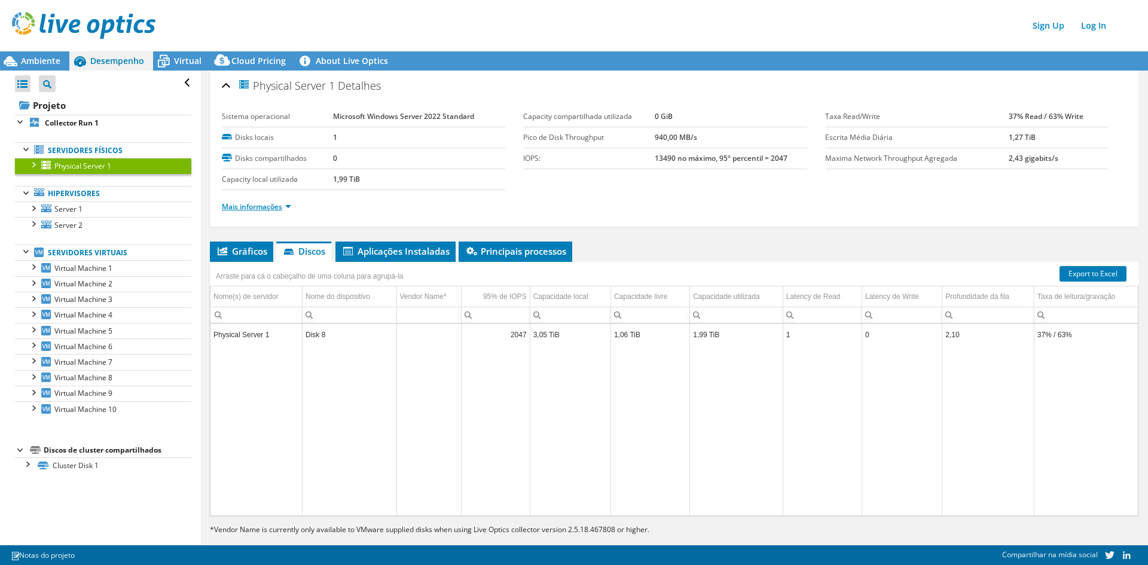
click at [242, 210] on link "Mais informações" at bounding box center [256, 206] width 69 height 10
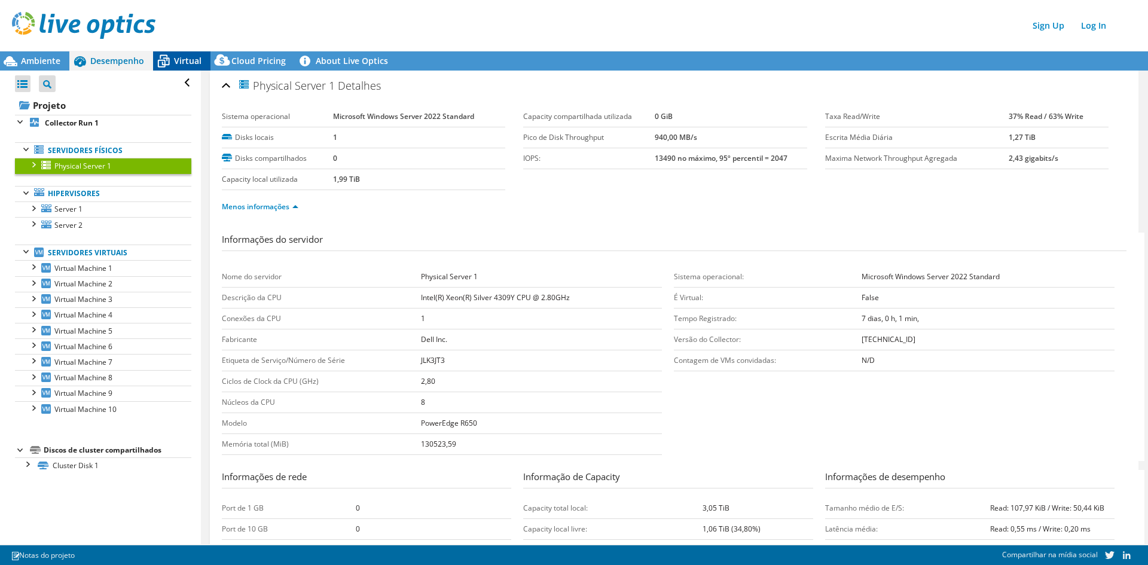
click at [192, 63] on span "Virtual" at bounding box center [187, 60] width 27 height 11
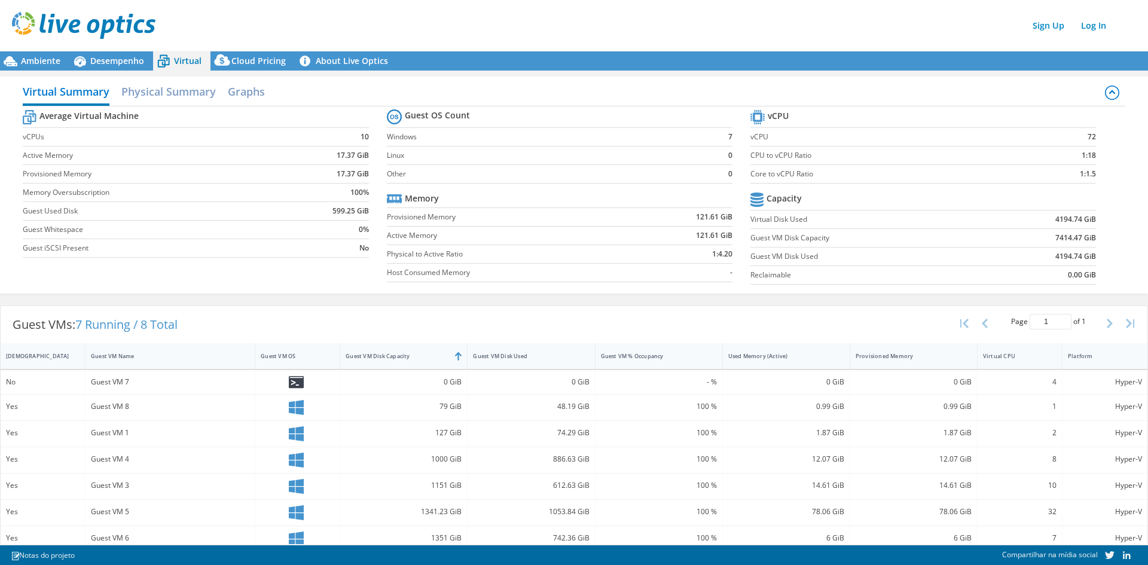
scroll to position [438, 0]
drag, startPoint x: 112, startPoint y: 430, endPoint x: 919, endPoint y: 441, distance: 807.0
click at [919, 441] on div "Yes Guest VM 1 127 GiB 74.29 GiB 100 % 1.87 GiB 1.87 GiB 2 Hyper-V" at bounding box center [574, 434] width 1146 height 26
click at [919, 441] on div "1.87 GiB" at bounding box center [913, 434] width 127 height 26
click at [56, 60] on span "Ambiente" at bounding box center [40, 60] width 39 height 11
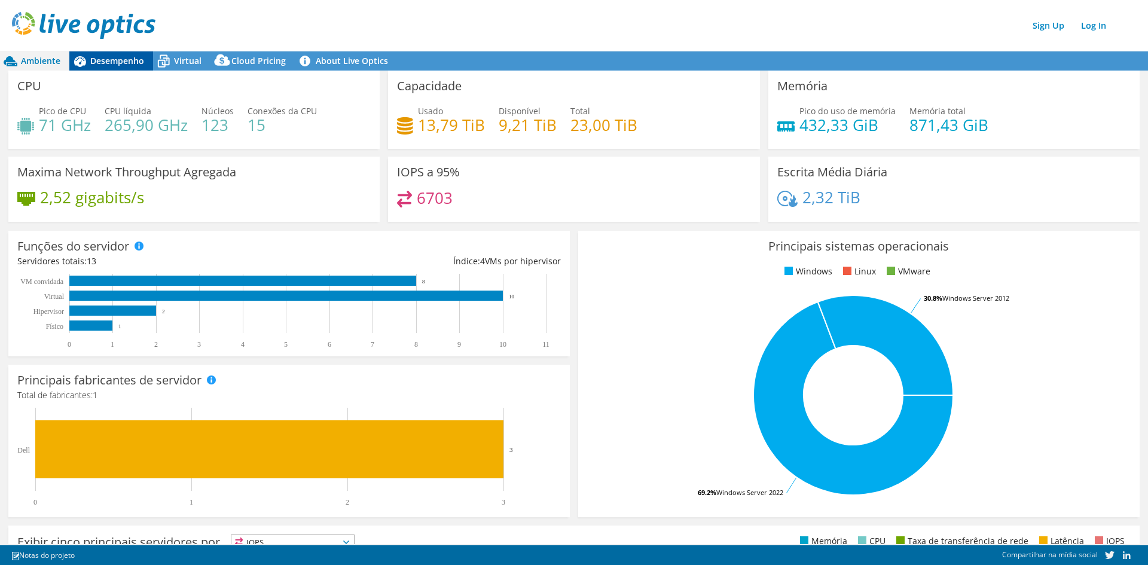
click at [92, 57] on span "Desempenho" at bounding box center [117, 60] width 54 height 11
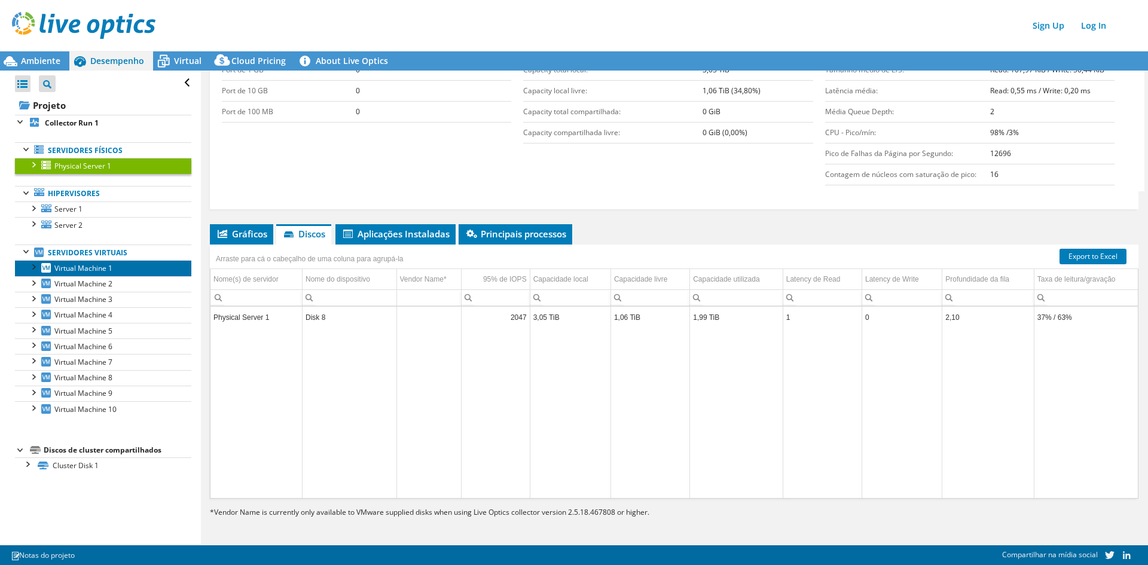
click at [99, 268] on span "Virtual Machine 1" at bounding box center [83, 268] width 58 height 10
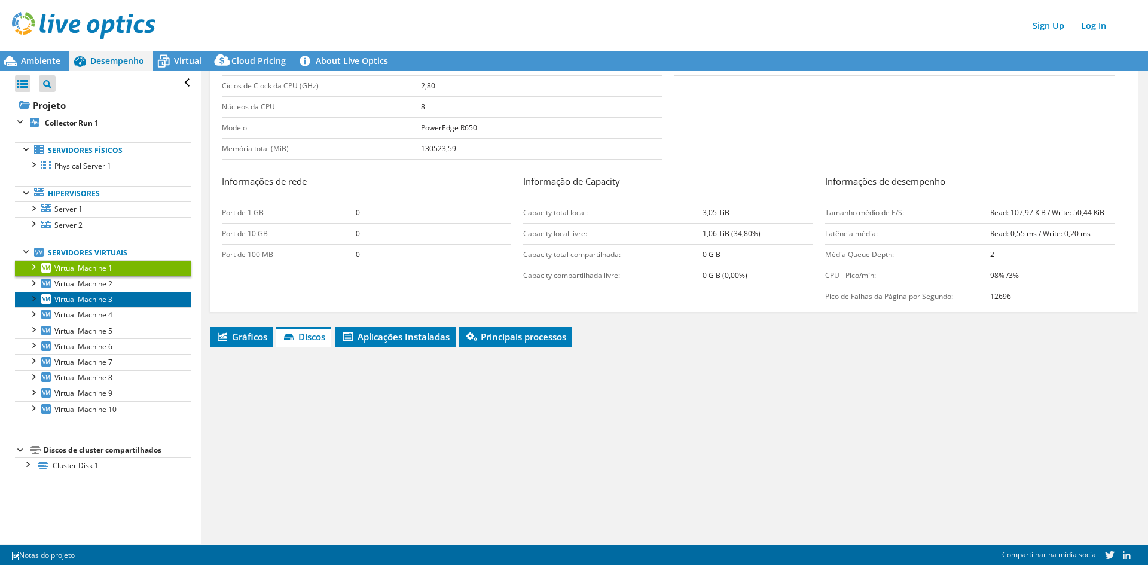
scroll to position [172, 0]
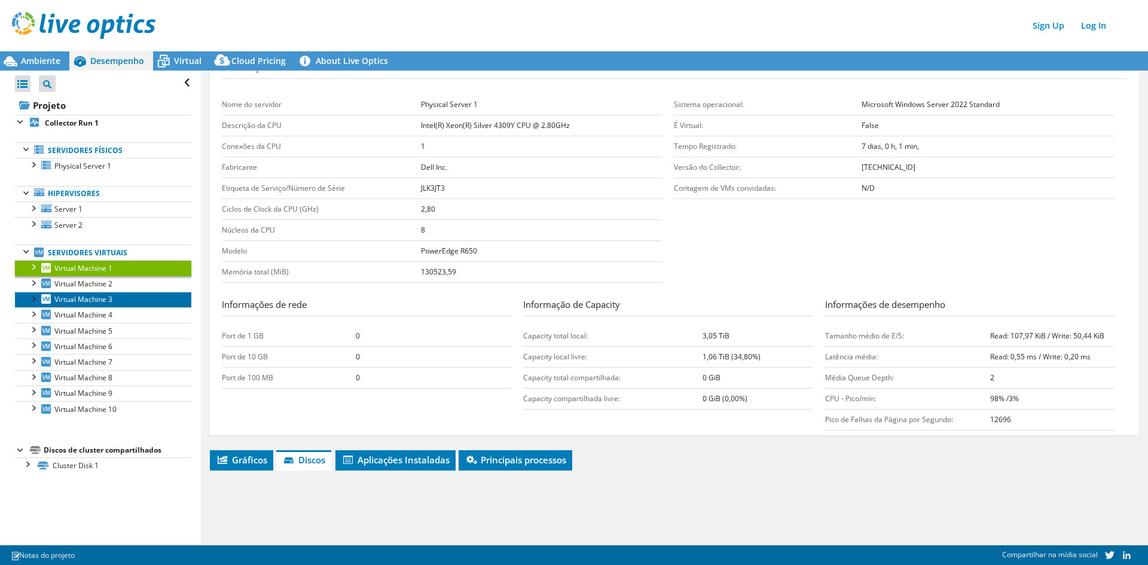
click at [109, 297] on span "Virtual Machine 3" at bounding box center [83, 299] width 58 height 10
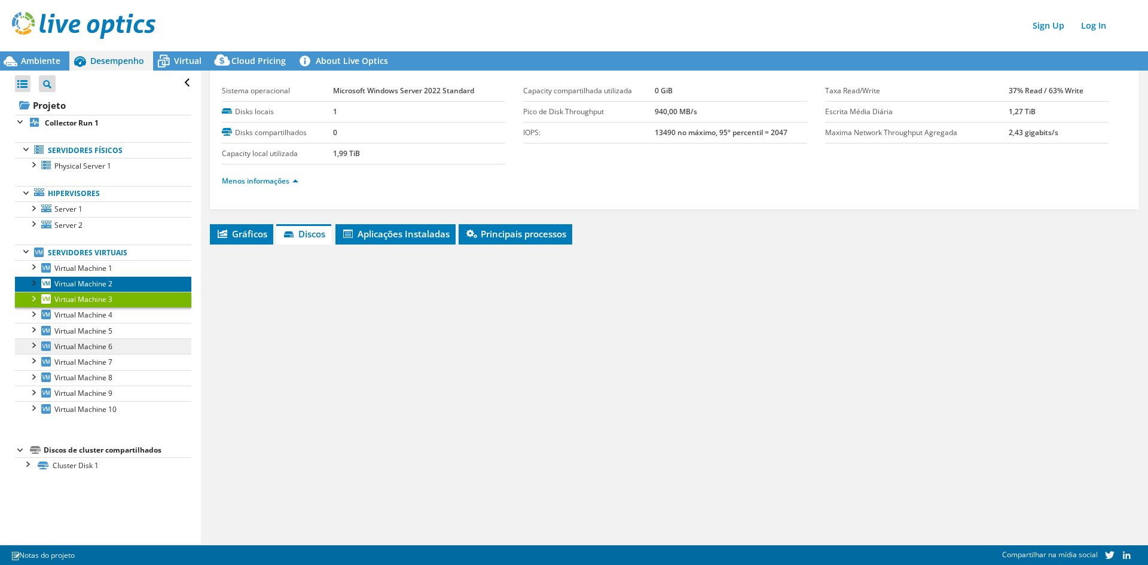
click at [100, 287] on span "Virtual Machine 2" at bounding box center [83, 284] width 58 height 10
click at [96, 282] on span "Virtual Machine 2" at bounding box center [83, 284] width 58 height 10
click at [102, 295] on span "Virtual Machine 3" at bounding box center [83, 299] width 58 height 10
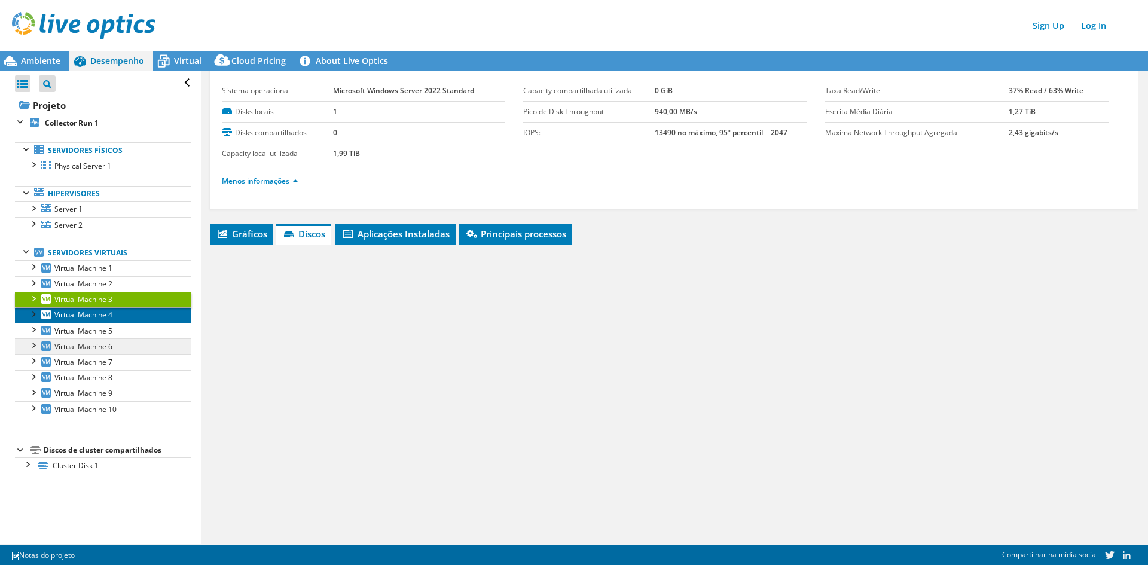
click at [102, 314] on span "Virtual Machine 4" at bounding box center [83, 315] width 58 height 10
click at [113, 334] on link "Virtual Machine 5" at bounding box center [103, 331] width 176 height 16
